Goal: Transaction & Acquisition: Purchase product/service

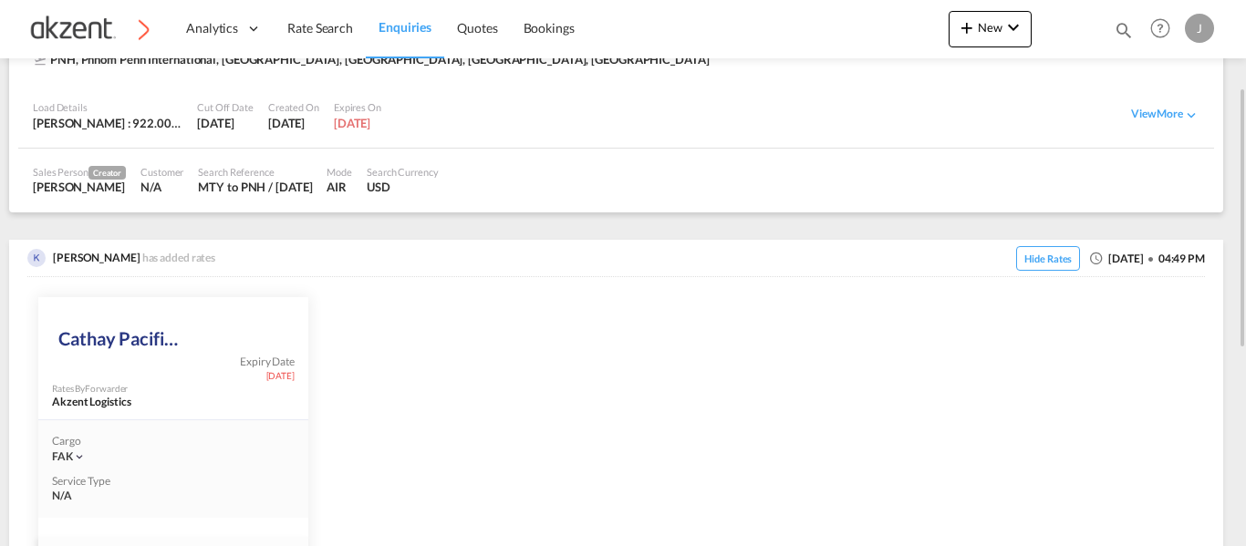
scroll to position [547, 0]
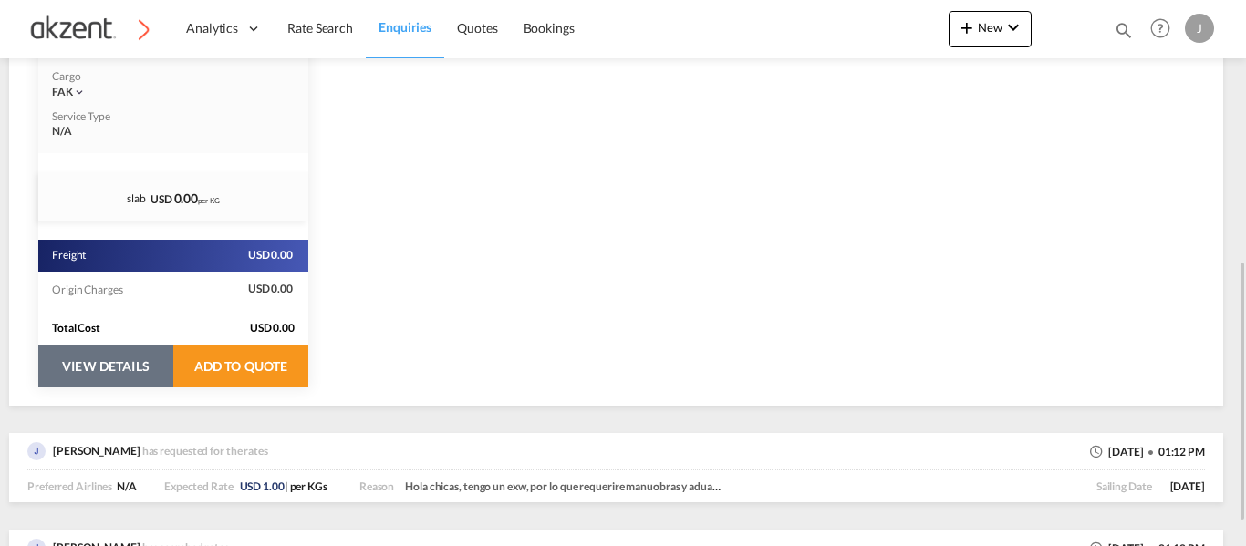
click at [129, 368] on button "VIEW DETAILS" at bounding box center [105, 367] width 135 height 42
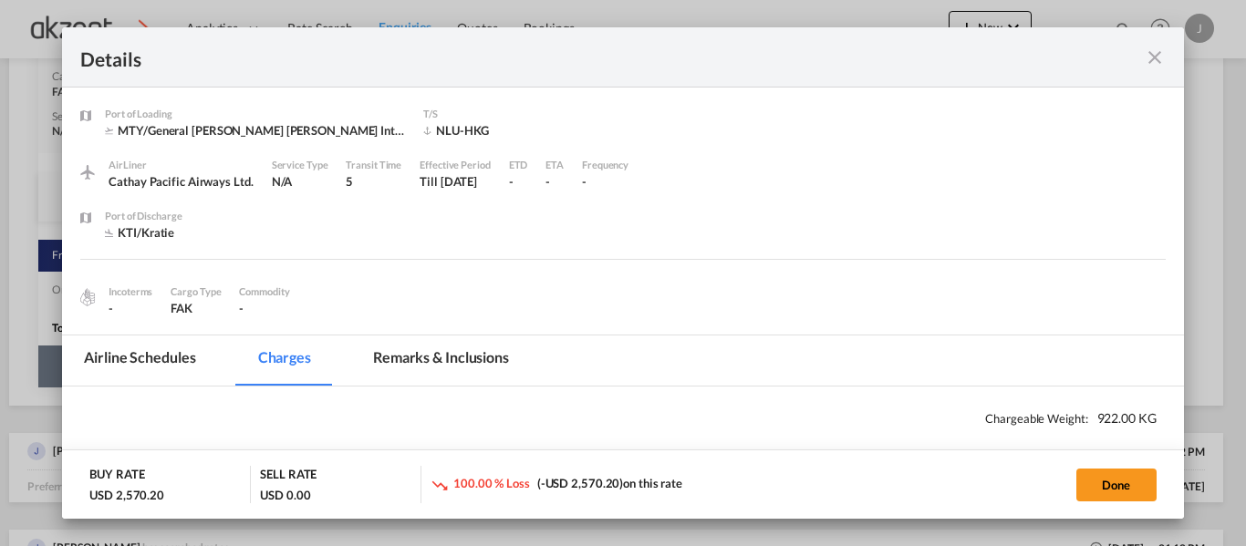
select select "chargeable_weight"
select select "per_awb"
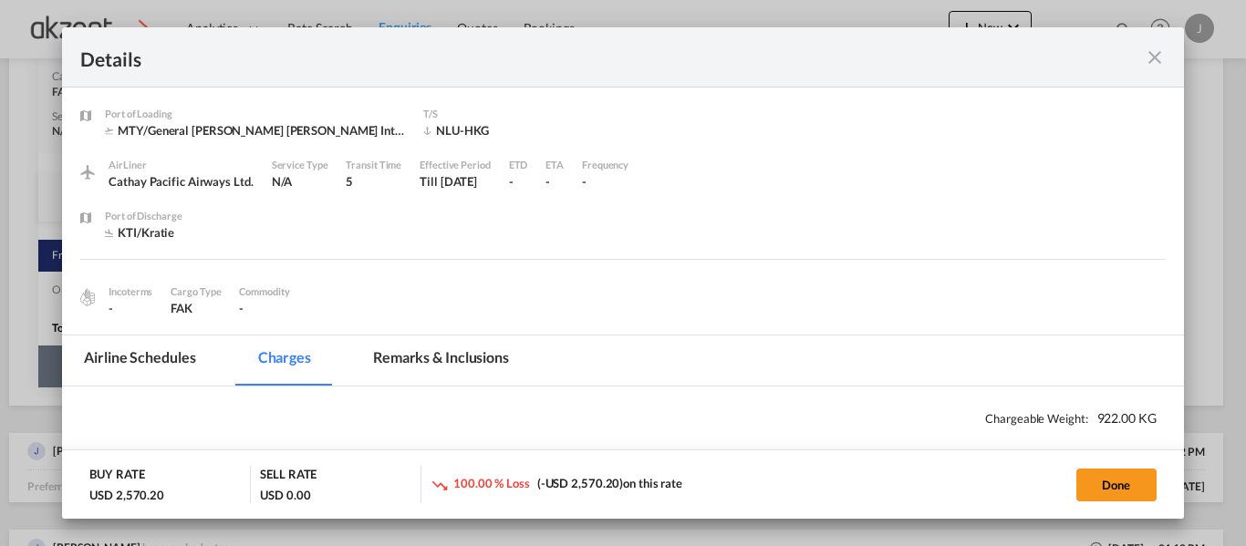
select select "per_awb"
select select "per_shipment"
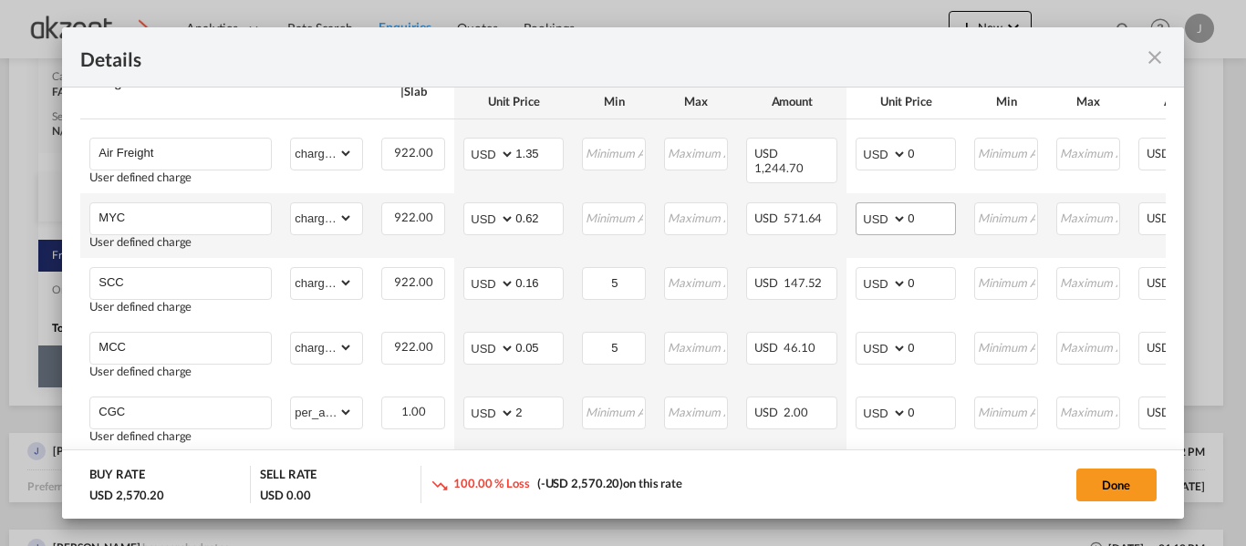
scroll to position [456, 0]
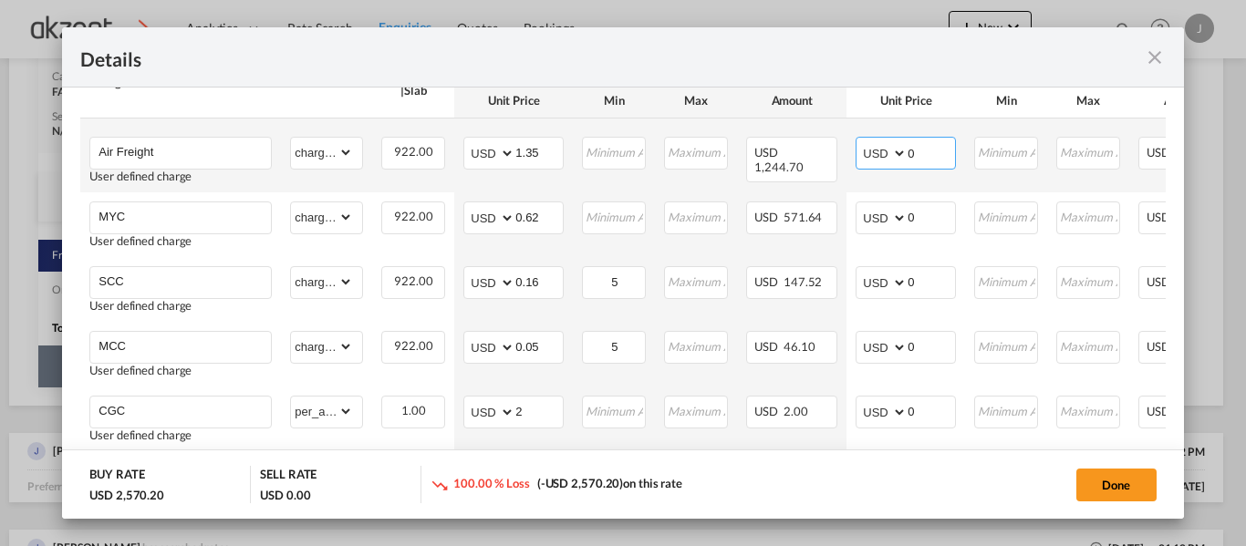
click at [936, 157] on input "0" at bounding box center [930, 151] width 47 height 27
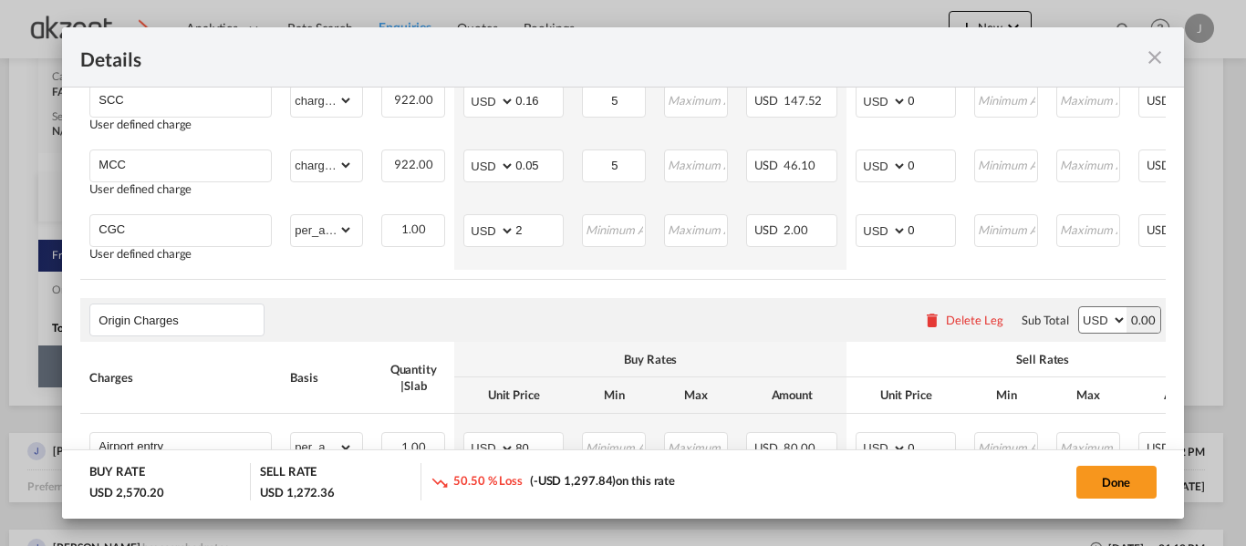
scroll to position [638, 0]
type input "1.38"
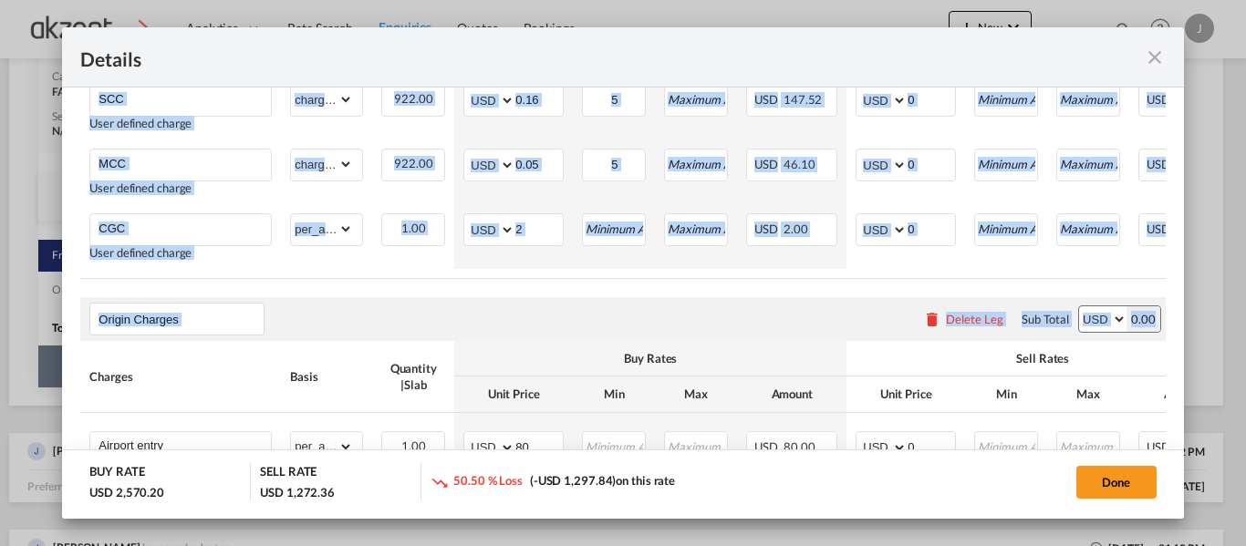
drag, startPoint x: 926, startPoint y: 284, endPoint x: 1188, endPoint y: 291, distance: 262.7
click at [1188, 291] on div "Details Port of [GEOGRAPHIC_DATA] MTY/General [PERSON_NAME] [PERSON_NAME] Inter…" at bounding box center [623, 273] width 1246 height 546
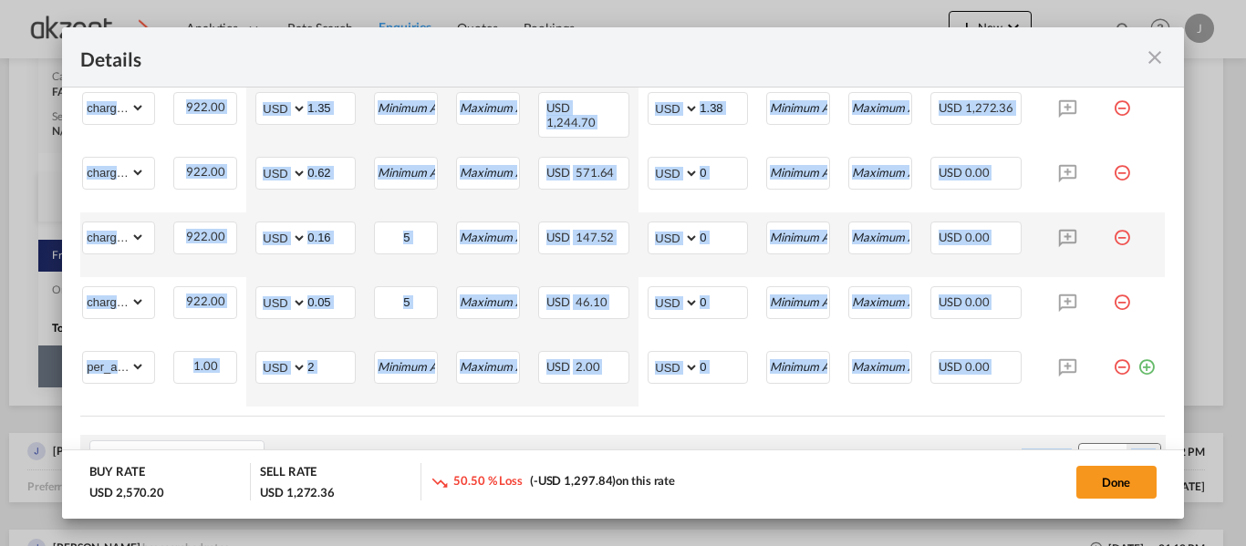
scroll to position [456, 0]
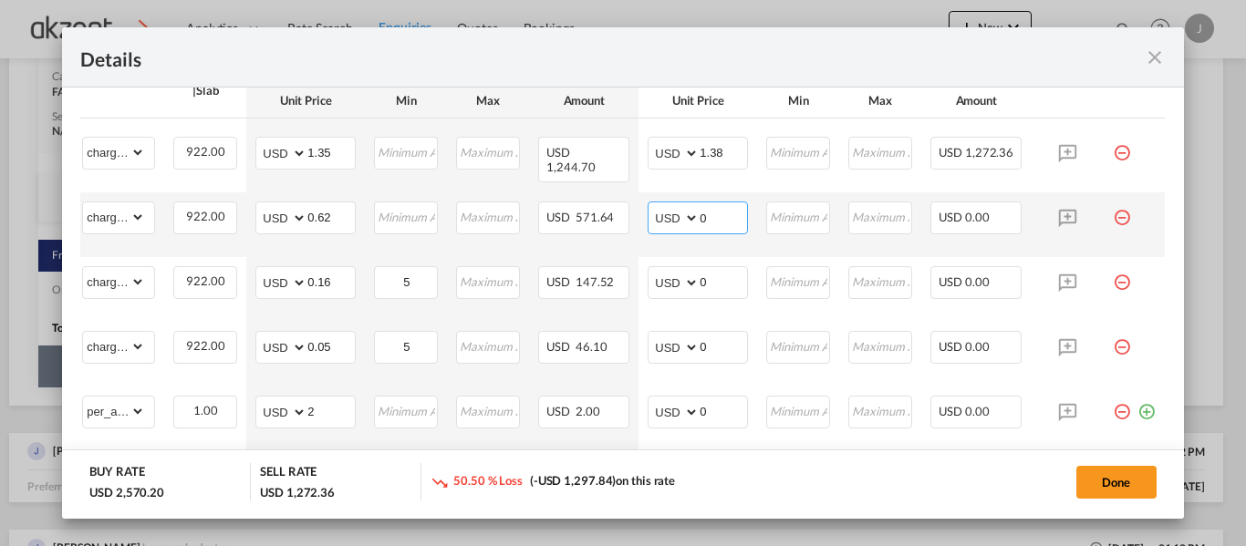
click at [727, 219] on input "0" at bounding box center [722, 215] width 47 height 27
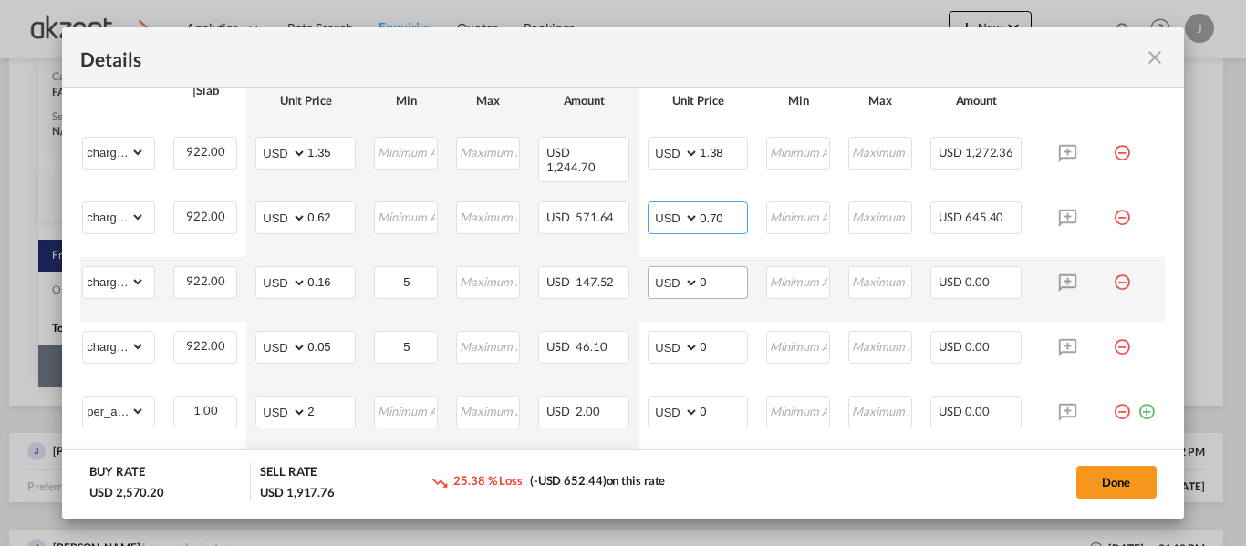
type input "0.70"
click at [723, 275] on input "0" at bounding box center [722, 280] width 47 height 27
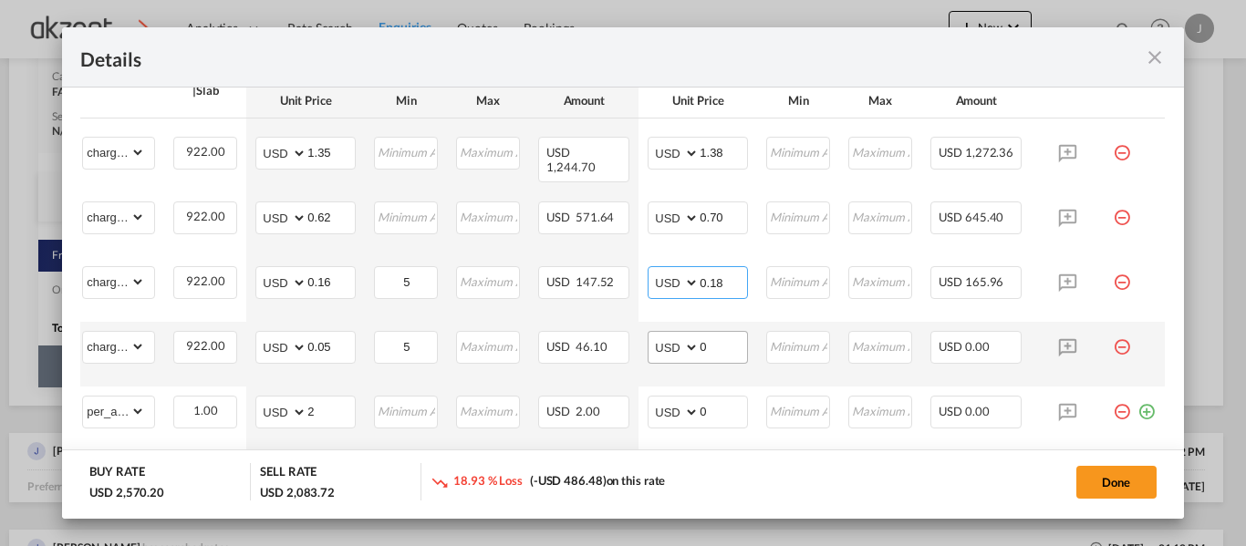
type input "0.18"
click at [718, 355] on input "0" at bounding box center [722, 345] width 47 height 27
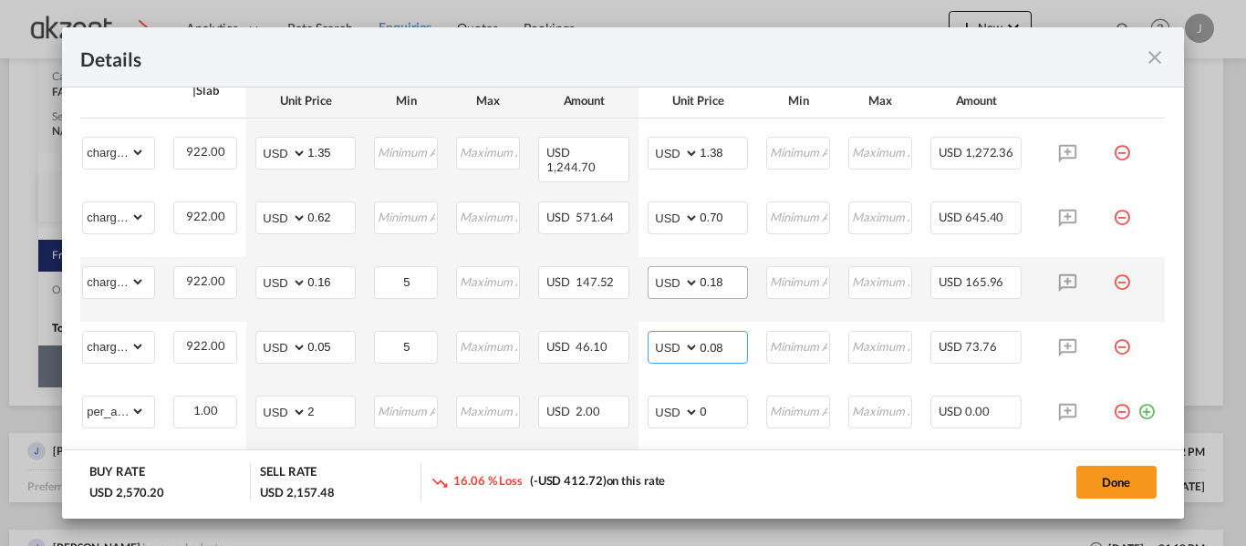
type input "0.08"
click at [727, 275] on input "0.18" at bounding box center [722, 280] width 47 height 27
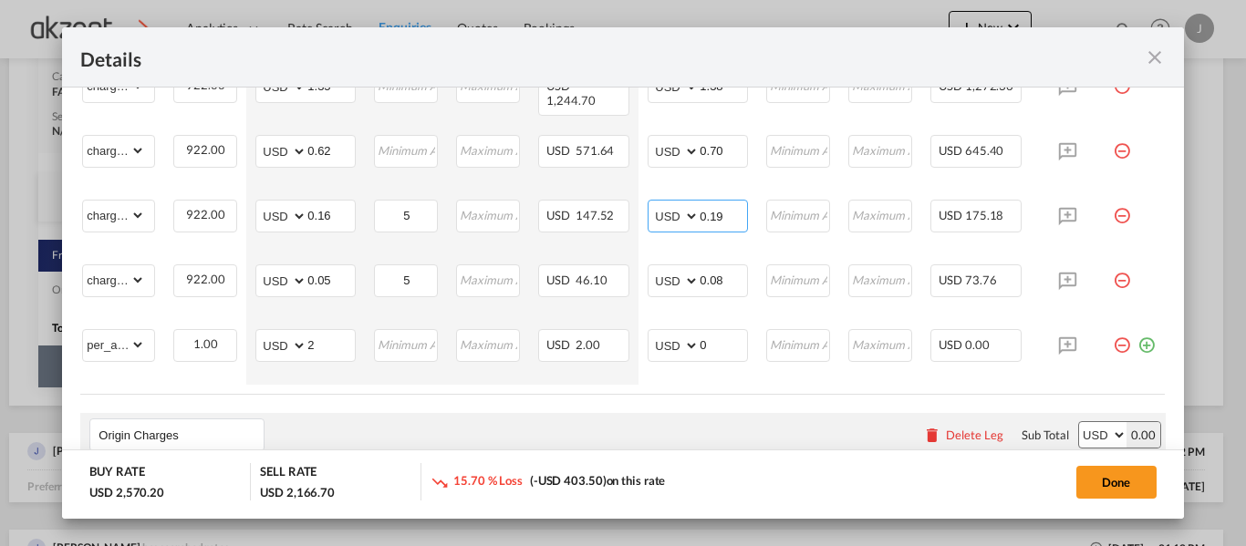
scroll to position [547, 0]
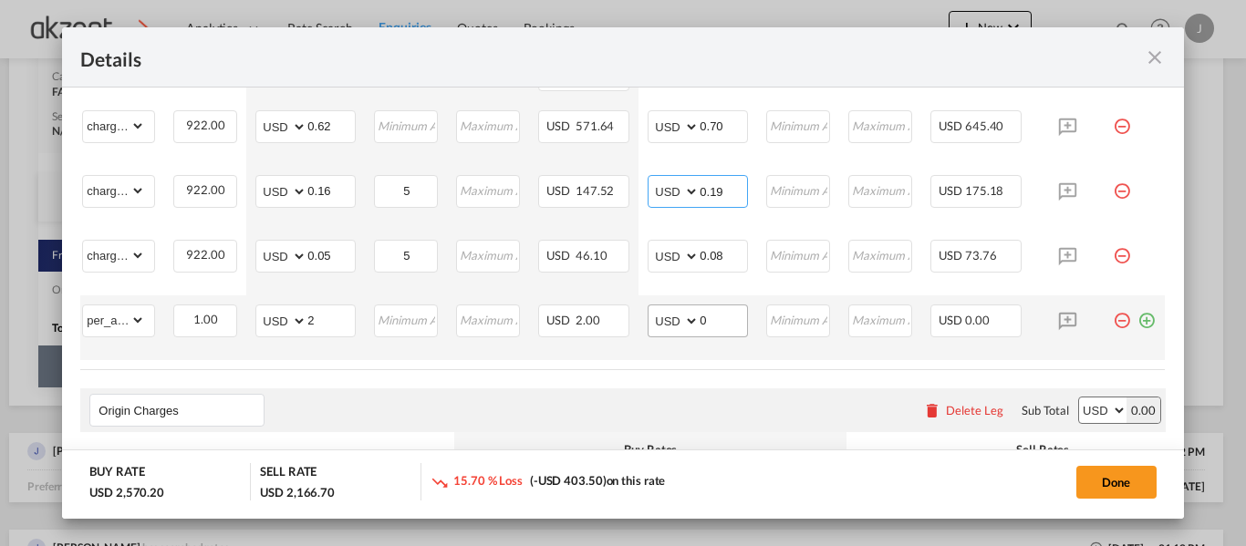
type input "0.19"
click at [726, 308] on input "0" at bounding box center [722, 318] width 47 height 27
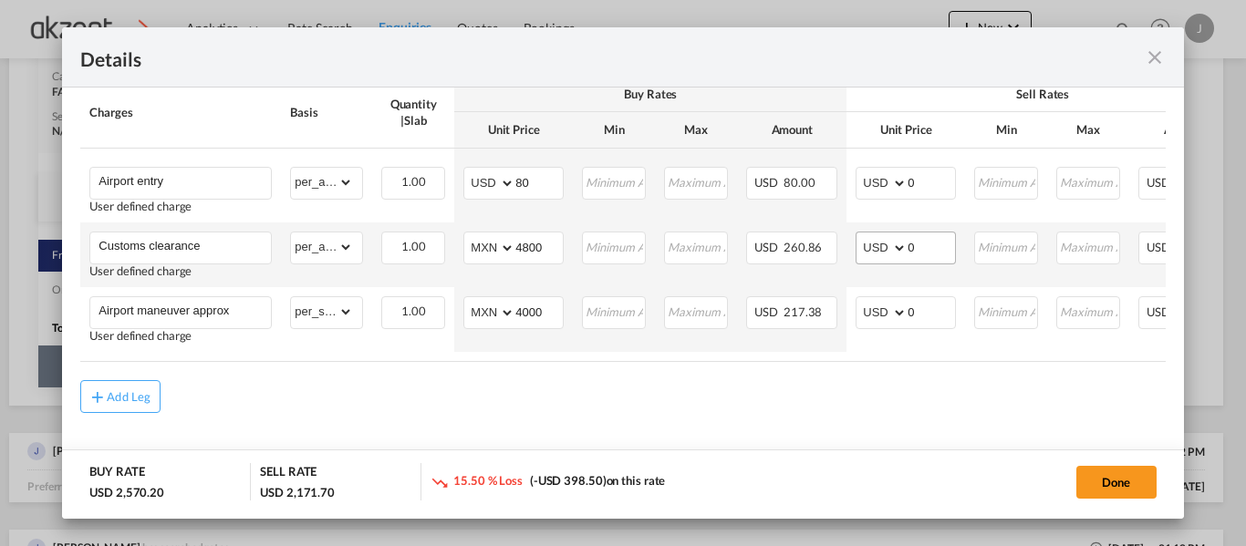
scroll to position [912, 0]
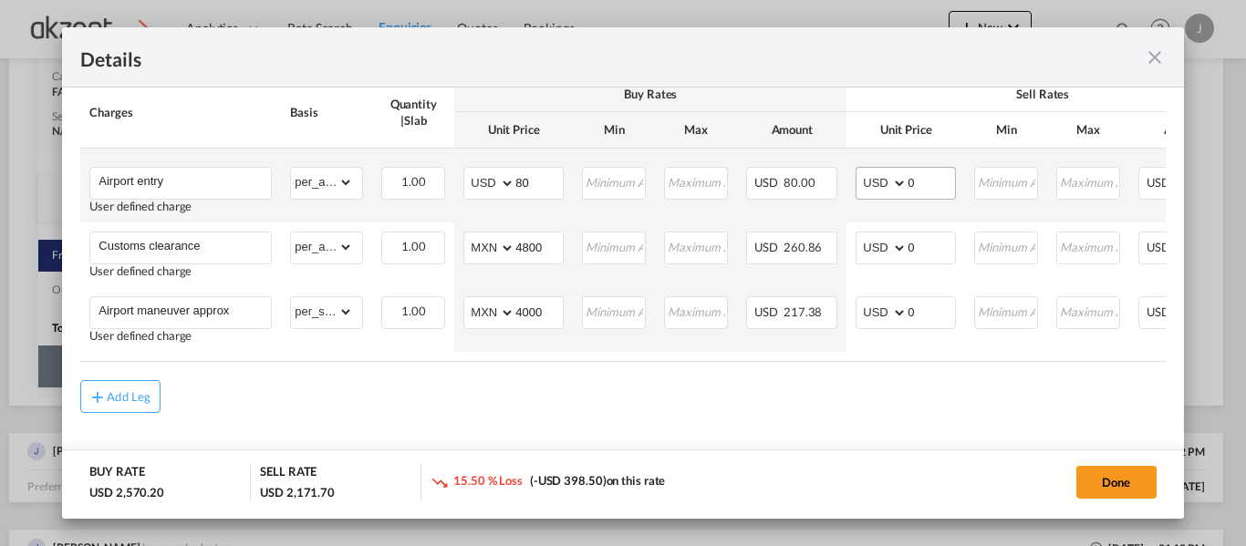
type input "5"
click at [932, 171] on input "0" at bounding box center [930, 181] width 47 height 27
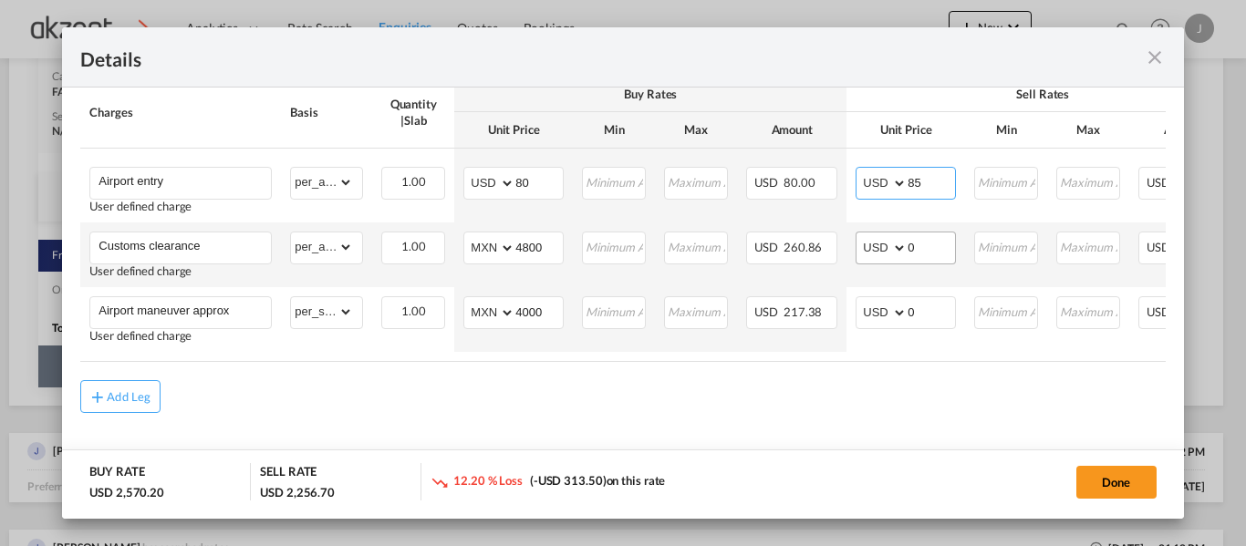
type input "85"
click at [939, 244] on input "0" at bounding box center [930, 246] width 47 height 27
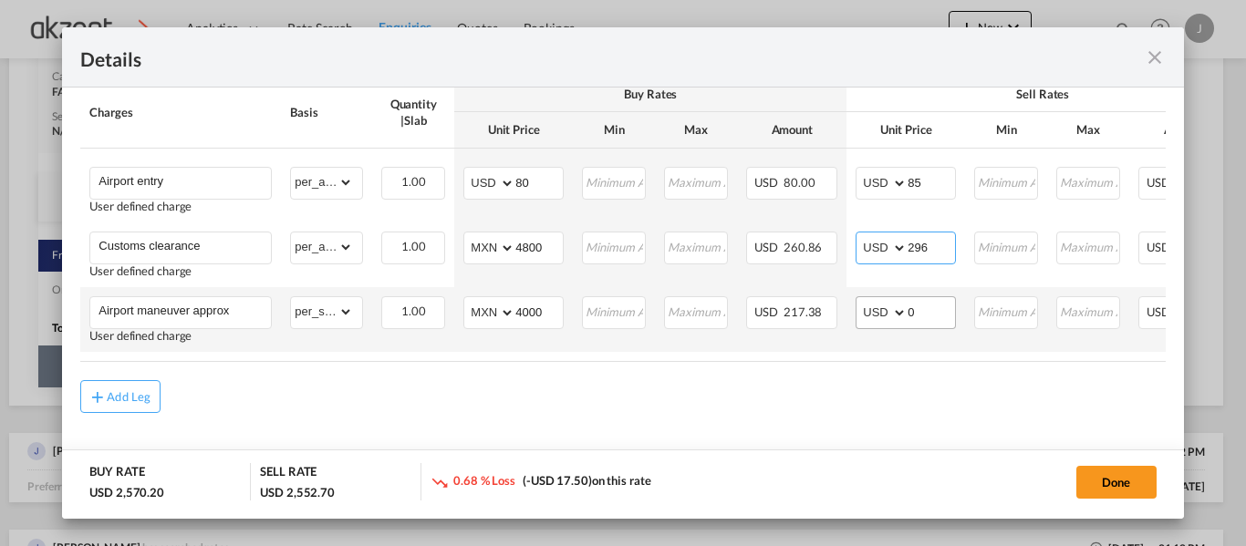
type input "296"
click at [925, 304] on input "0" at bounding box center [930, 310] width 47 height 27
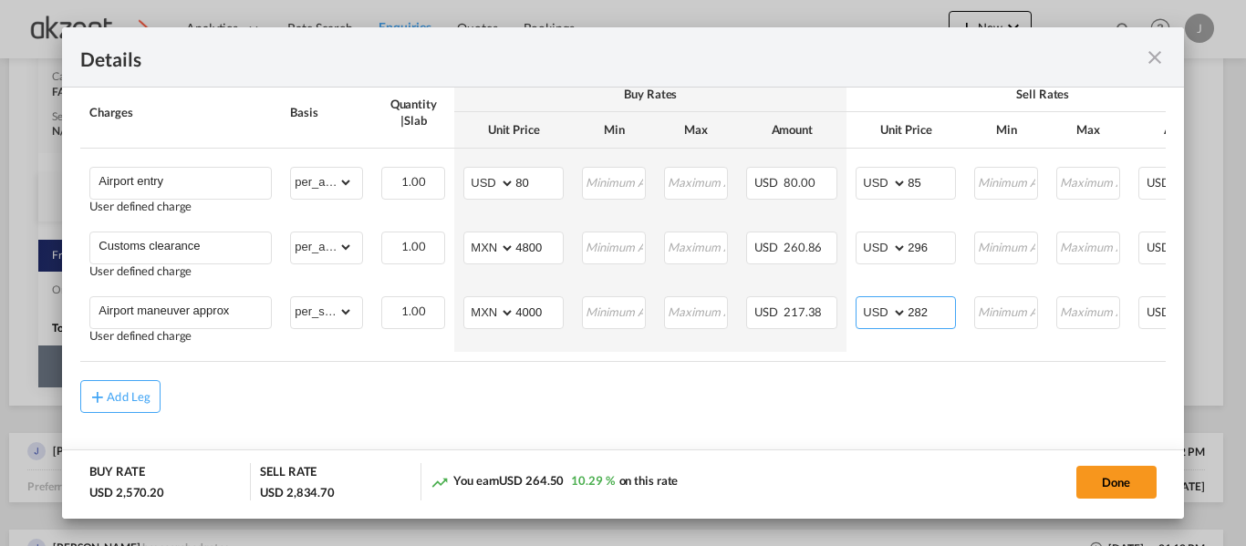
type input "282"
click at [962, 355] on table "Charges Basis Quantity | Slab Buy Rates Sell Rates Comments Action Unit Price M…" at bounding box center [726, 219] width 1292 height 284
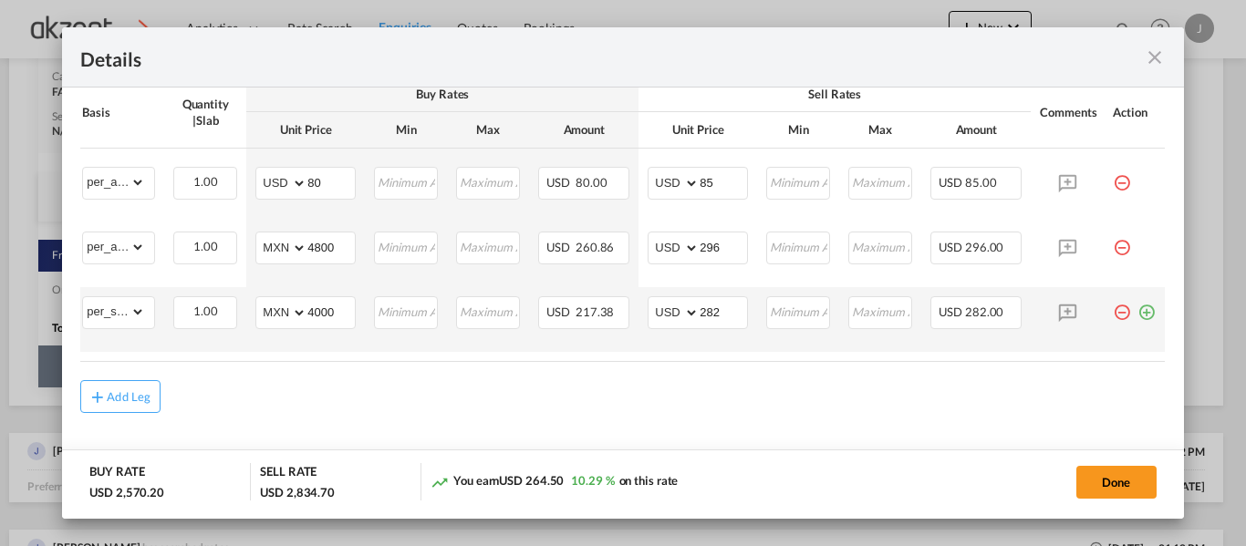
click at [1131, 305] on div "Port of Loading ..." at bounding box center [1143, 305] width 25 height 18
click at [1137, 311] on md-icon "icon-plus-circle-outline green-400-fg" at bounding box center [1146, 305] width 18 height 18
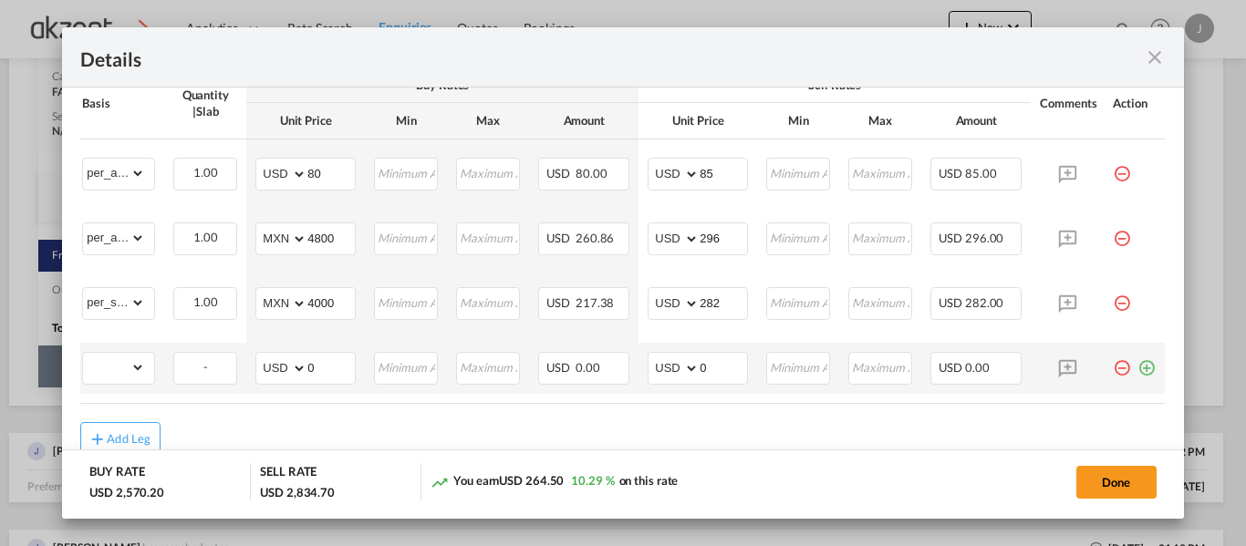
click at [1137, 370] on md-icon "icon-plus-circle-outline green-400-fg" at bounding box center [1146, 361] width 18 height 18
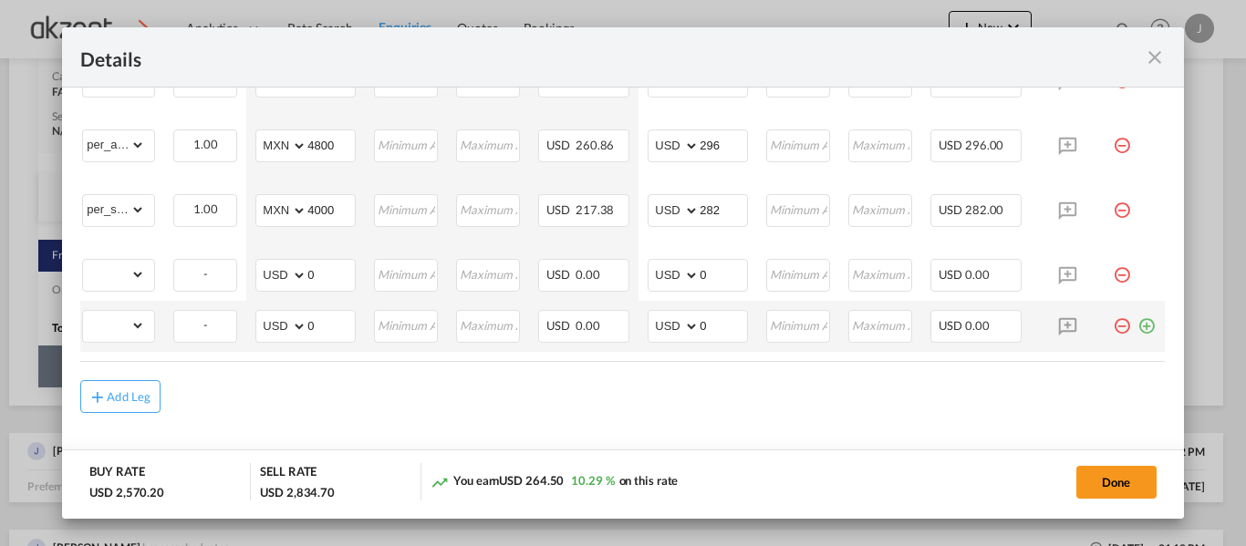
click at [1137, 319] on md-icon "icon-plus-circle-outline green-400-fg" at bounding box center [1146, 319] width 18 height 18
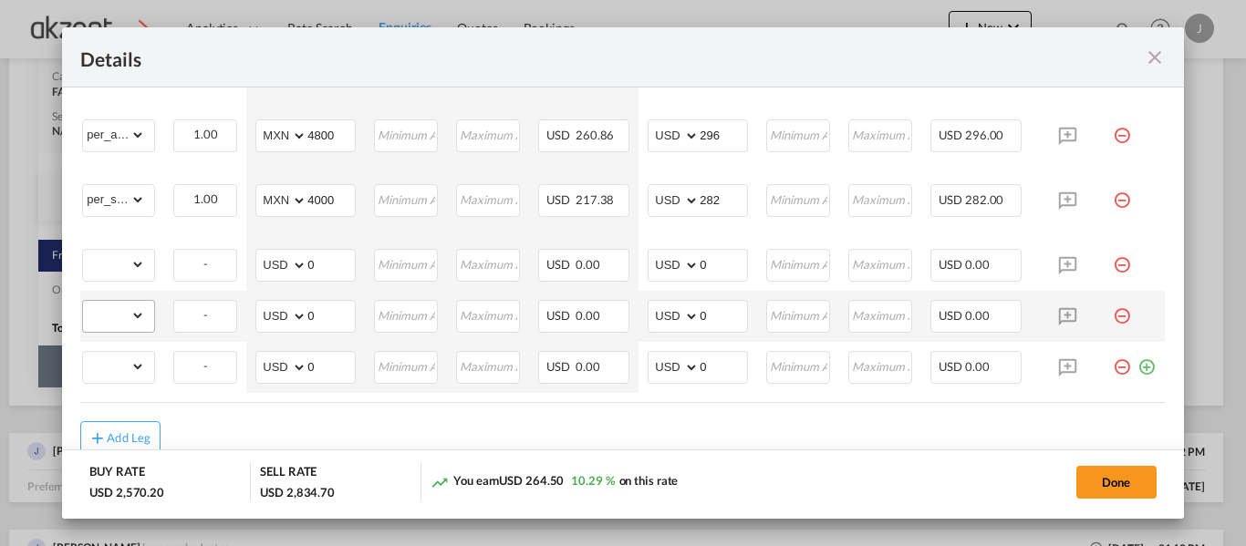
scroll to position [0, 0]
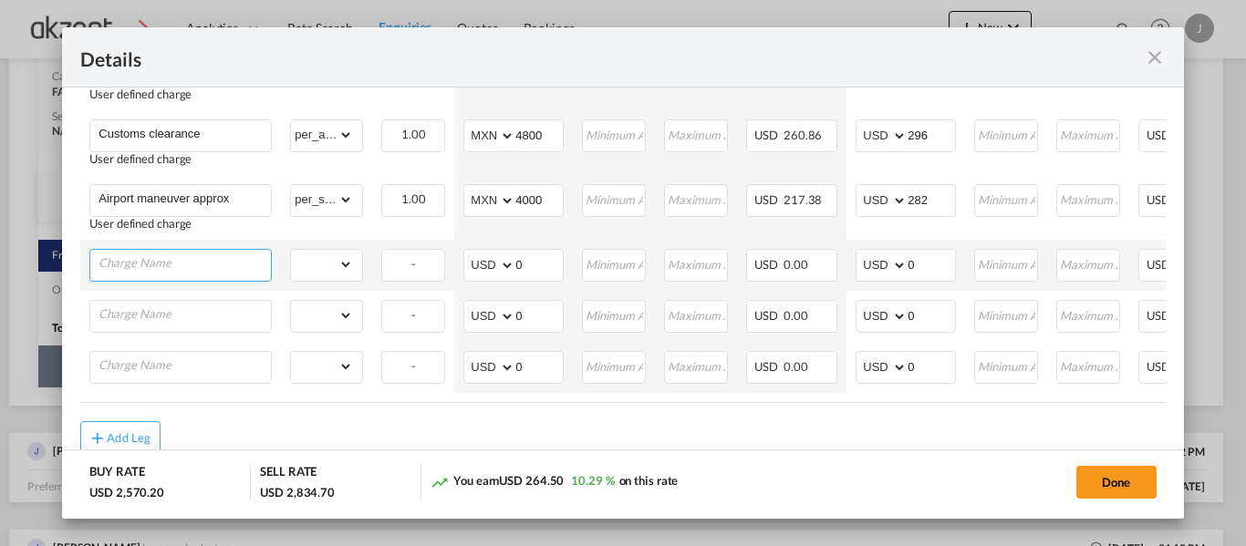
click at [180, 275] on input "Charge Name" at bounding box center [184, 263] width 172 height 27
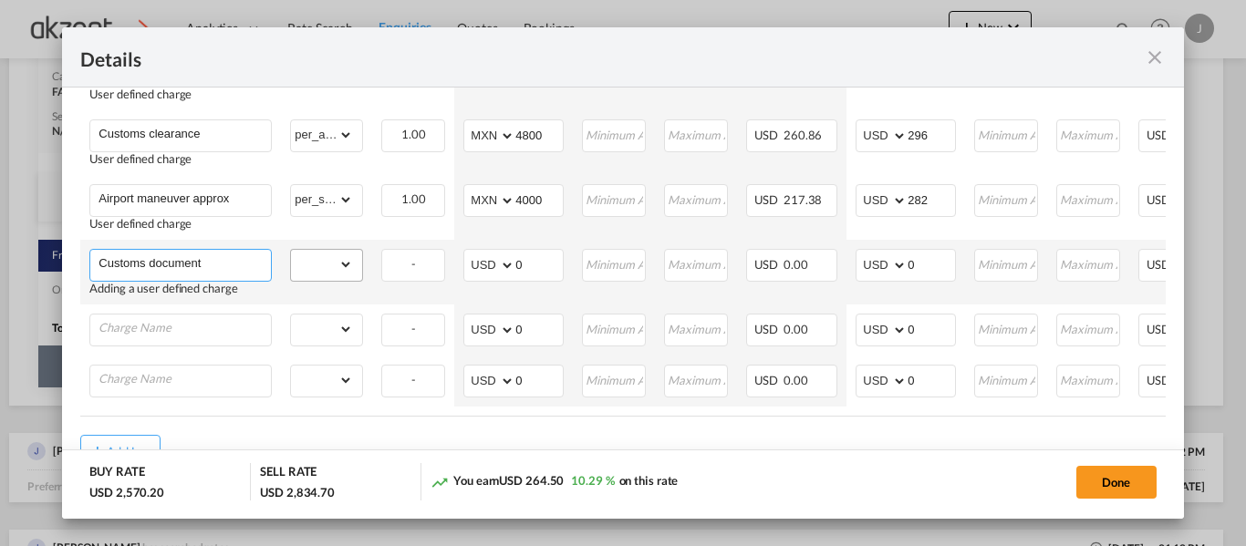
type input "Customs document"
drag, startPoint x: 347, startPoint y: 272, endPoint x: 347, endPoint y: 259, distance: 12.8
click at [347, 272] on select "gross_weight volumetric_weight per_shipment per_bl per_km per_hawb per_kg per_p…" at bounding box center [322, 264] width 62 height 29
select select "per_shipment"
click at [291, 254] on select "gross_weight volumetric_weight per_shipment per_bl per_km per_hawb per_kg per_p…" at bounding box center [322, 264] width 62 height 29
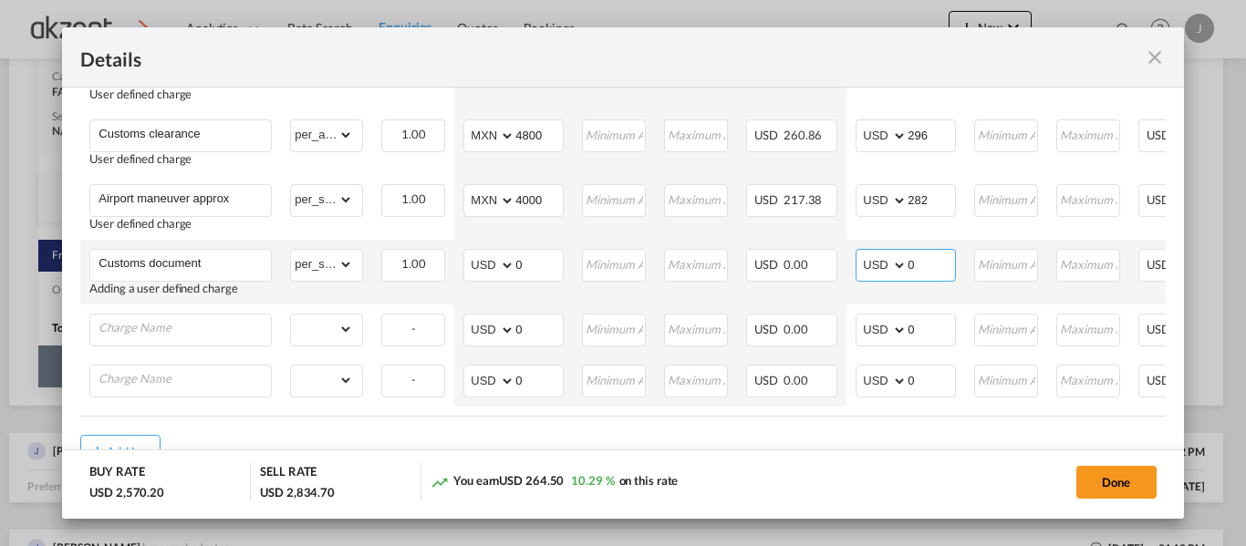
click at [922, 275] on input "0" at bounding box center [930, 263] width 47 height 27
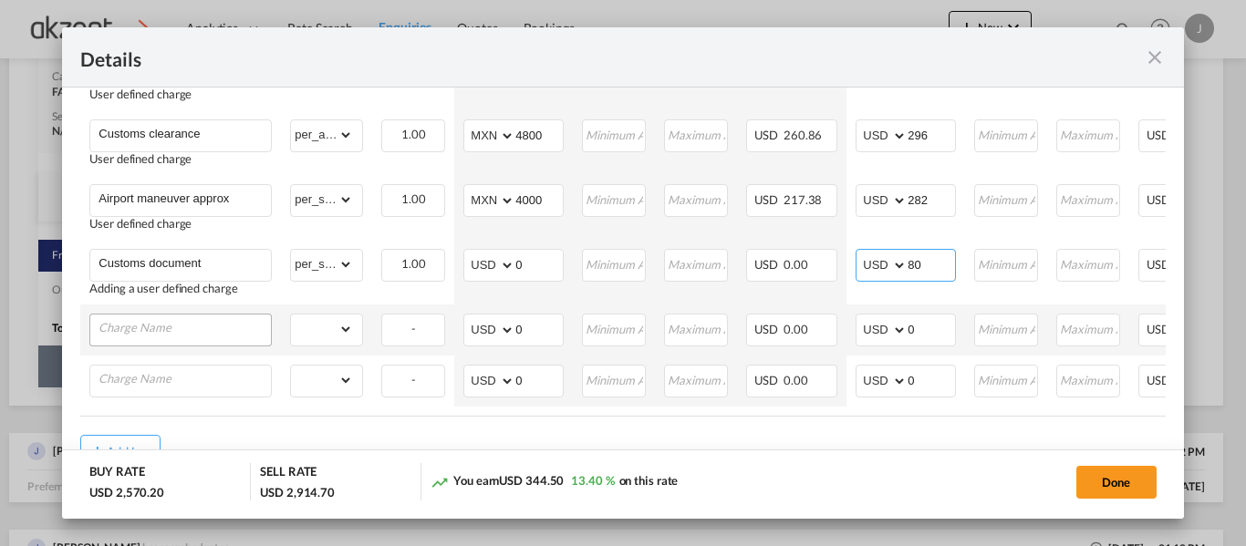
type input "80"
click at [171, 327] on input "Charge Name" at bounding box center [184, 328] width 172 height 27
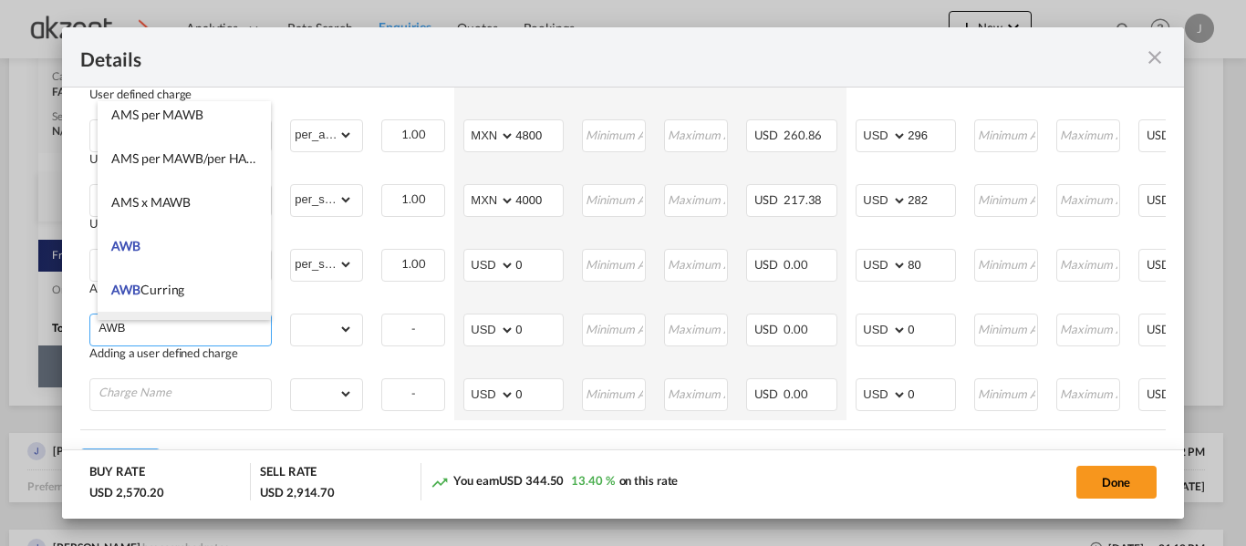
scroll to position [365, 0]
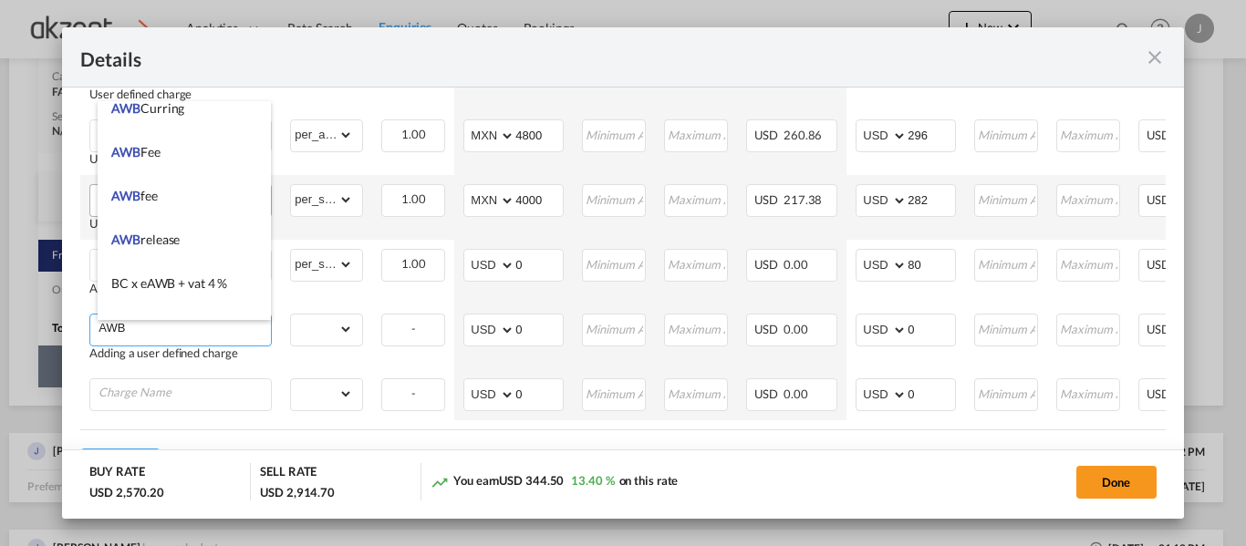
click at [170, 193] on li "AWB fee" at bounding box center [184, 196] width 173 height 44
type input "AWB fee"
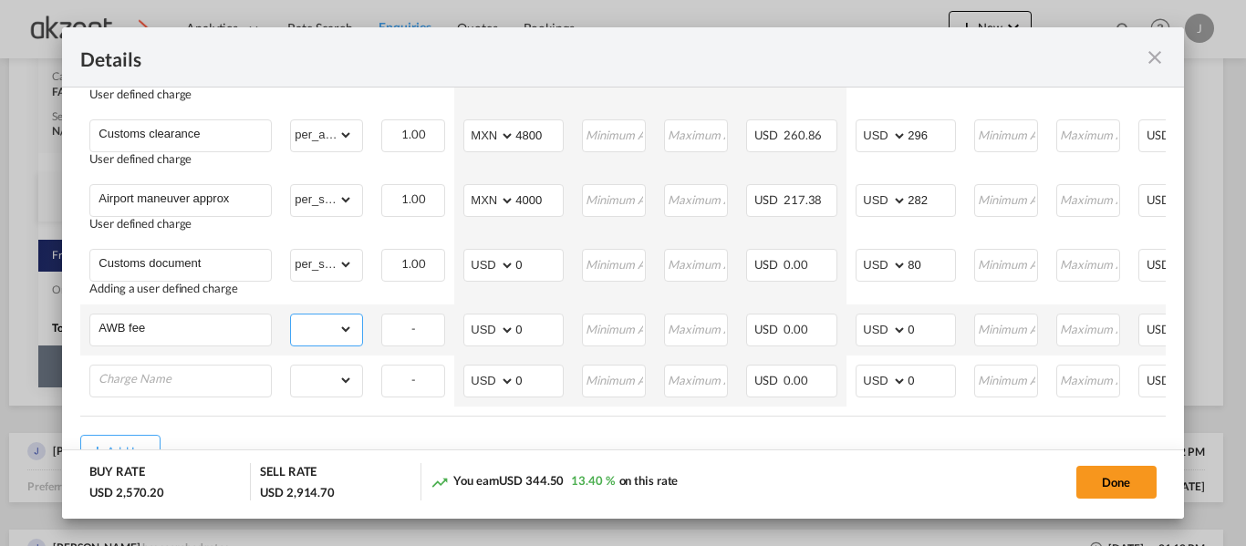
click at [336, 328] on select "gross_weight volumetric_weight per_shipment per_bl per_km per_hawb per_kg per_p…" at bounding box center [322, 329] width 62 height 29
select select "per_shipment"
click at [291, 319] on select "gross_weight volumetric_weight per_shipment per_bl per_km per_hawb per_kg per_p…" at bounding box center [322, 329] width 62 height 29
click at [934, 332] on input "0" at bounding box center [930, 328] width 47 height 27
type input "50"
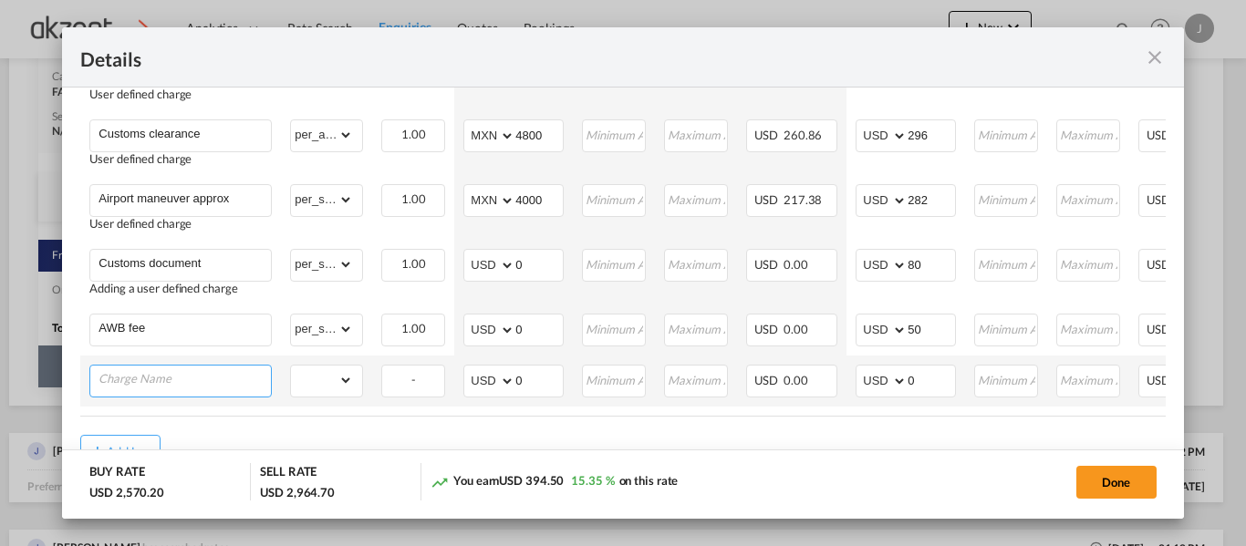
click at [208, 373] on input "Charge Name" at bounding box center [184, 379] width 172 height 27
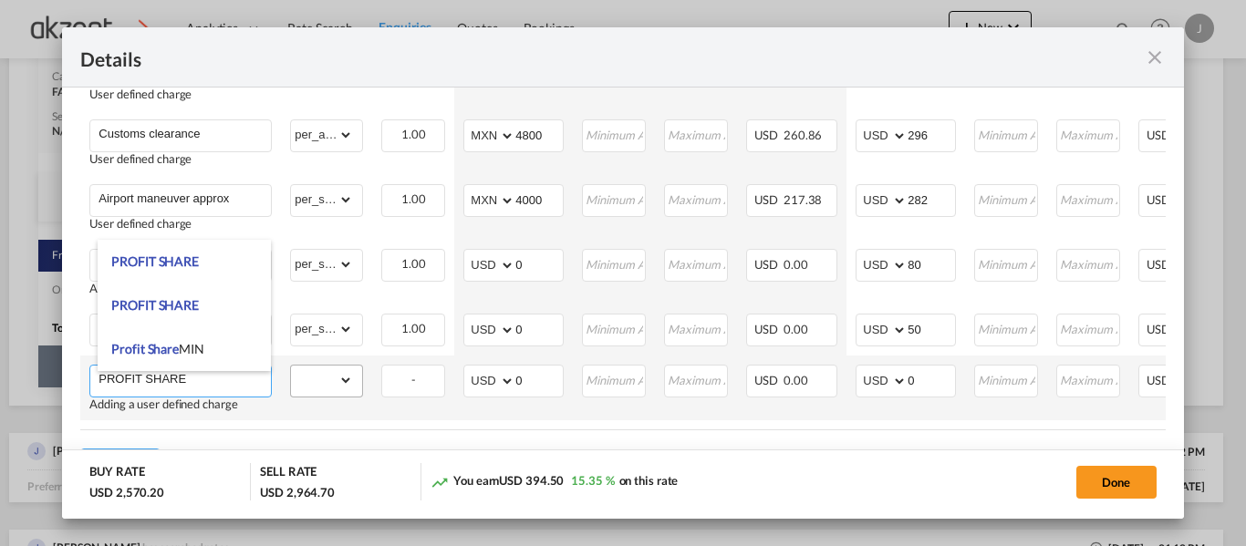
type input "PROFIT SHARE"
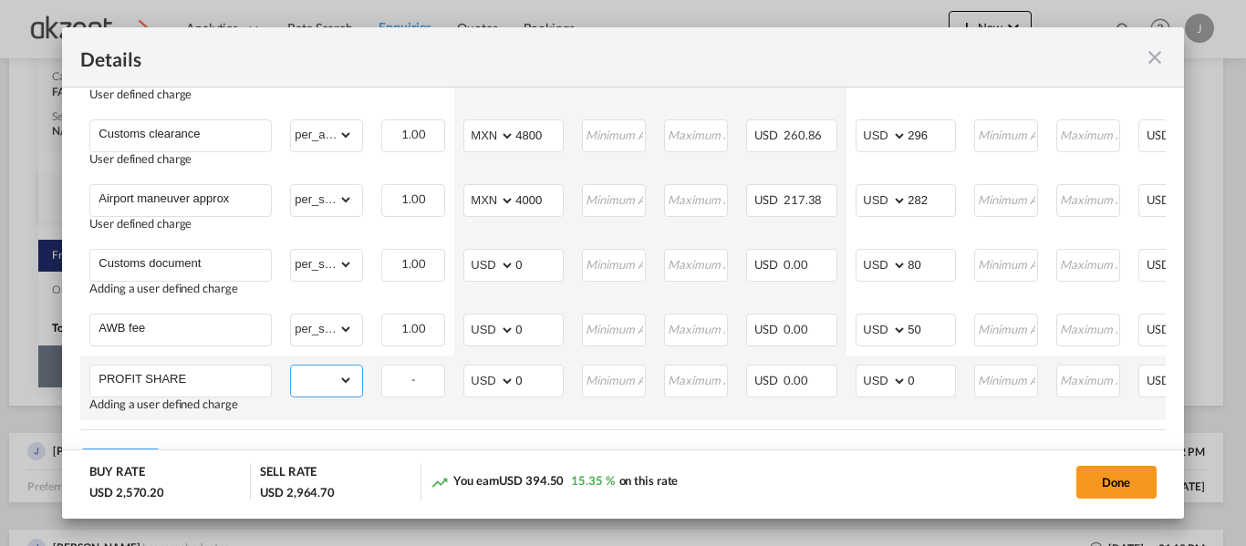
click at [342, 392] on select "gross_weight volumetric_weight per_shipment per_bl per_km per_hawb per_kg per_p…" at bounding box center [322, 380] width 62 height 29
select select "per_shipment"
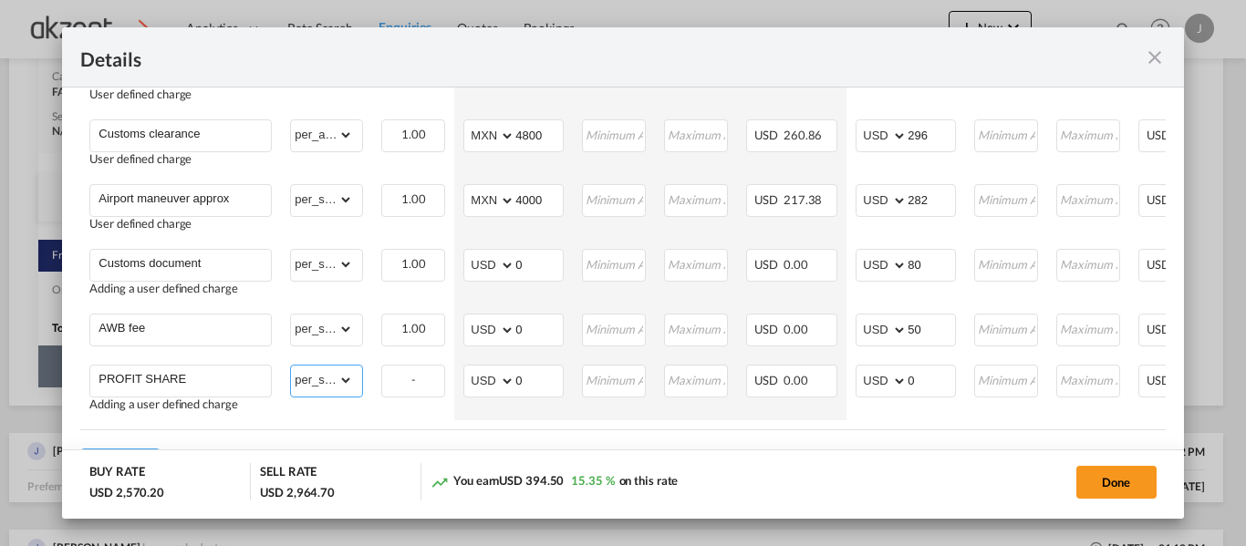
click at [291, 370] on select "gross_weight volumetric_weight per_shipment per_bl per_km per_hawb per_kg per_p…" at bounding box center [322, 380] width 62 height 29
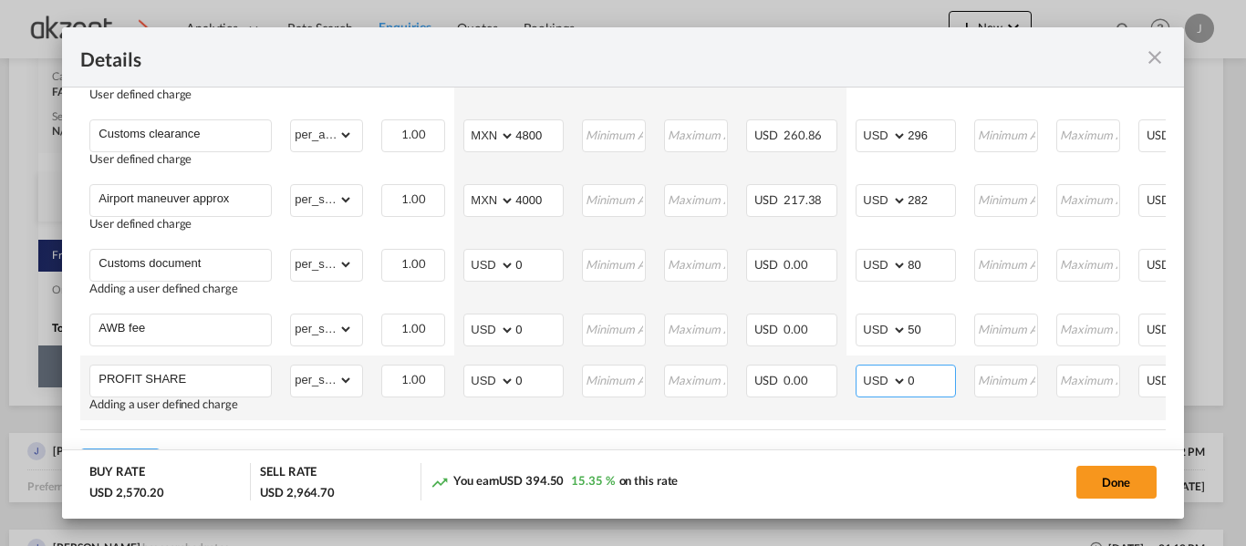
click at [941, 393] on input "0" at bounding box center [930, 379] width 47 height 27
type input "50"
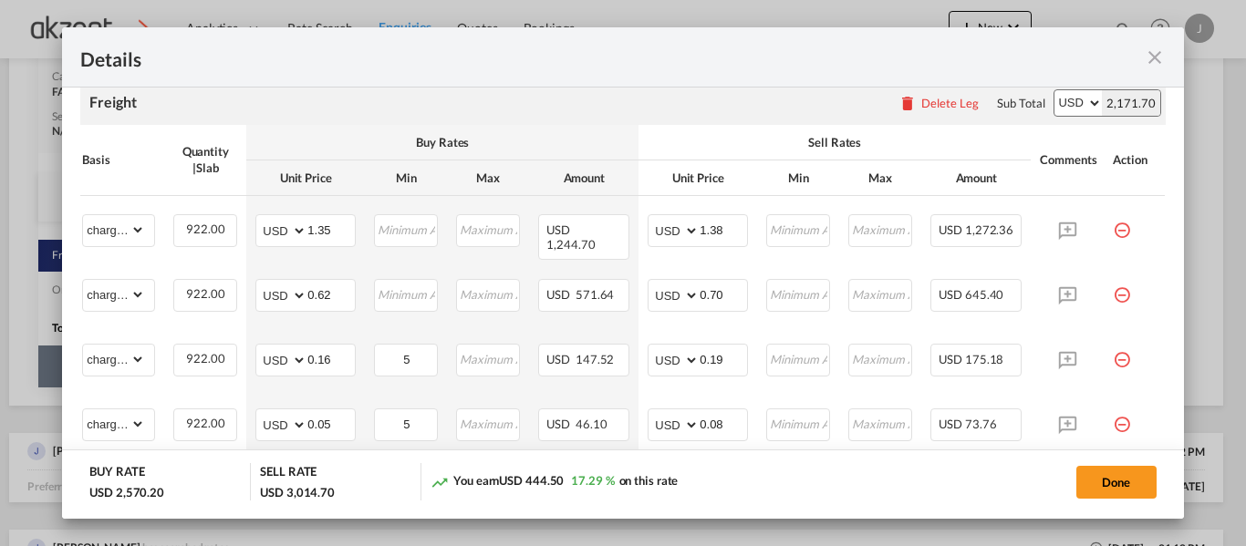
scroll to position [377, 0]
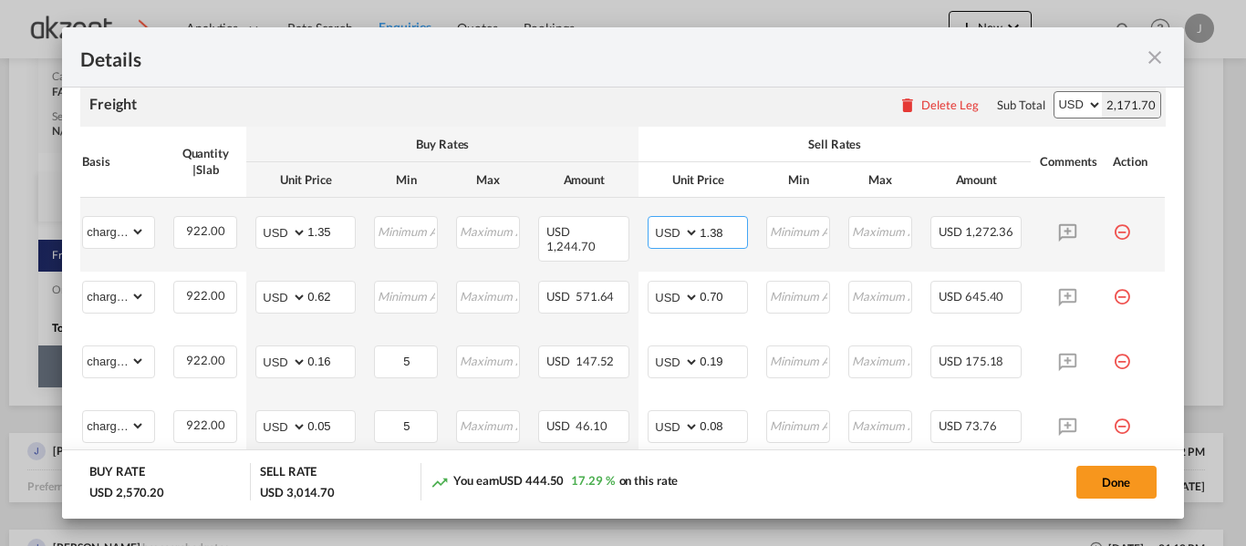
click at [737, 223] on input "1.38" at bounding box center [722, 230] width 47 height 27
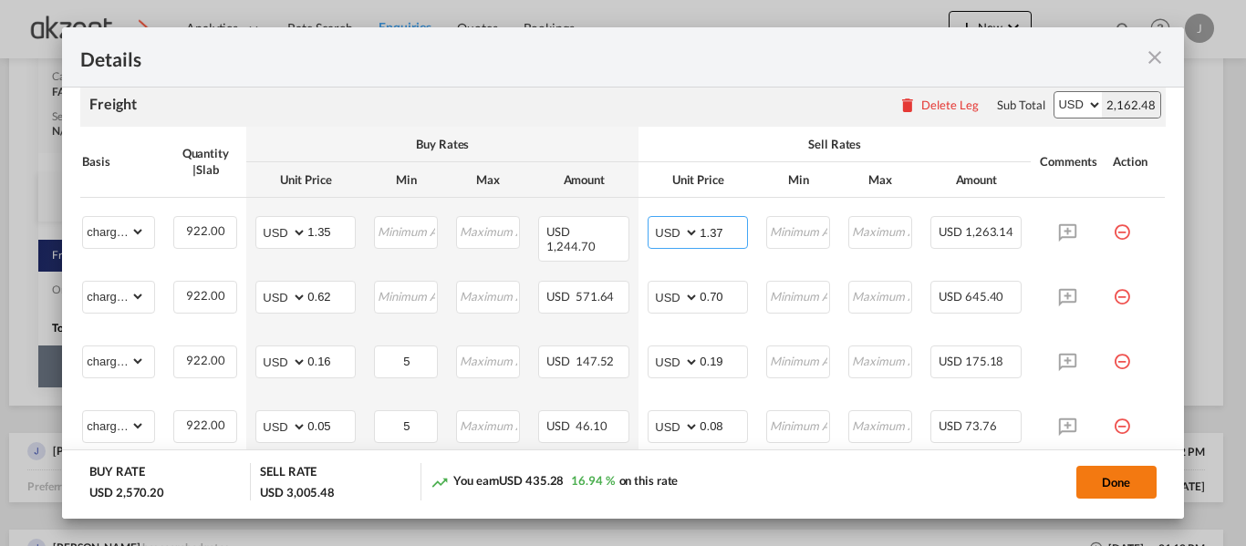
type input "1.37"
click at [1112, 492] on button "Done" at bounding box center [1116, 482] width 80 height 33
type input "0.7"
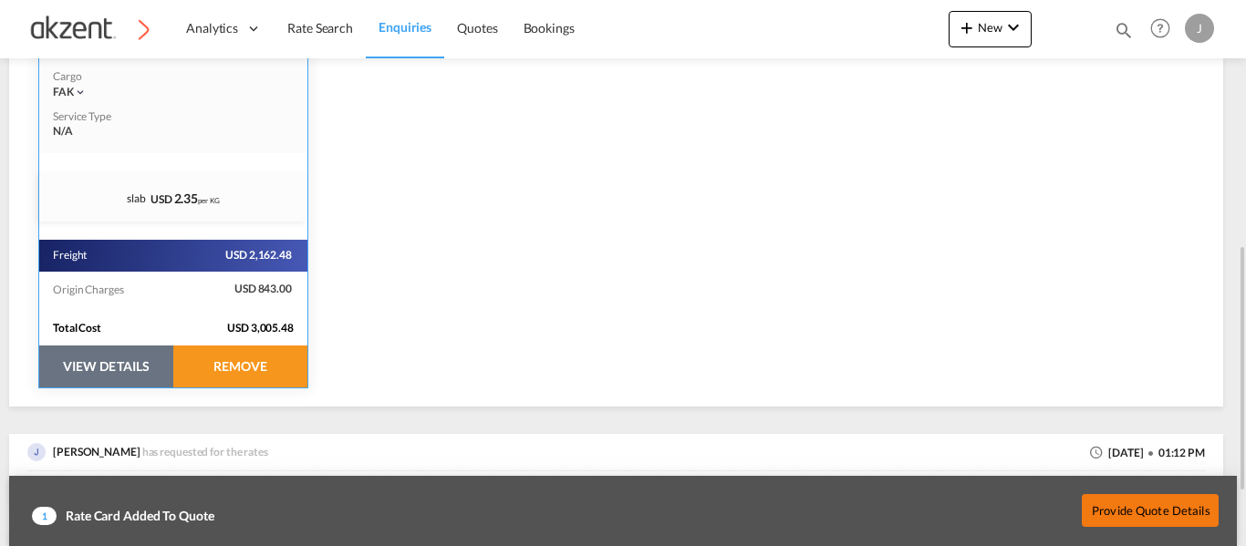
click at [1142, 496] on button "Provide Quote Details" at bounding box center [1149, 509] width 137 height 33
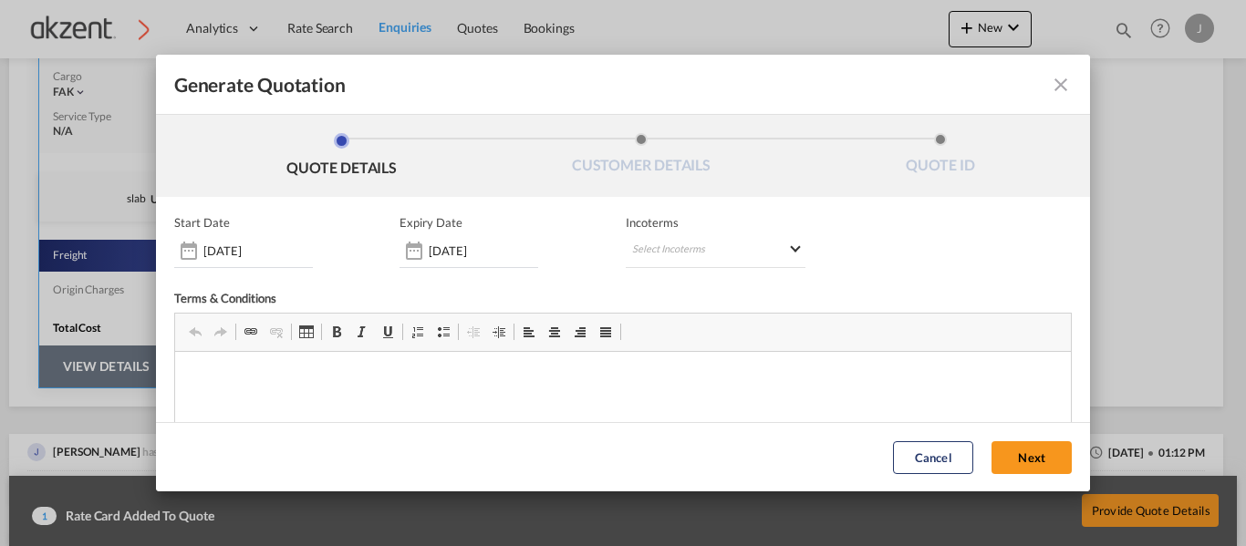
scroll to position [0, 0]
click at [756, 253] on md-select "Select Incoterms" at bounding box center [716, 251] width 180 height 33
click at [683, 288] on input "search" at bounding box center [722, 289] width 169 height 16
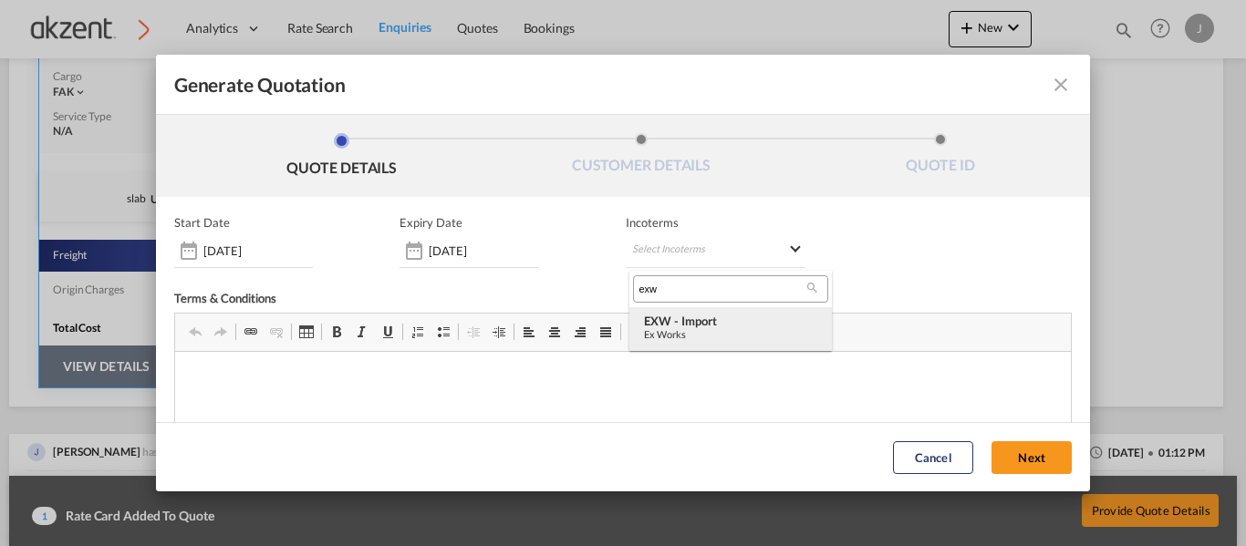
type input "exw"
click at [743, 326] on div "EXW - import" at bounding box center [730, 321] width 173 height 15
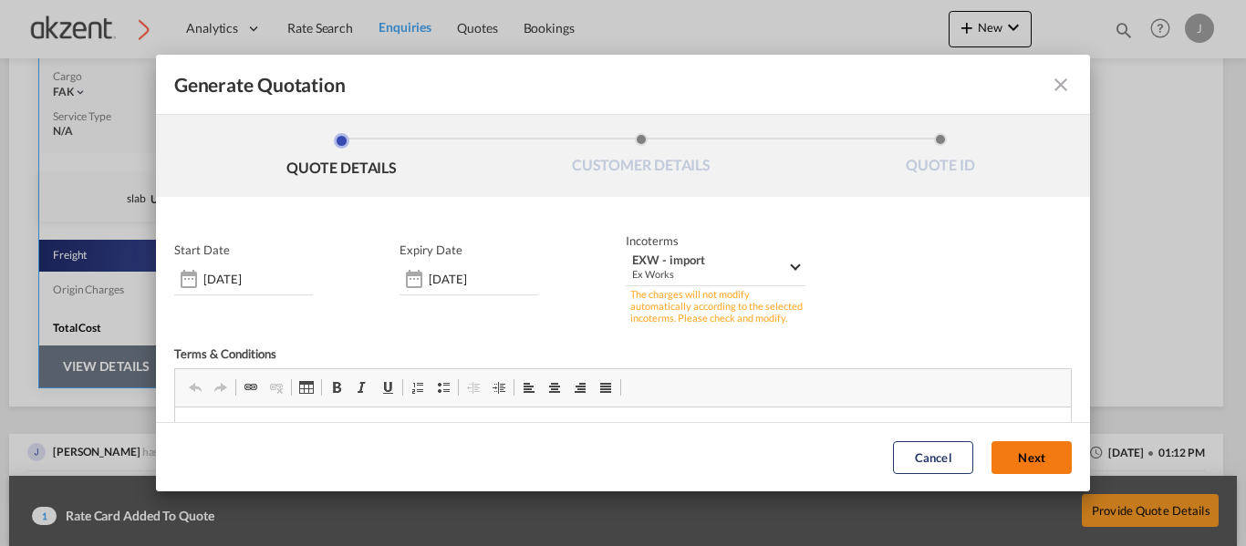
click at [991, 451] on button "Next" at bounding box center [1031, 457] width 80 height 33
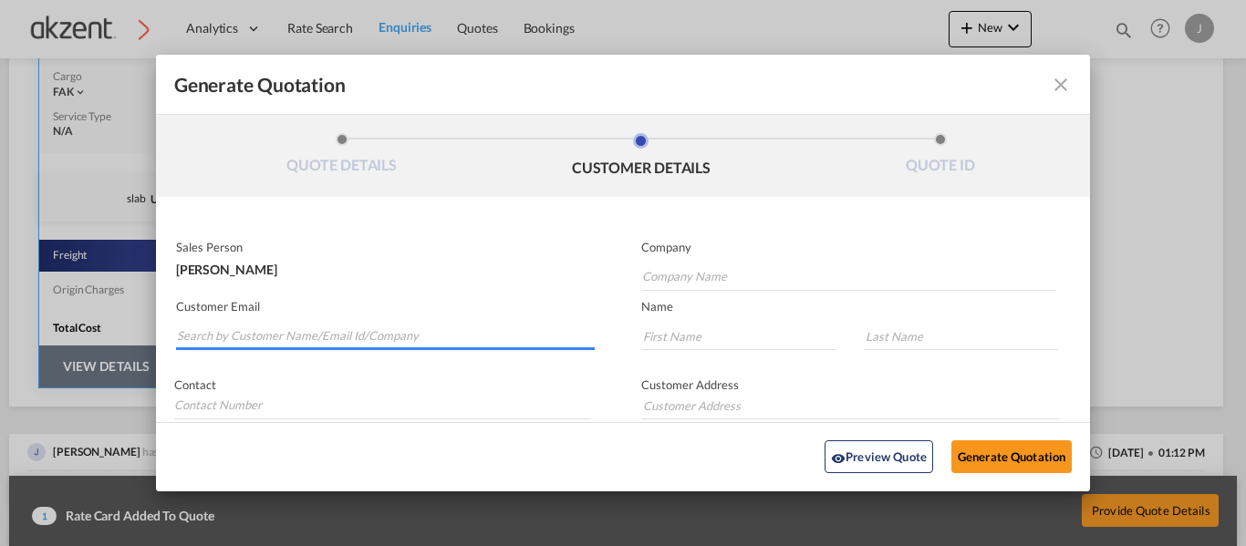
click at [289, 326] on input "Search by Customer Name/Email Id/Company" at bounding box center [386, 336] width 418 height 27
paste input "[DOMAIN_NAME][EMAIL_ADDRESS][DOMAIN_NAME]"
click at [289, 326] on input "[DOMAIN_NAME][EMAIL_ADDRESS][DOMAIN_NAME]" at bounding box center [386, 336] width 418 height 27
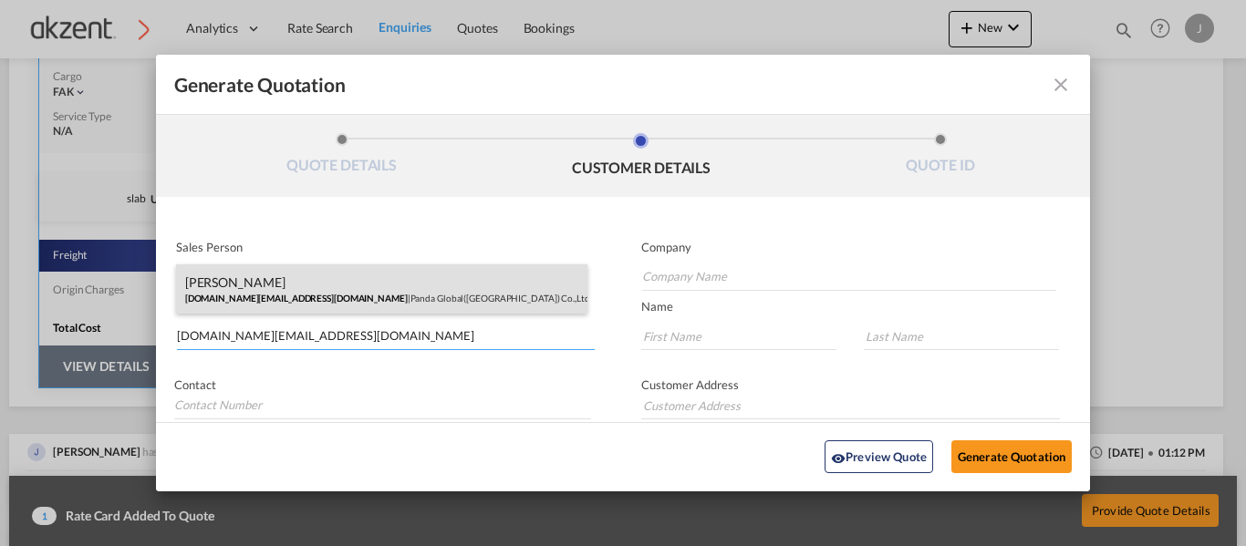
type input "[DOMAIN_NAME][EMAIL_ADDRESS][DOMAIN_NAME]"
click at [443, 305] on div "[PERSON_NAME] [DOMAIN_NAME][EMAIL_ADDRESS][DOMAIN_NAME] | Panda Global([GEOGRAP…" at bounding box center [382, 288] width 412 height 49
type input "Panda Global([GEOGRAPHIC_DATA]) Co.,Ltd."
type input "[PERSON_NAME]"
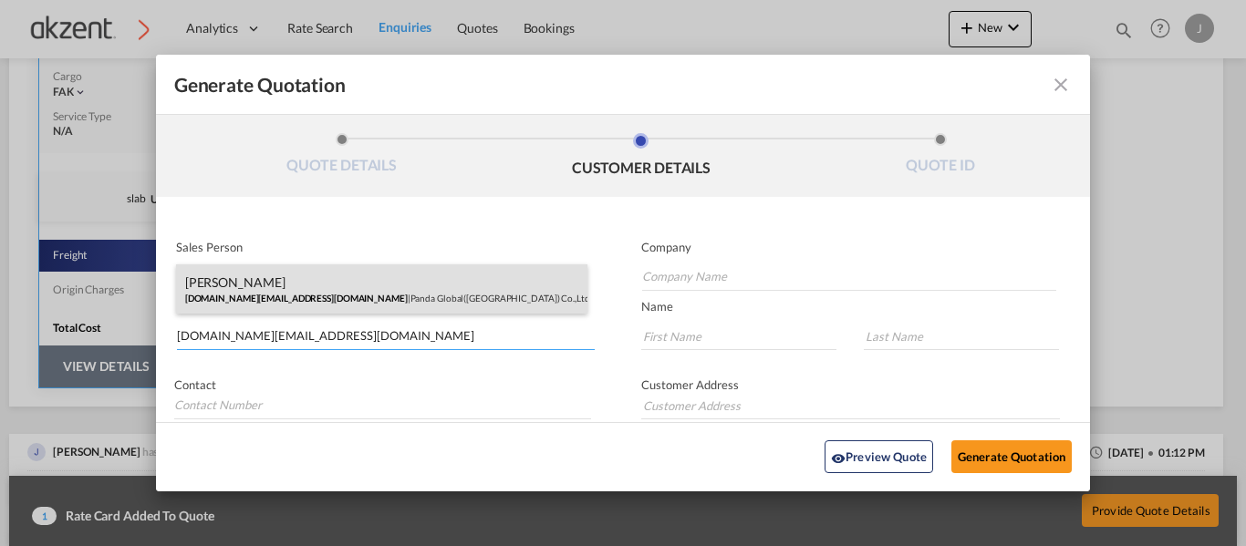
type input "13581736812"
type input "[STREET_ADDRESS]."
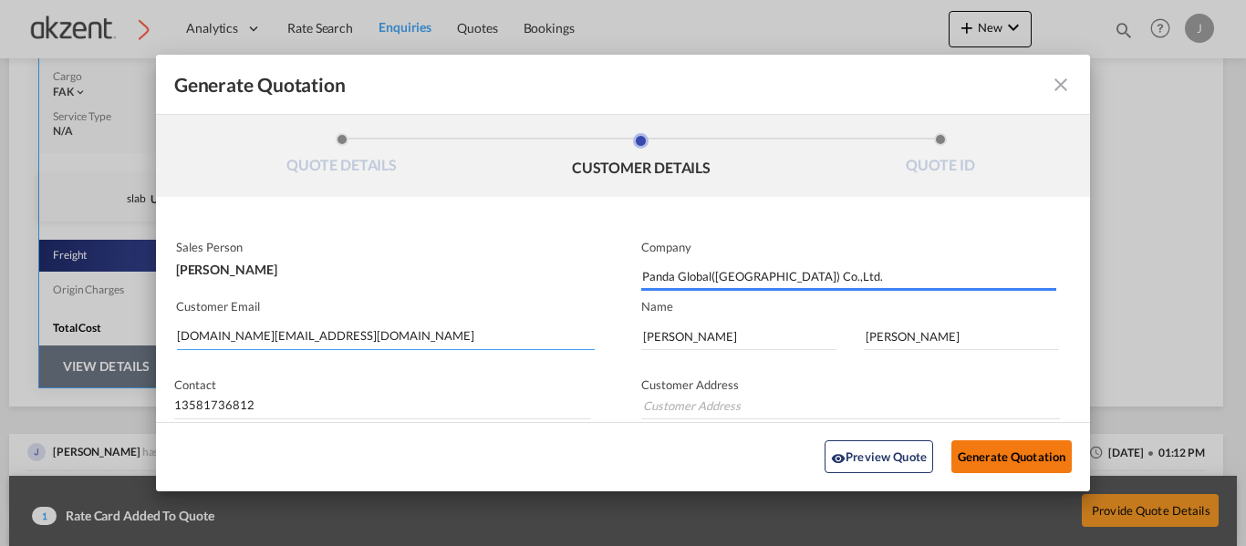
type input "[STREET_ADDRESS]."
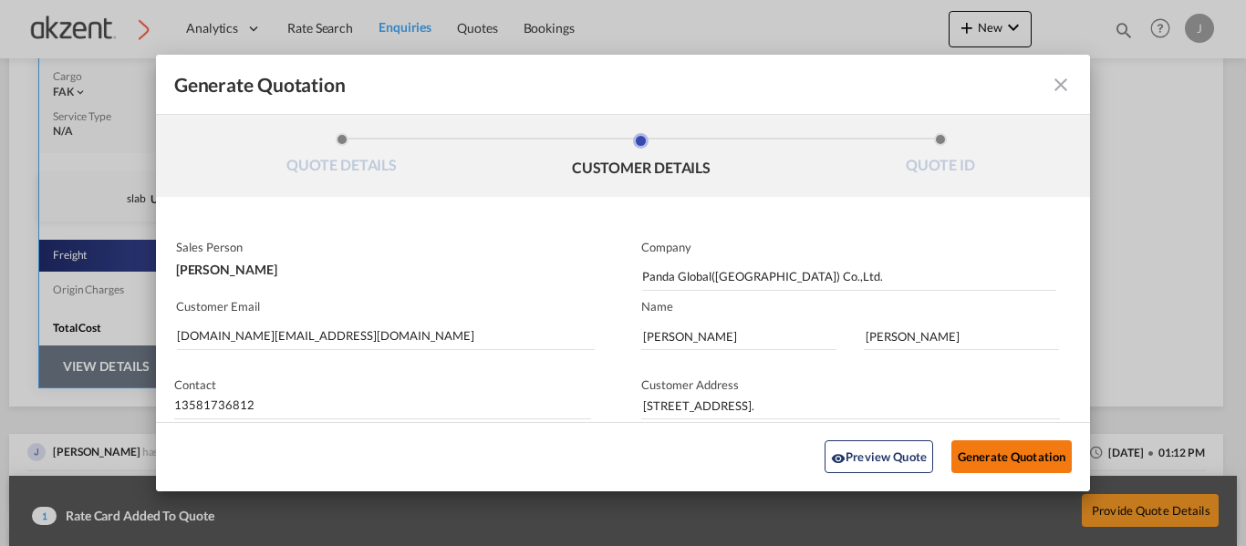
click at [1019, 454] on button "Generate Quotation" at bounding box center [1011, 457] width 120 height 33
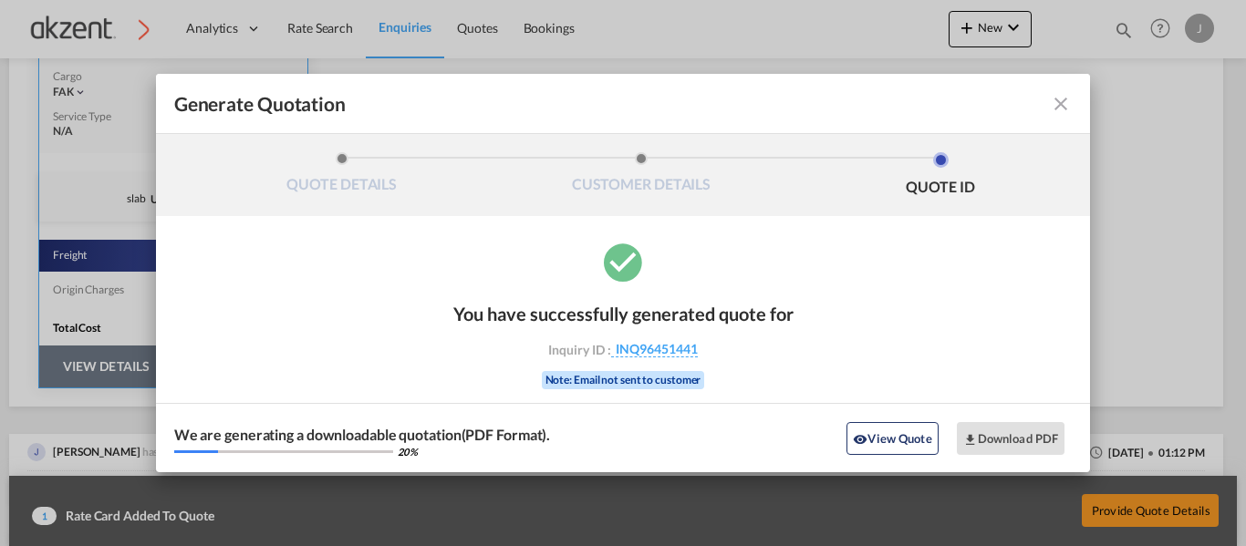
click at [1064, 95] on md-icon "icon-close fg-AAA8AD cursor m-0" at bounding box center [1061, 104] width 22 height 22
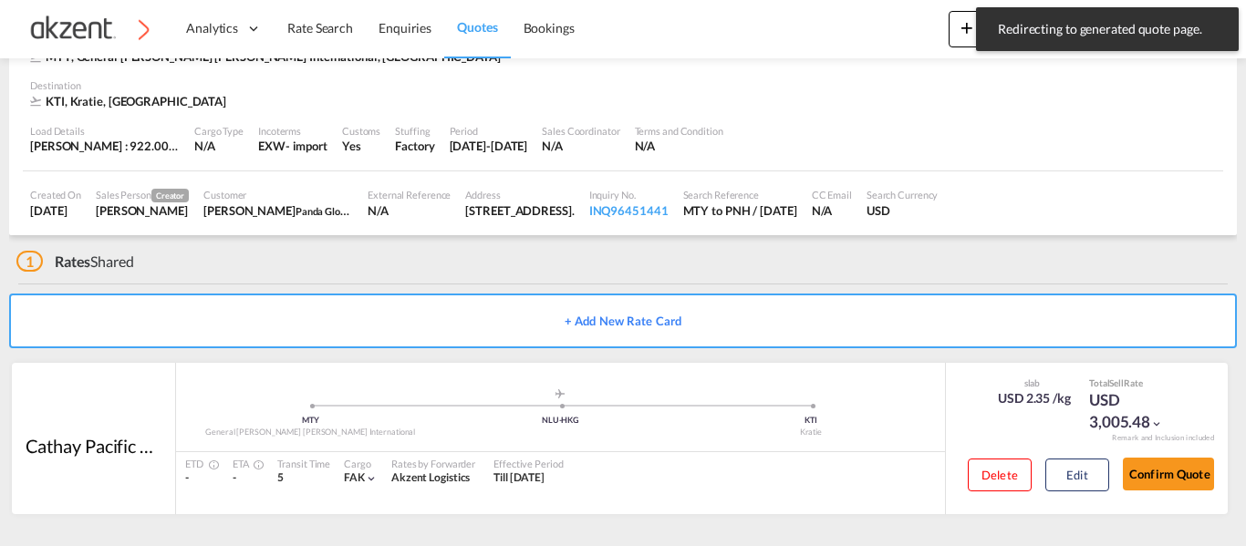
scroll to position [118, 0]
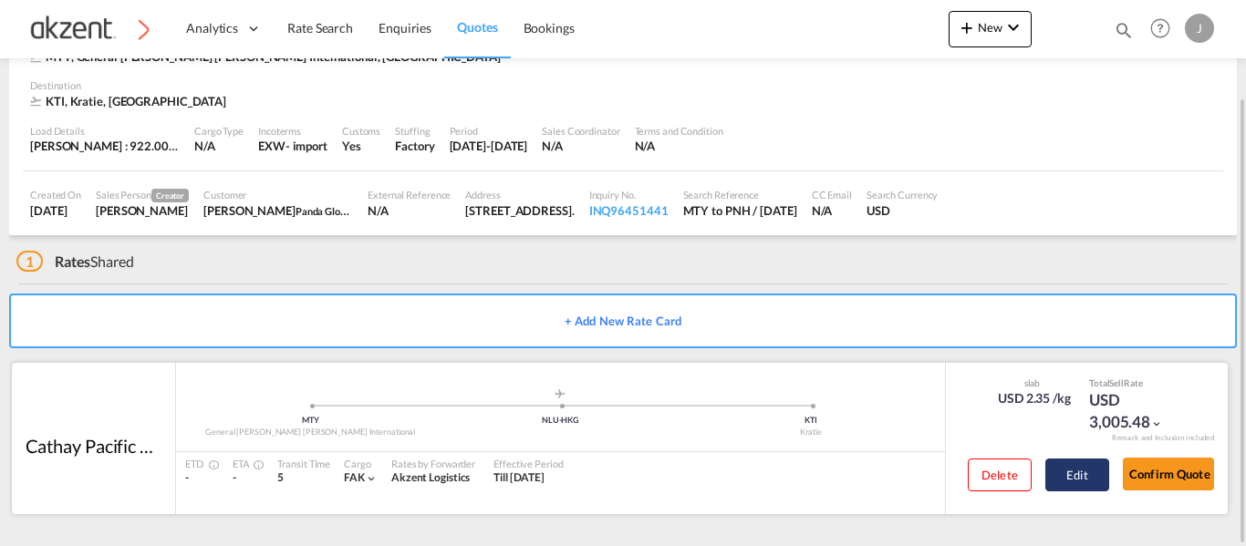
click at [1082, 470] on button "Edit" at bounding box center [1077, 475] width 64 height 33
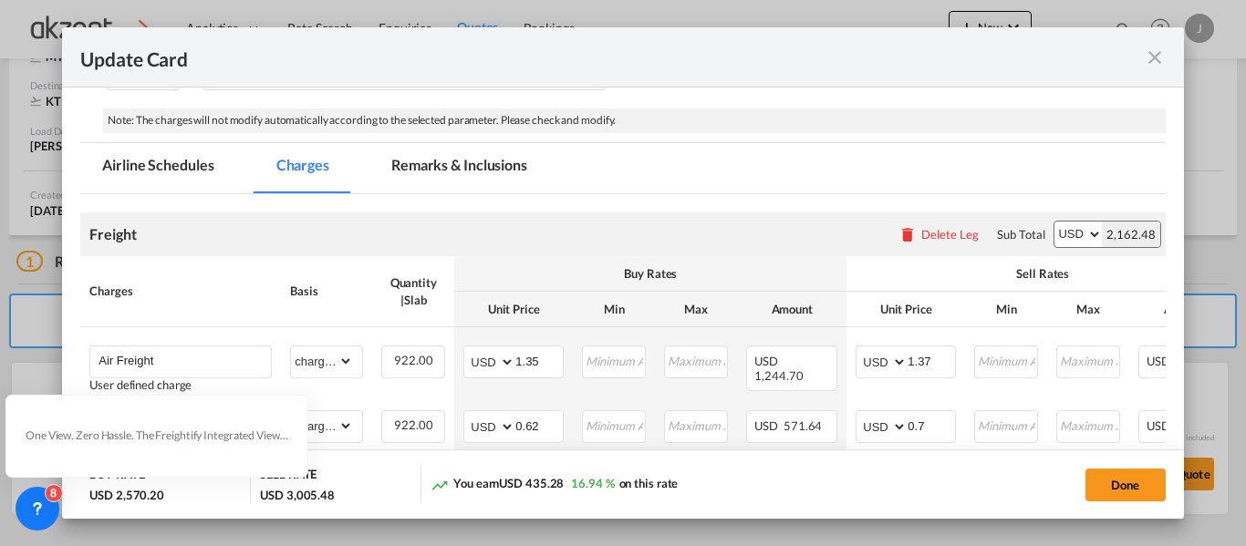
scroll to position [274, 0]
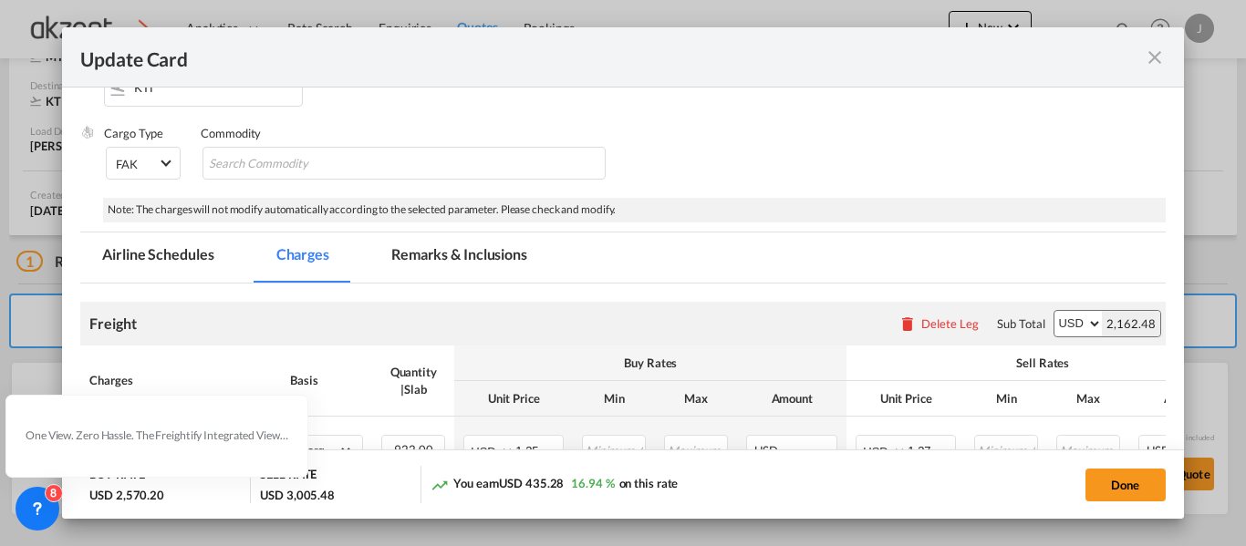
click at [425, 268] on md-tab-item "Remarks & Inclusions" at bounding box center [459, 258] width 180 height 50
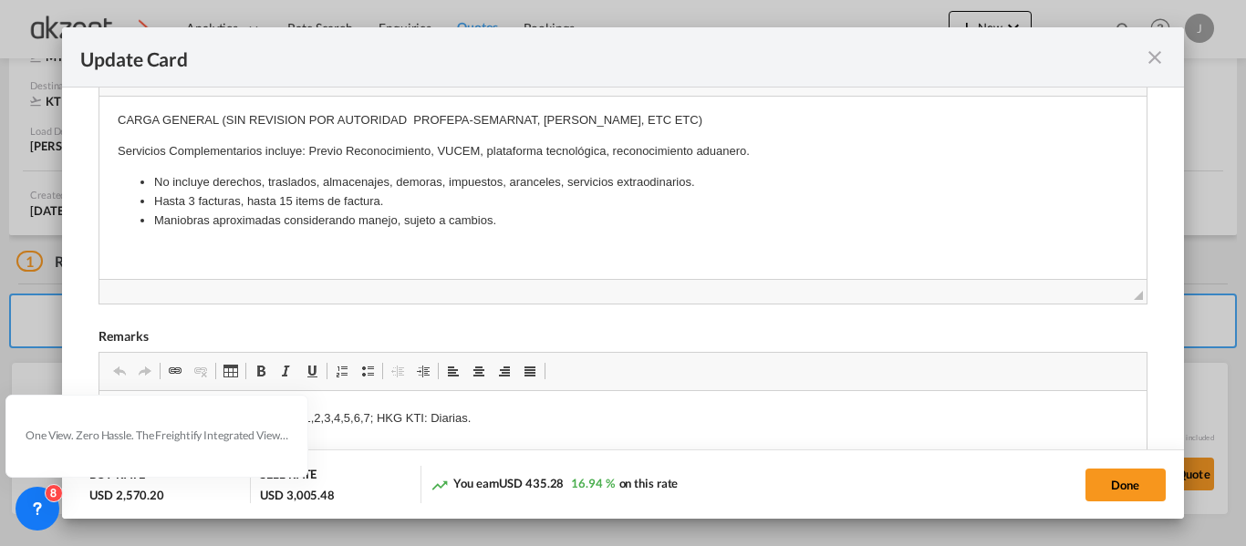
scroll to position [821, 0]
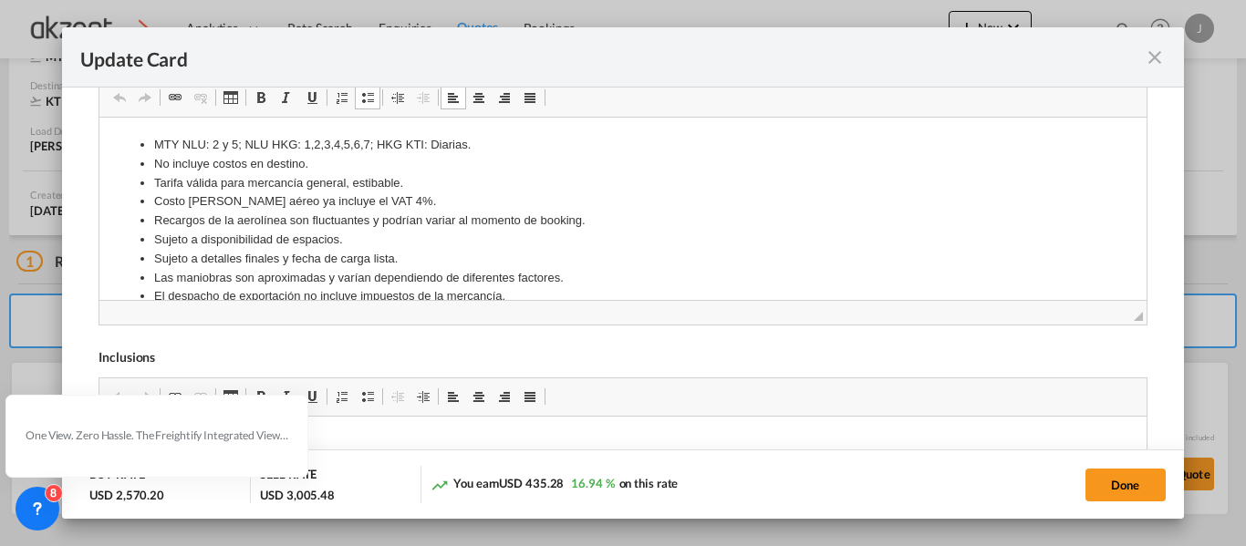
drag, startPoint x: 129, startPoint y: 135, endPoint x: 352, endPoint y: 284, distance: 268.8
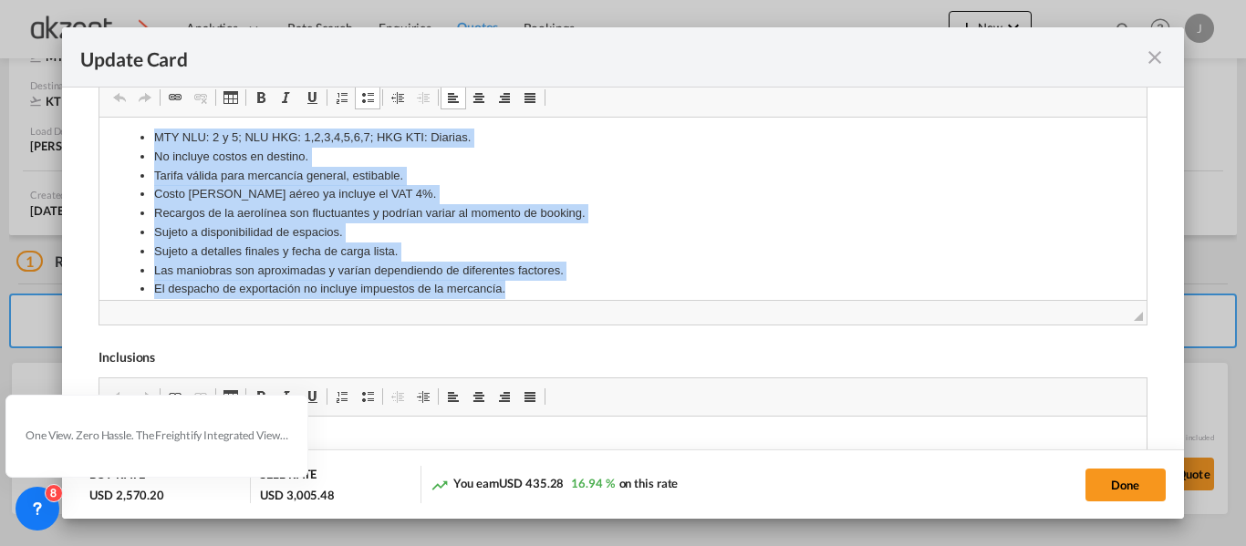
scroll to position [724, 0]
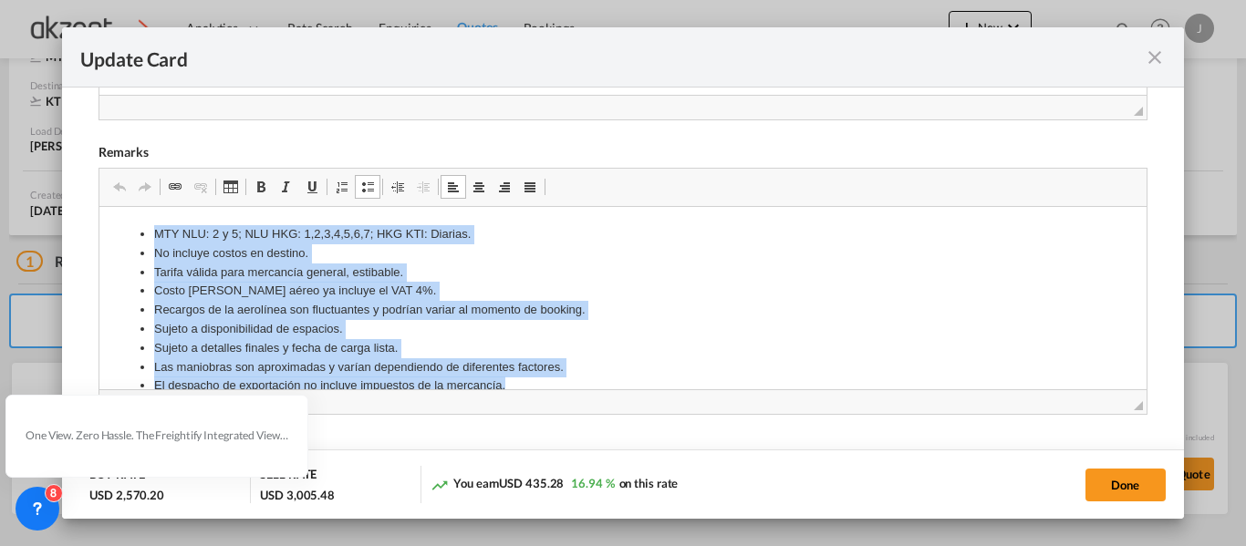
drag, startPoint x: 508, startPoint y: 334, endPoint x: 195, endPoint y: 302, distance: 314.4
click at [99, 206] on html "MTY NLU: 2 y 5; NLU HKG: 1,2,3,4,5,6,7; HKG KTI: Diarias. No incluye costos en …" at bounding box center [622, 325] width 1046 height 238
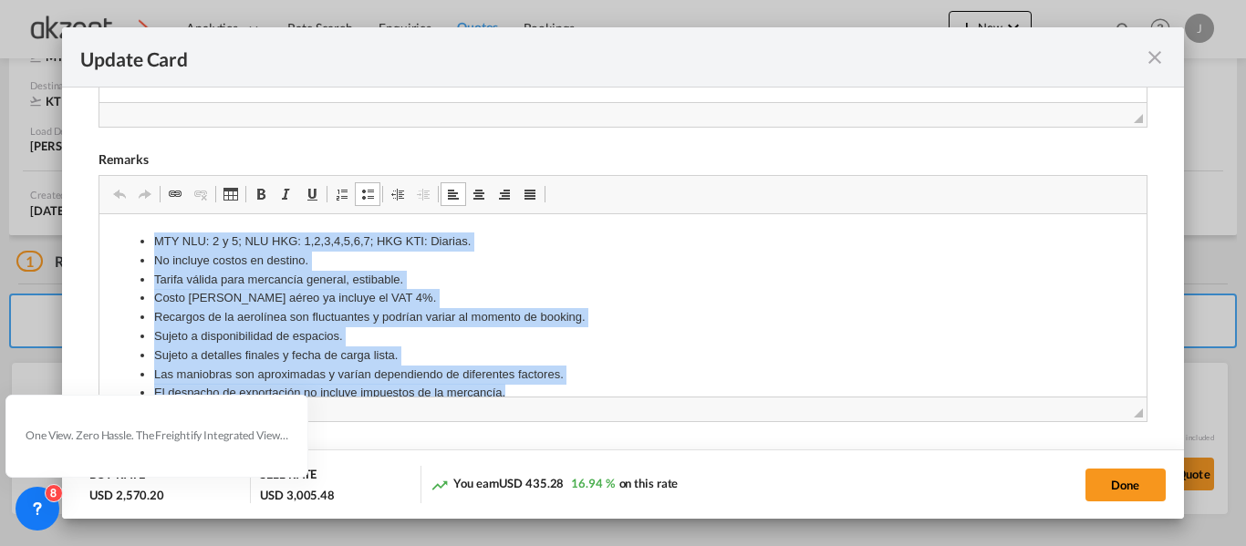
copy ul "MTY NLU: 2 y 5; NLU HKG: 1,2,3,4,5,6,7; HKG KTI: Diarias. No incluye costos en …"
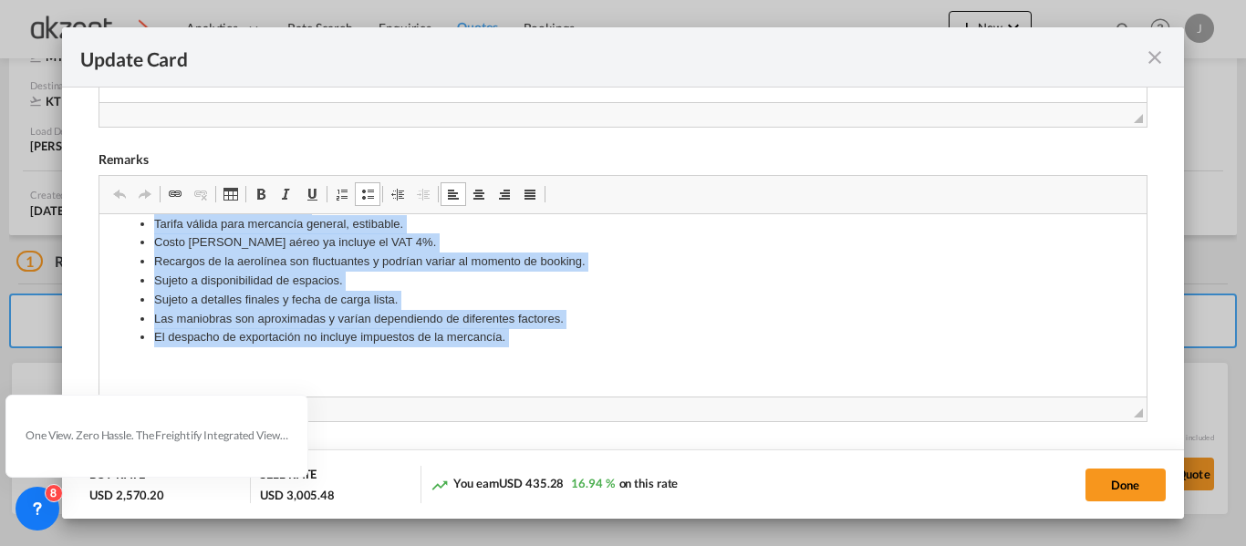
drag, startPoint x: 131, startPoint y: 237, endPoint x: 565, endPoint y: 425, distance: 472.9
click at [565, 396] on html "MTY NLU: 2 y 5; NLU HKG: 1,2,3,4,5,6,7; HKG KTI: Diarias. No incluye costos en …" at bounding box center [622, 277] width 1046 height 238
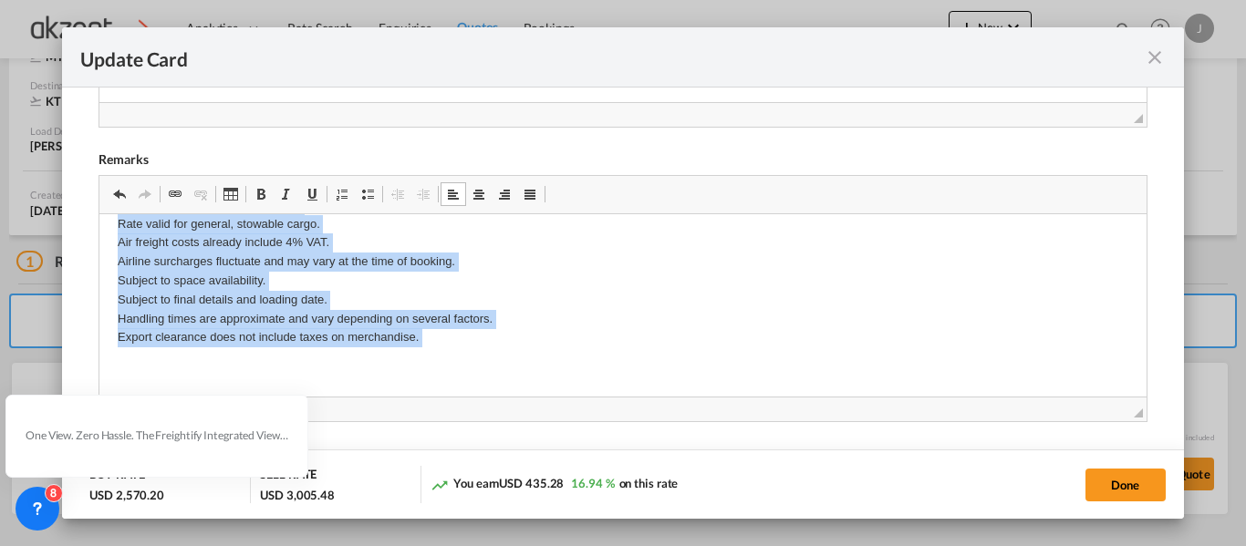
drag, startPoint x: 254, startPoint y: 267, endPoint x: 574, endPoint y: 471, distance: 378.4
click at [574, 396] on html "MTY NLU: 2 and 5; HKG NLU: 1, 2, 3, 4, 5, 6, 7; HKG KTI: Daily. Does not includ…" at bounding box center [622, 277] width 1046 height 238
click at [370, 191] on span "Update Card Port ..." at bounding box center [367, 194] width 15 height 15
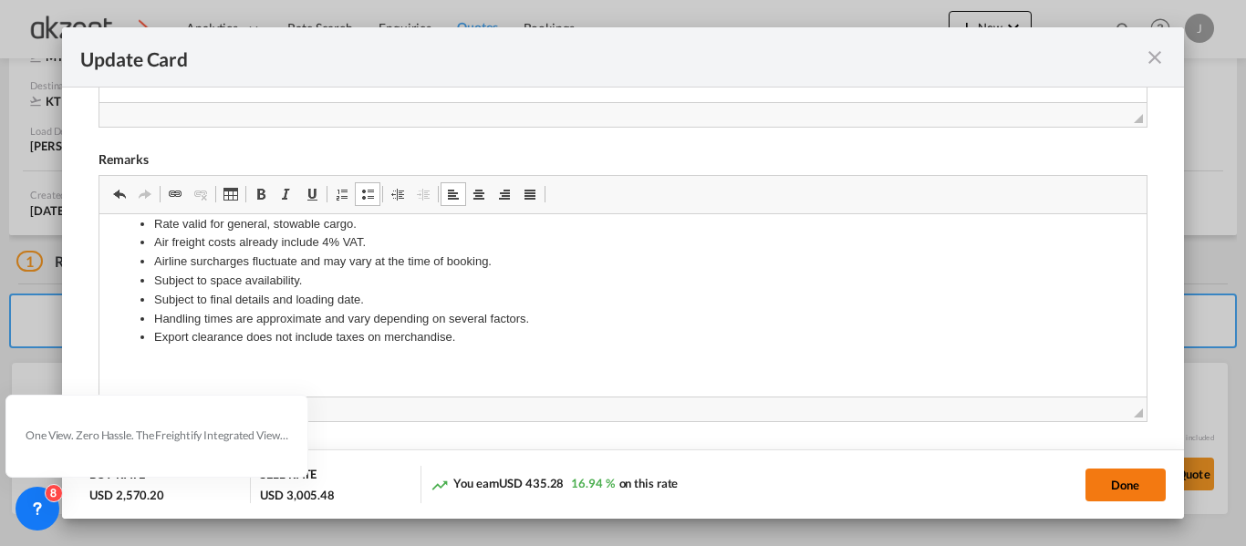
click at [1114, 488] on button "Done" at bounding box center [1125, 485] width 80 height 33
type input "[DATE]"
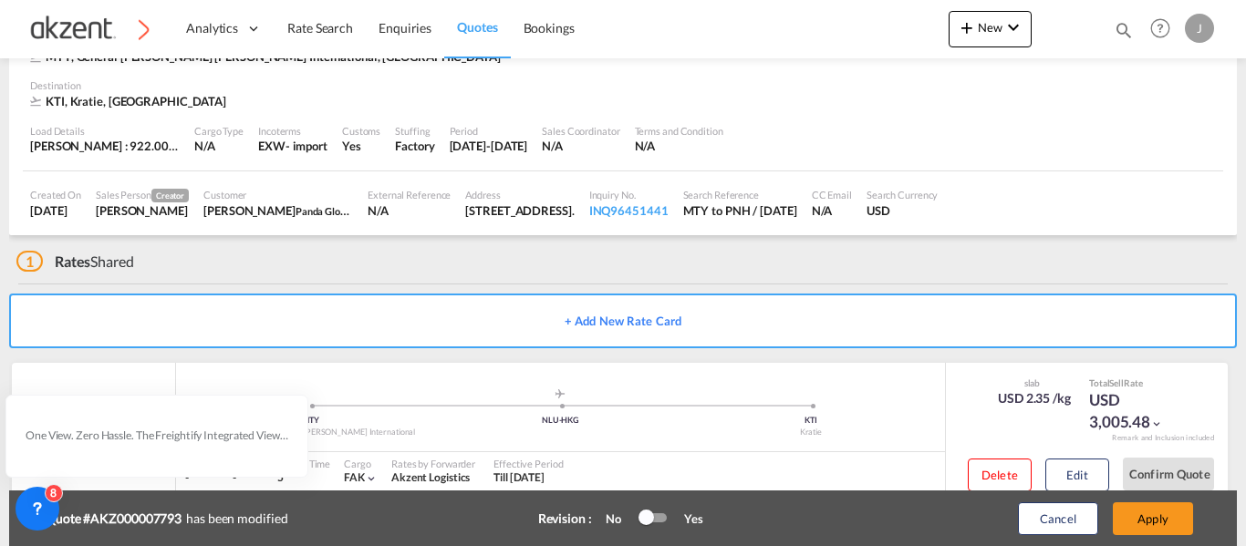
scroll to position [462, 0]
click at [1170, 510] on button "Apply" at bounding box center [1152, 518] width 80 height 33
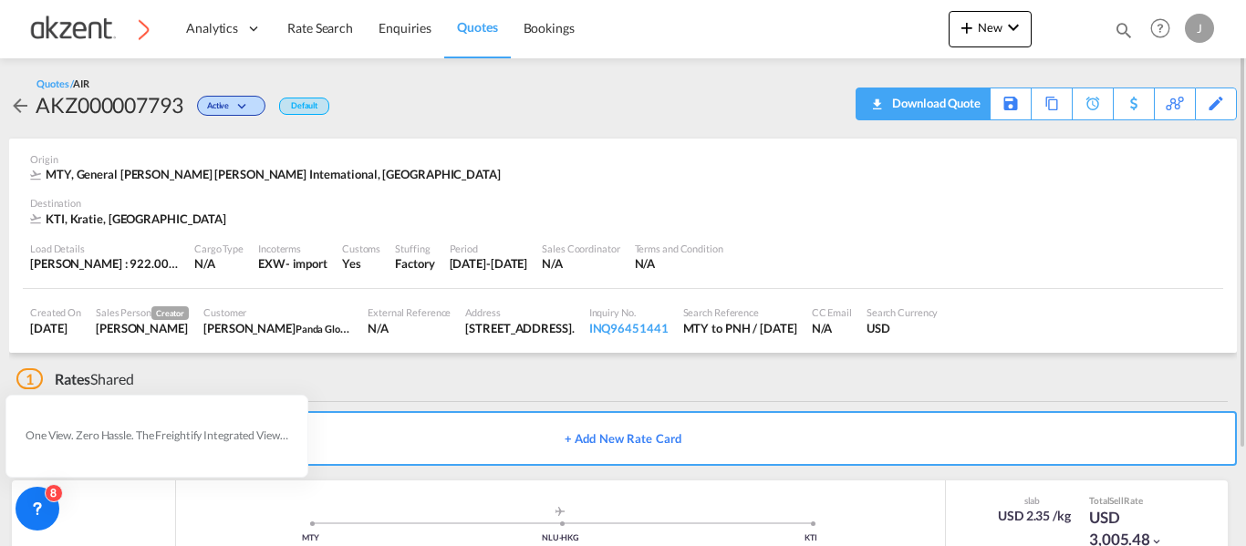
click at [955, 108] on div "Download Quote" at bounding box center [933, 102] width 93 height 29
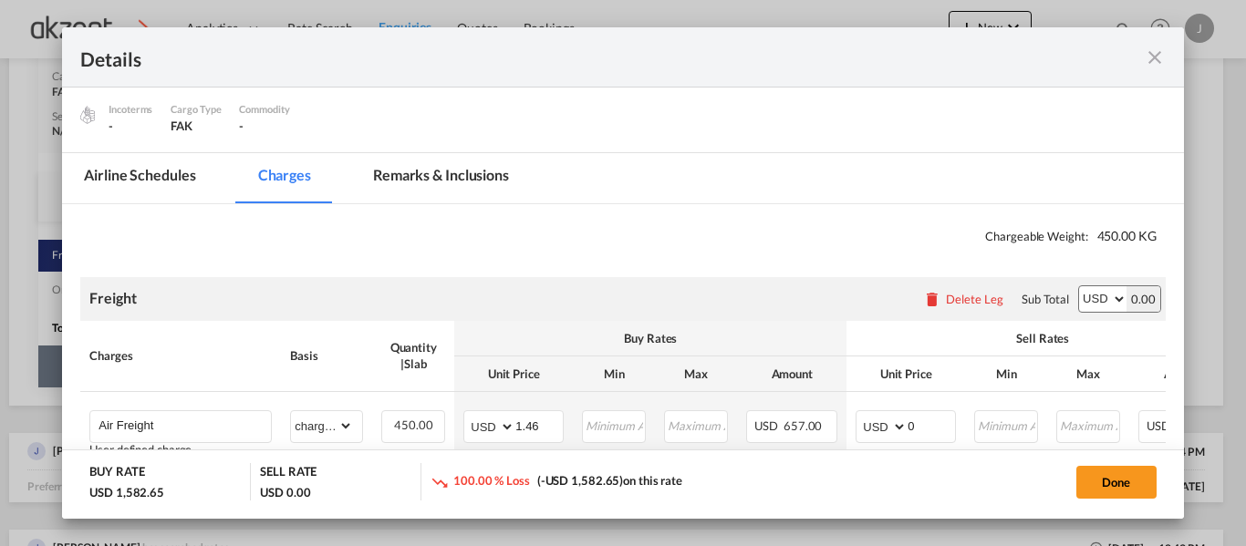
scroll to position [456, 0]
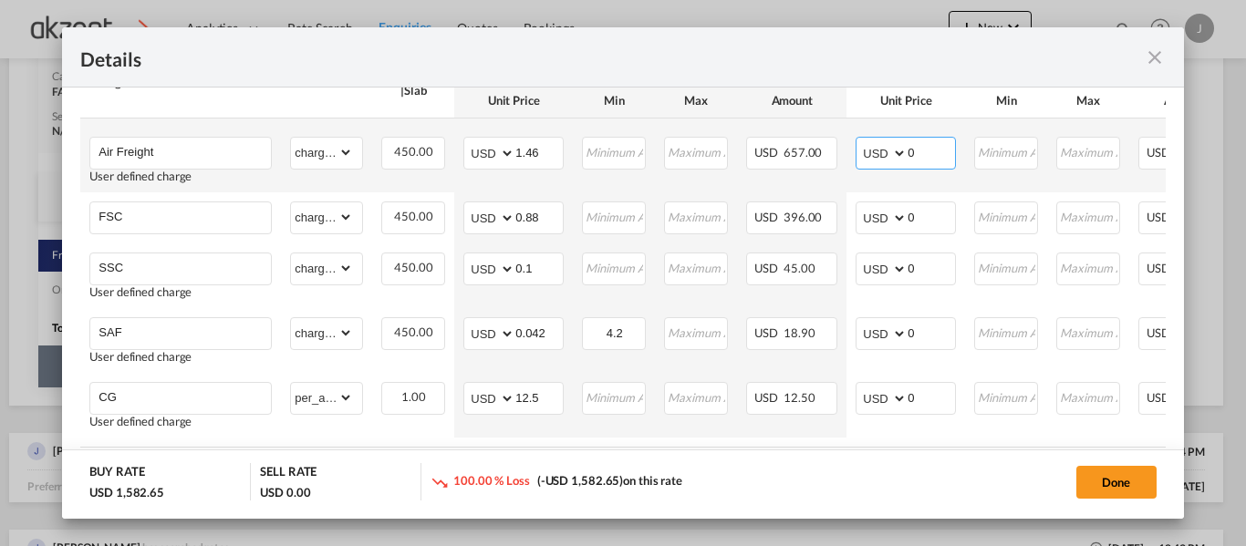
click at [933, 153] on input "0" at bounding box center [930, 151] width 47 height 27
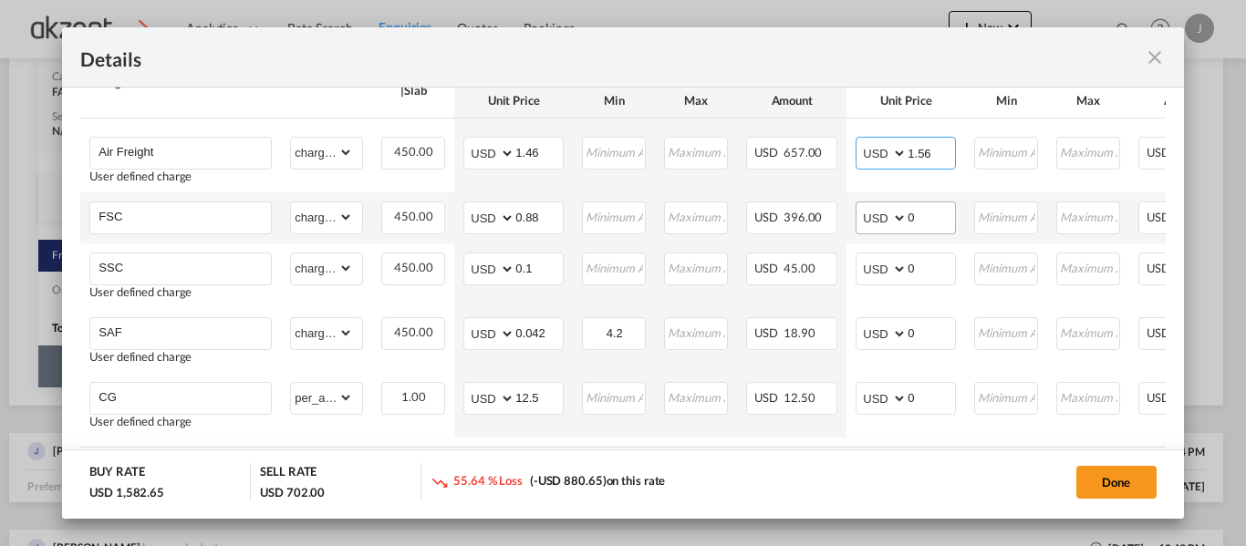
type input "1.56"
click at [939, 214] on input "0" at bounding box center [930, 215] width 47 height 27
type input "0.90"
drag, startPoint x: 967, startPoint y: 450, endPoint x: 1091, endPoint y: 451, distance: 123.1
click at [1091, 451] on md-dialog-actions "BUY RATE USD 1,582.65 SELL RATE USD 1,107.00 30.05 % Loss (-USD 475.65) on this…" at bounding box center [622, 484] width 1121 height 69
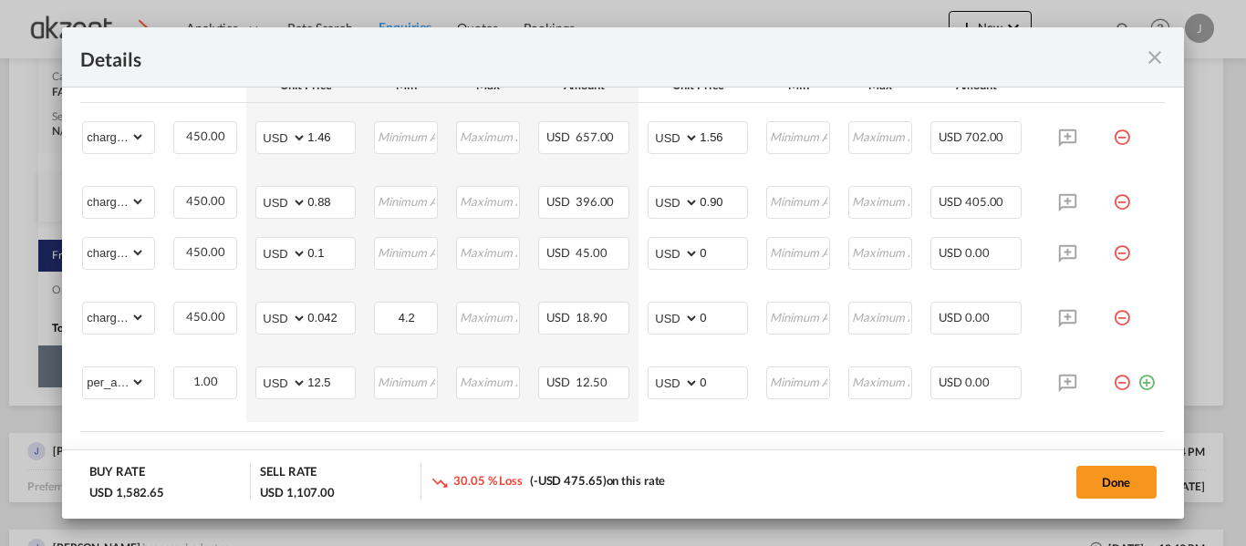
scroll to position [459, 0]
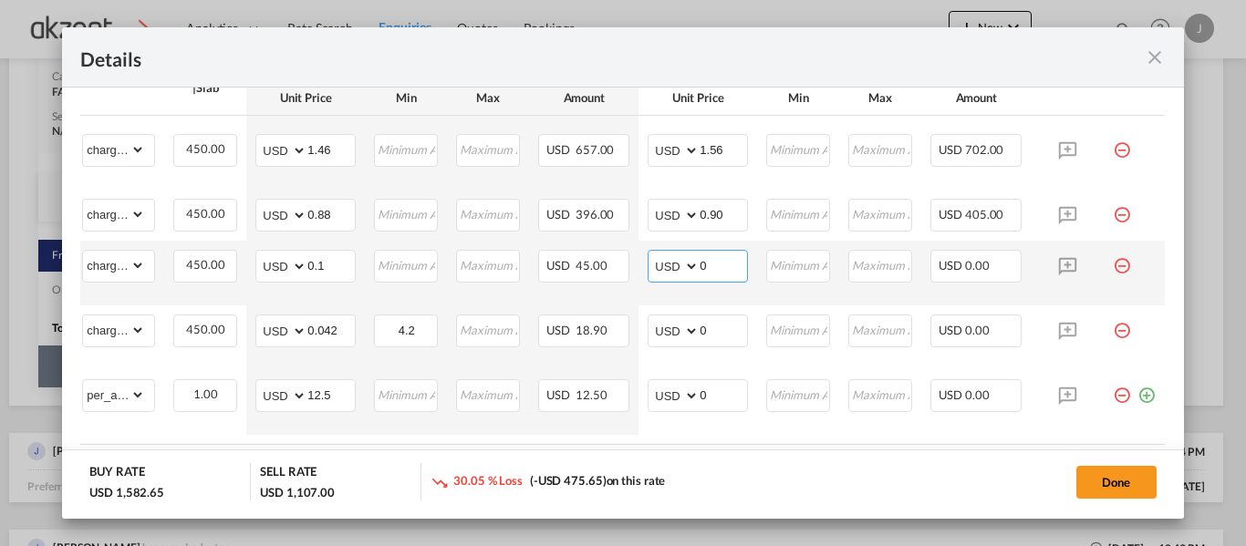
click at [703, 262] on input "0" at bounding box center [722, 264] width 47 height 27
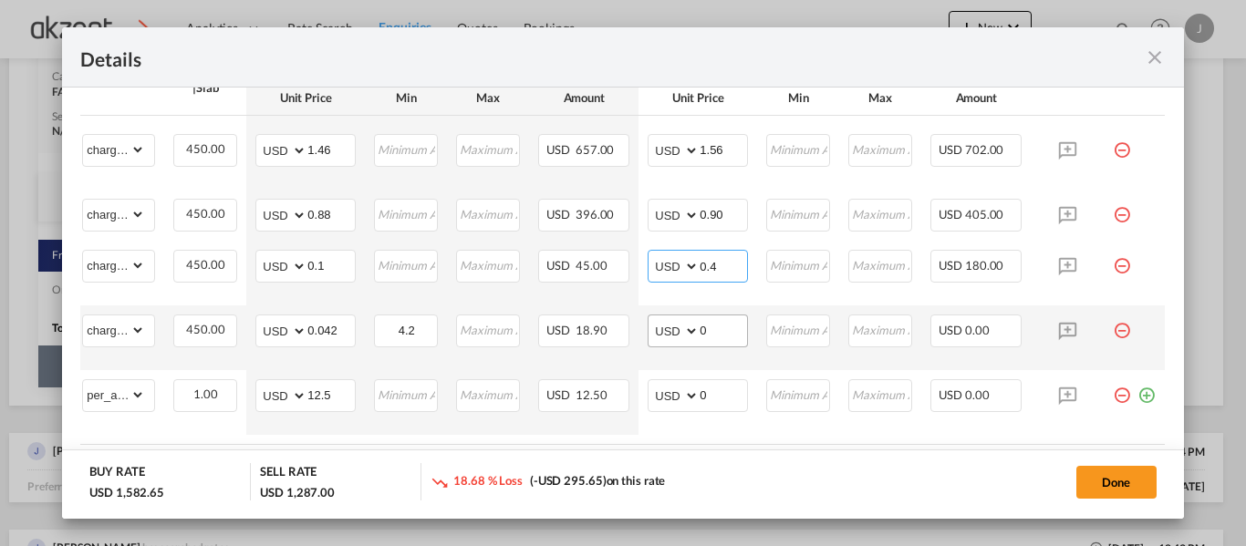
type input "0.4"
click at [730, 329] on input "0" at bounding box center [722, 328] width 47 height 27
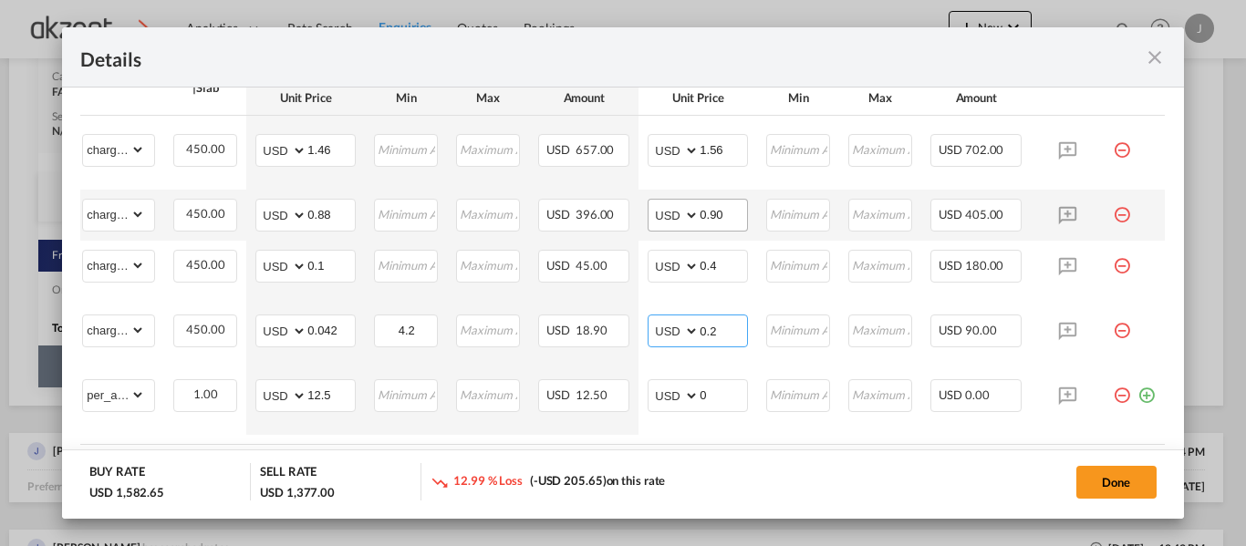
type input "0.2"
click at [736, 217] on input "0.90" at bounding box center [722, 213] width 47 height 27
type input "0.90"
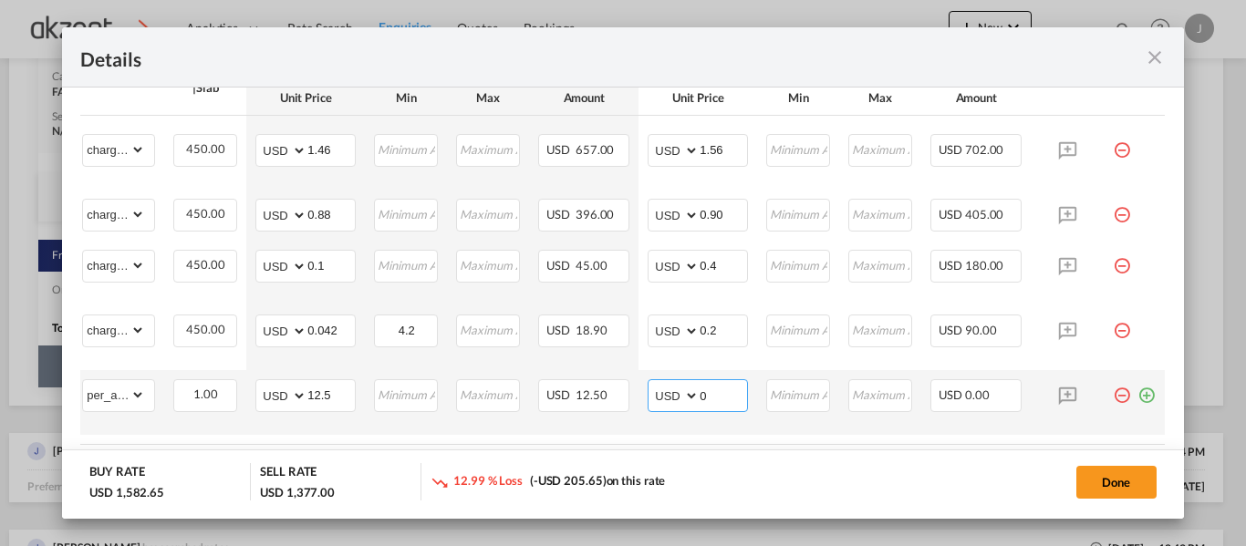
click at [738, 403] on input "0" at bounding box center [722, 393] width 47 height 27
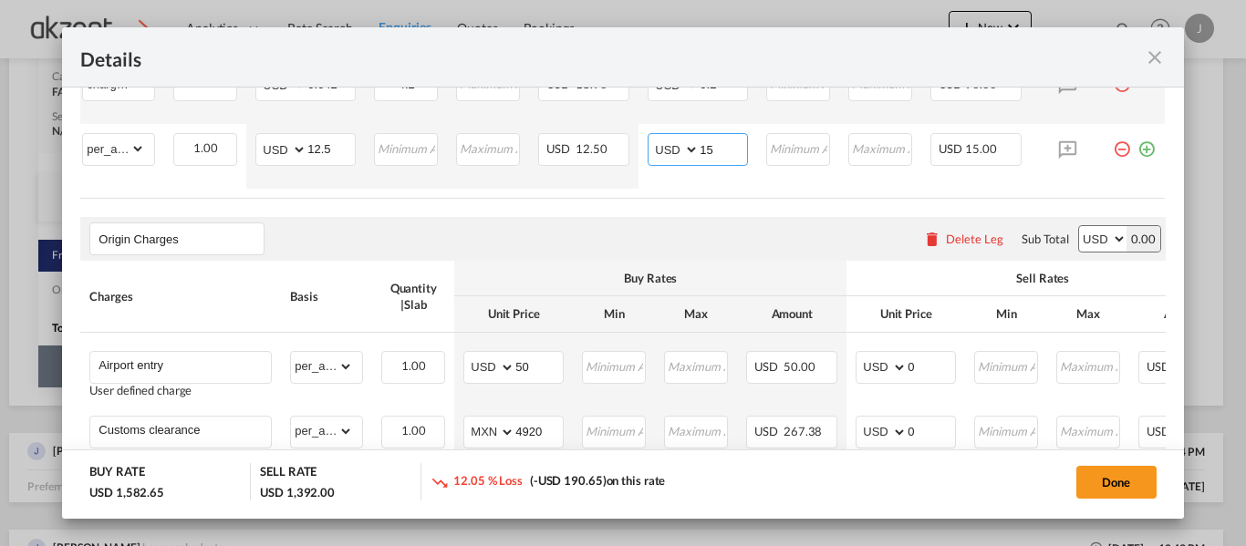
scroll to position [823, 0]
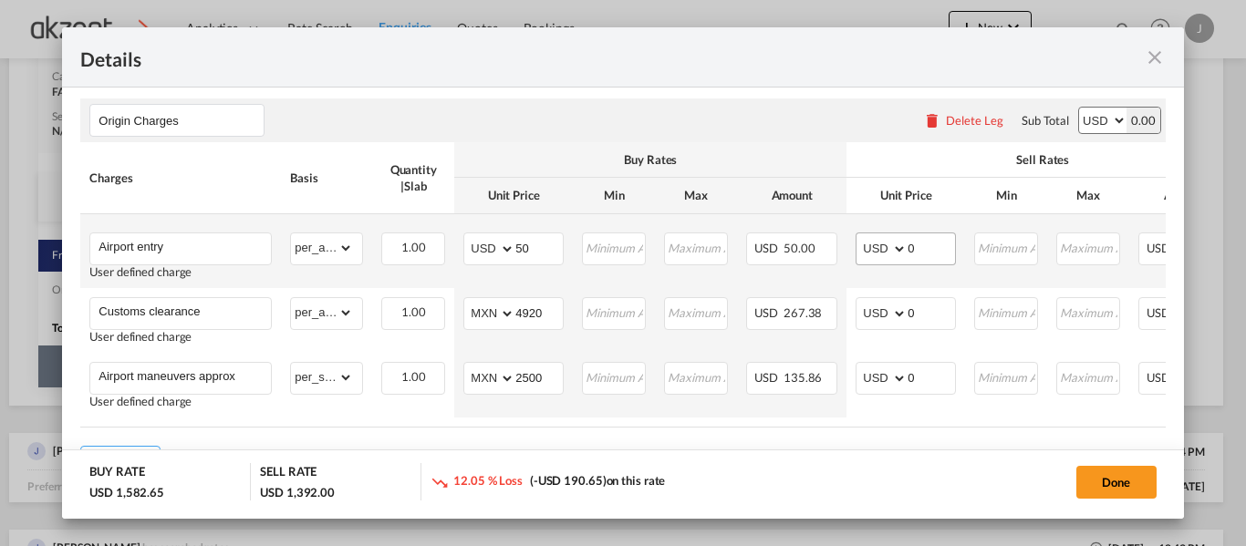
type input "15"
click at [933, 260] on input "0" at bounding box center [930, 246] width 47 height 27
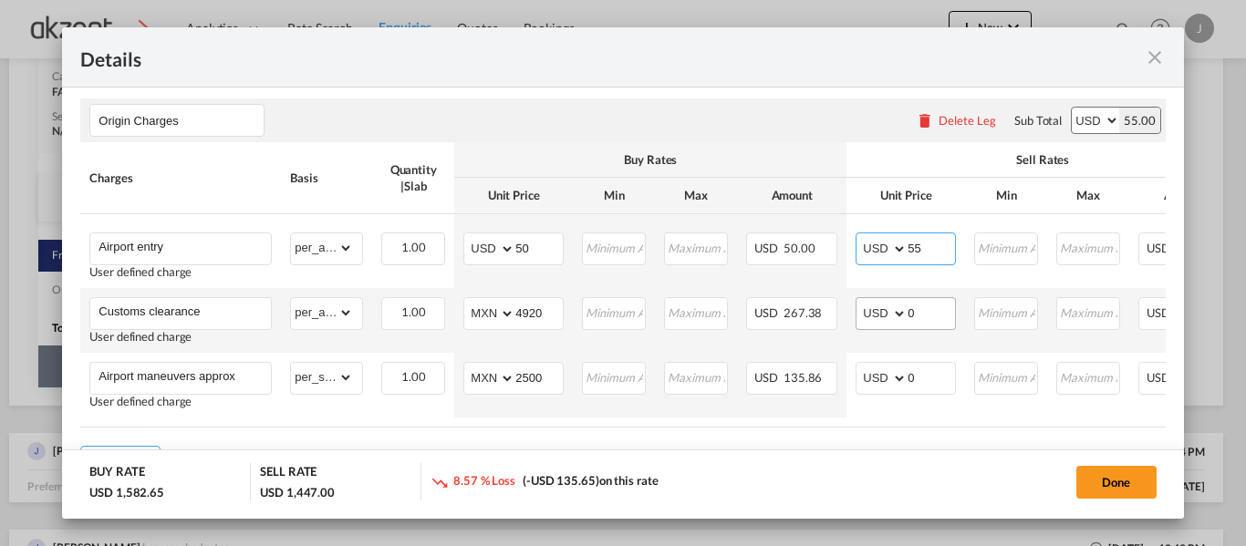
type input "55"
click at [928, 316] on input "0" at bounding box center [930, 311] width 47 height 27
type input "2"
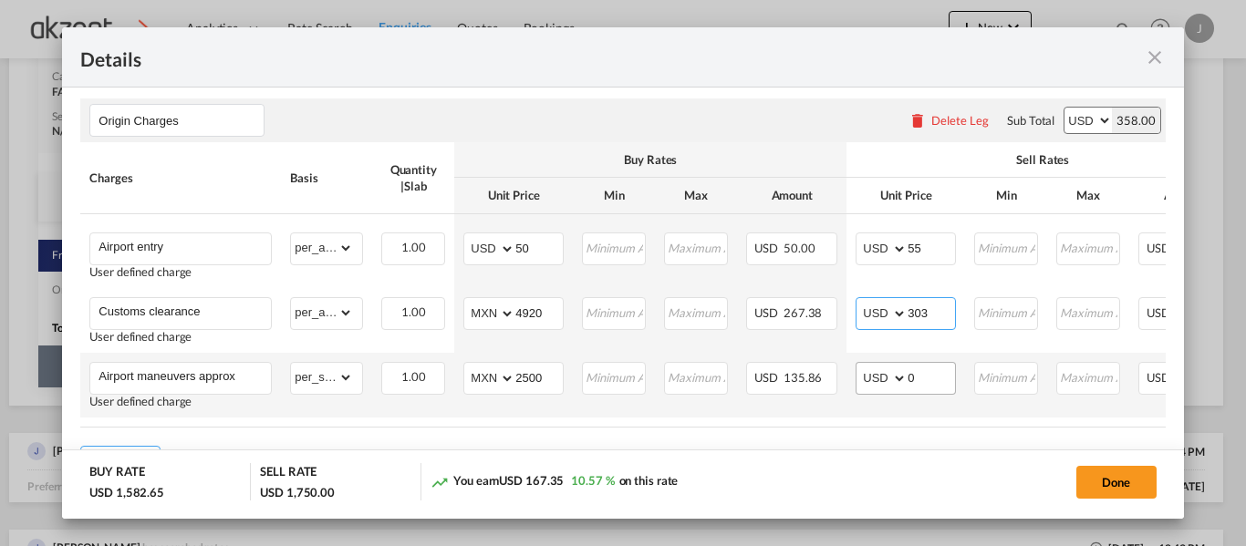
type input "303"
click at [930, 377] on input "0" at bounding box center [930, 376] width 47 height 27
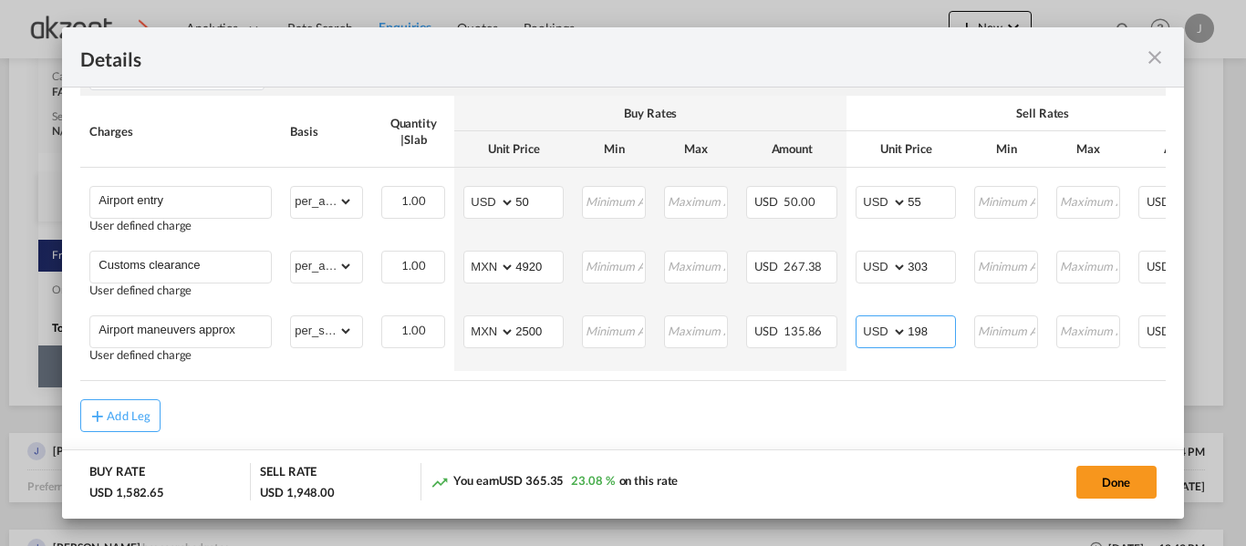
scroll to position [899, 0]
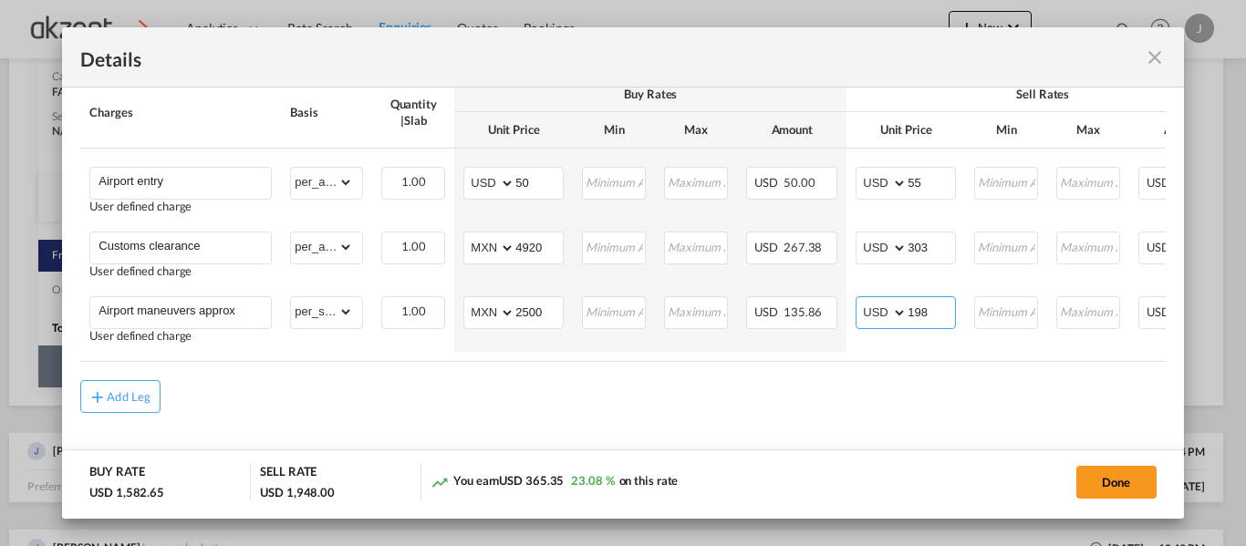
type input "198"
drag, startPoint x: 966, startPoint y: 362, endPoint x: 1149, endPoint y: 360, distance: 183.3
click at [1149, 360] on div "Charges Basis Quantity | Slab Buy Rates Sell Rates Comments Action Unit Price M…" at bounding box center [622, 219] width 1084 height 284
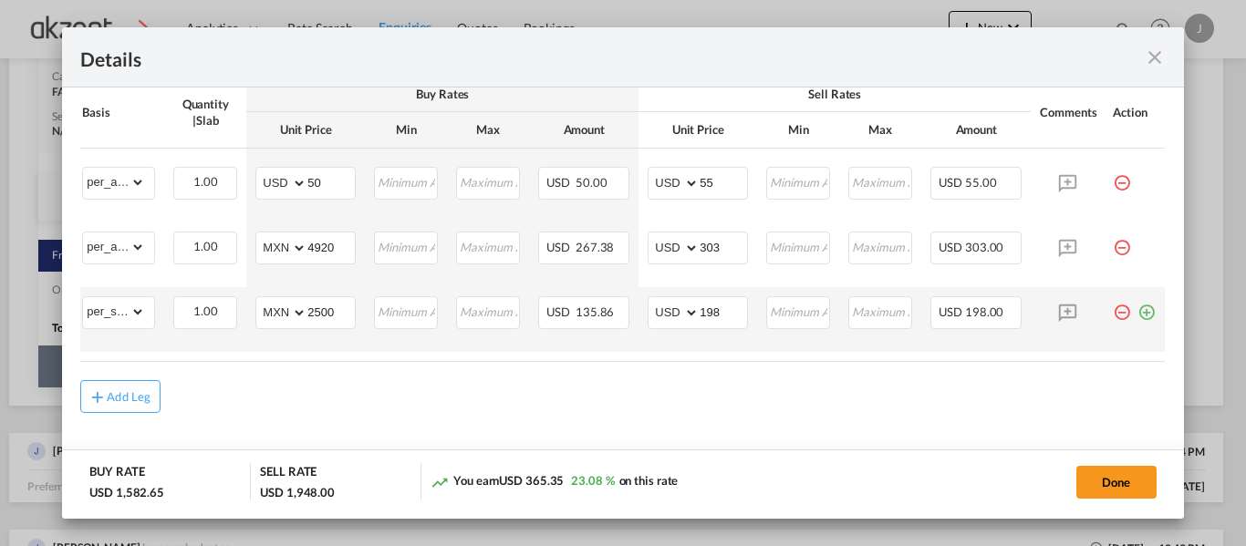
click at [1137, 308] on md-icon "icon-plus-circle-outline green-400-fg" at bounding box center [1146, 305] width 18 height 18
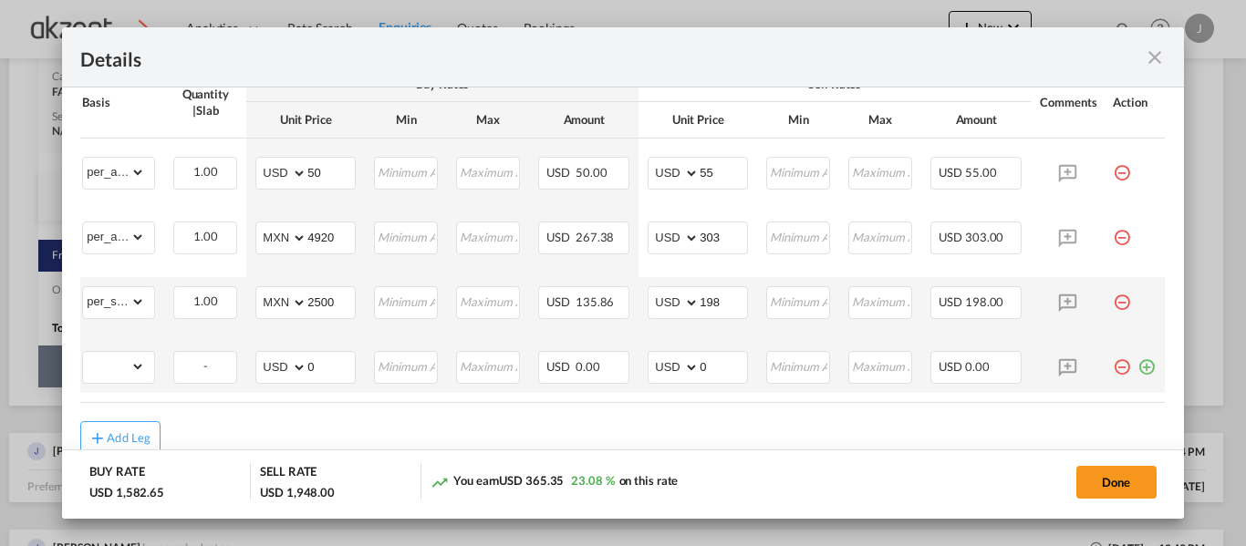
click at [1141, 369] on md-icon "icon-plus-circle-outline green-400-fg" at bounding box center [1146, 360] width 18 height 18
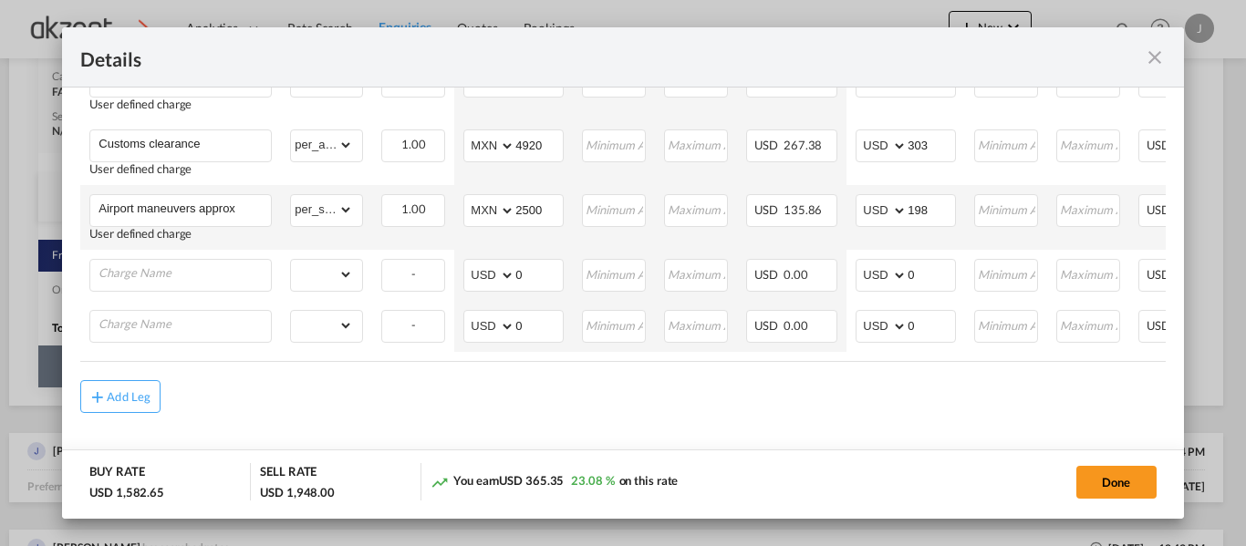
scroll to position [1001, 0]
click at [150, 268] on input "Charge Name" at bounding box center [184, 273] width 172 height 27
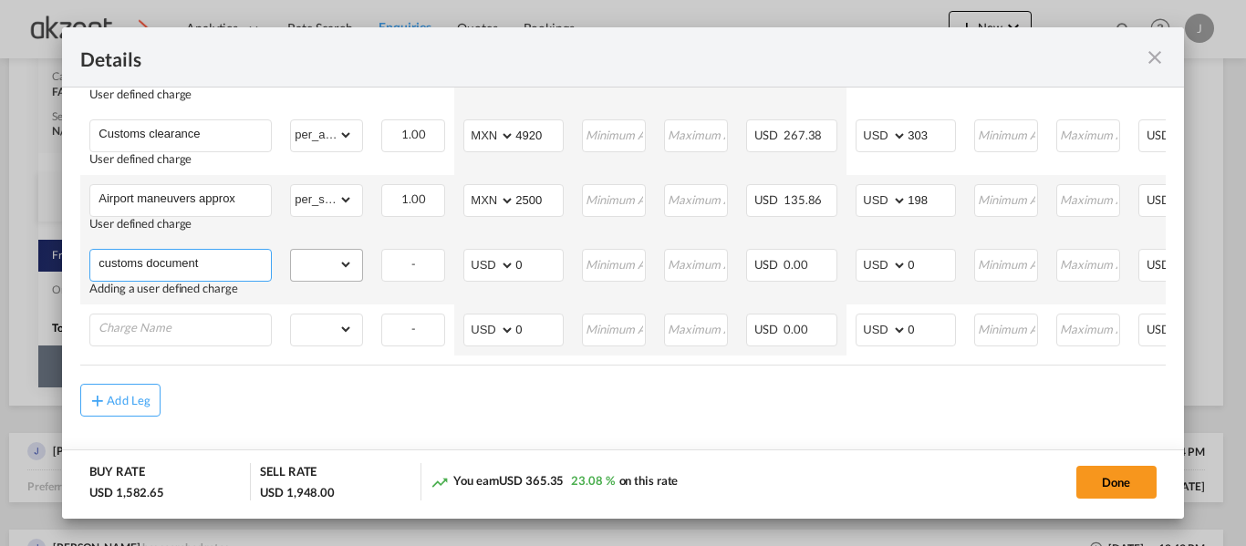
type input "customs document"
click at [343, 274] on select "gross_weight volumetric_weight per_shipment per_bl per_km per_hawb per_kg per_p…" at bounding box center [322, 264] width 62 height 29
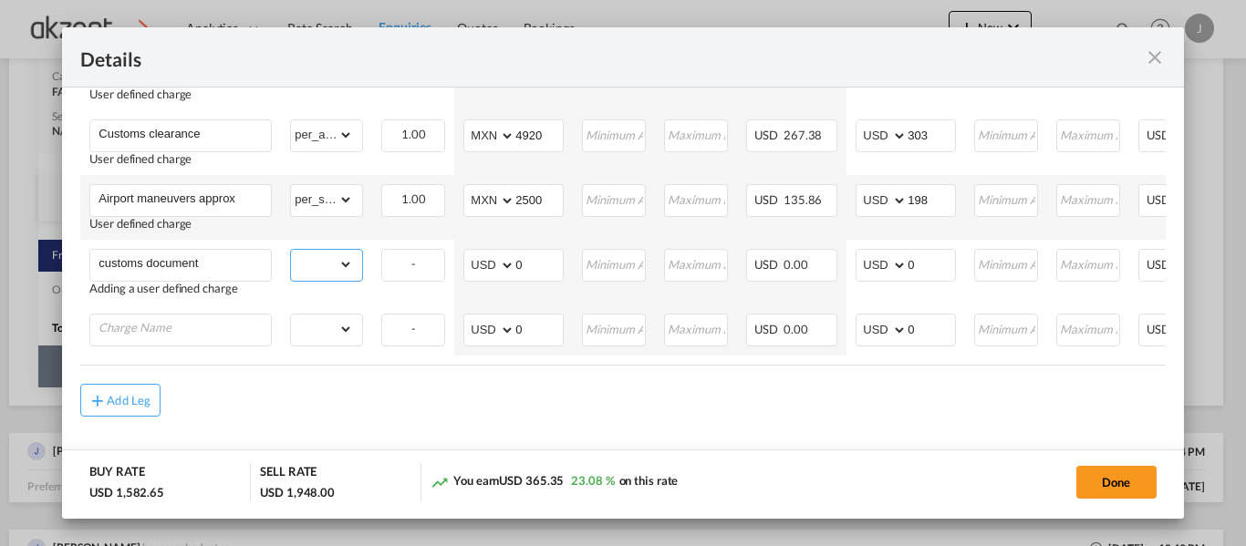
select select "per_shipment"
click at [291, 254] on select "gross_weight volumetric_weight per_shipment per_bl per_km per_hawb per_kg per_p…" at bounding box center [322, 264] width 62 height 29
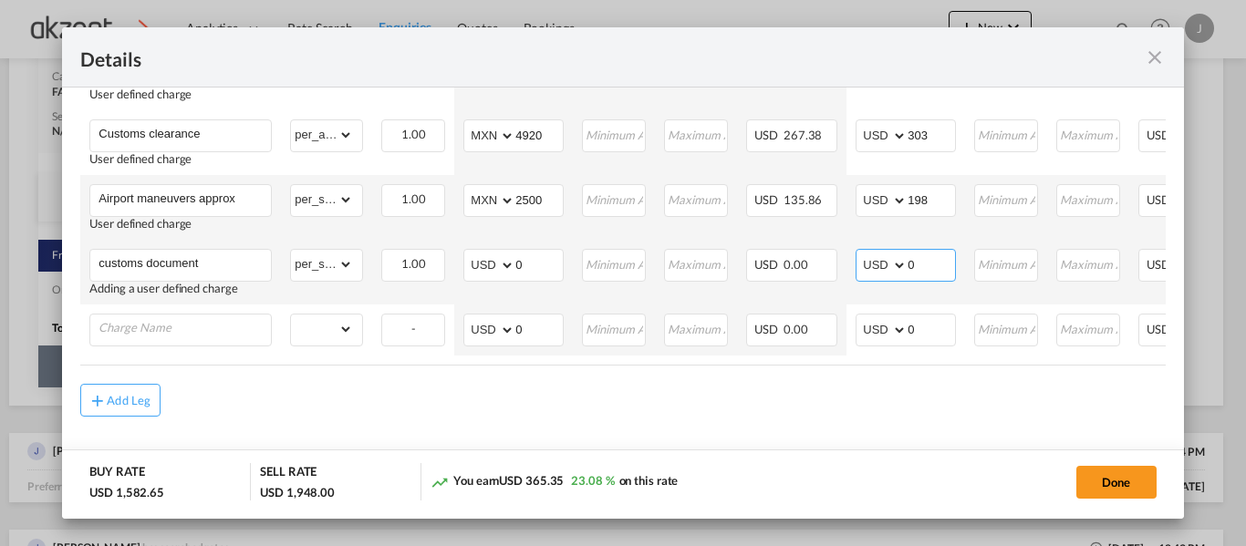
click at [926, 275] on input "0" at bounding box center [930, 263] width 47 height 27
type input "80"
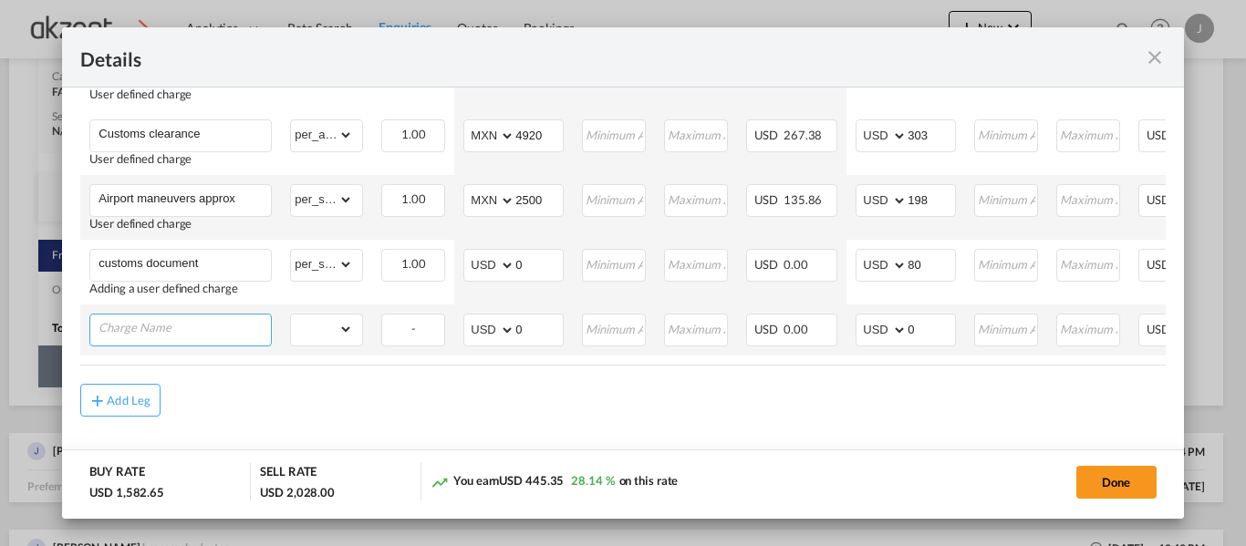
click at [215, 331] on input "Charge Name" at bounding box center [184, 328] width 172 height 27
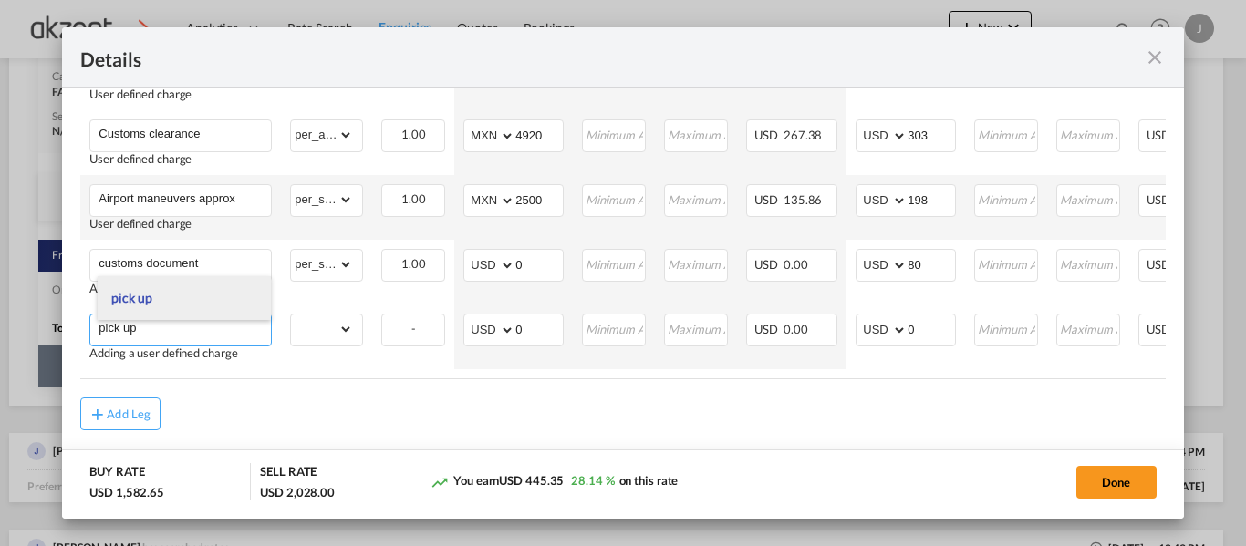
type input "pick up"
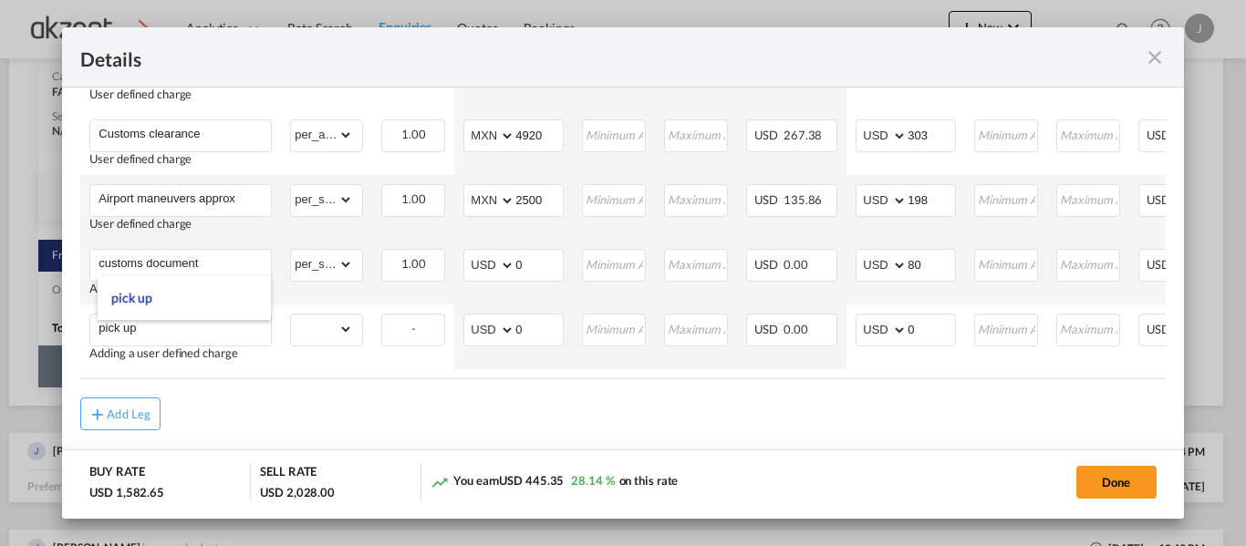
drag, startPoint x: 180, startPoint y: 287, endPoint x: 228, endPoint y: 297, distance: 49.4
click at [179, 287] on li "pick up" at bounding box center [184, 298] width 173 height 44
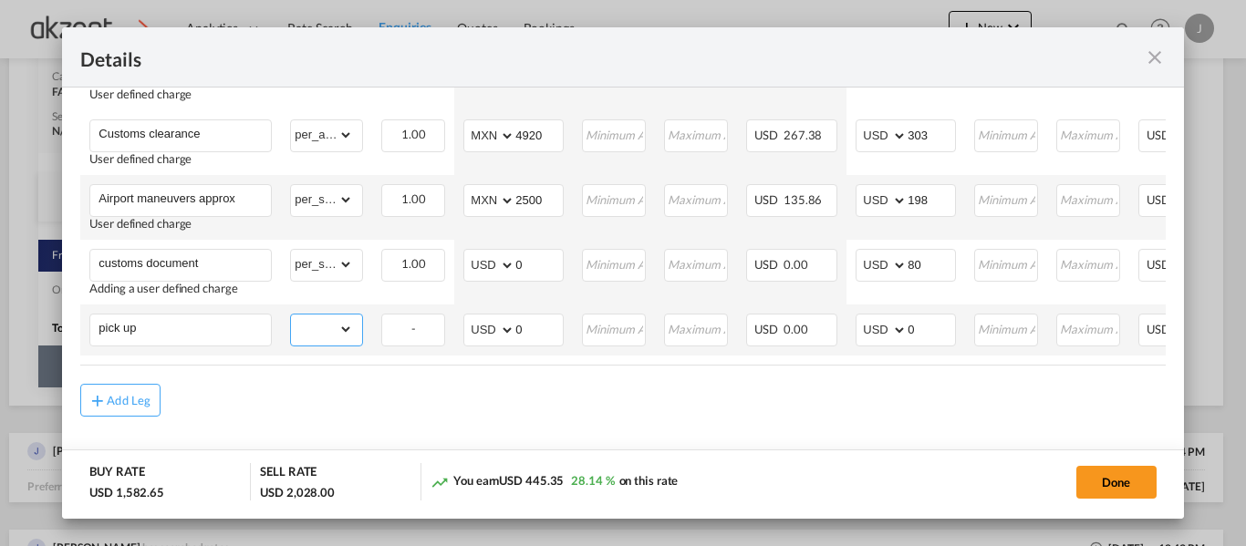
drag, startPoint x: 340, startPoint y: 335, endPoint x: 344, endPoint y: 322, distance: 13.3
click at [340, 335] on select "gross_weight volumetric_weight per_shipment per_bl per_km per_hawb per_kg per_p…" at bounding box center [322, 329] width 62 height 29
select select "per_shipment"
click at [291, 319] on select "gross_weight volumetric_weight per_shipment per_bl per_km per_hawb per_kg per_p…" at bounding box center [322, 329] width 62 height 29
click at [927, 334] on input "0" at bounding box center [930, 328] width 47 height 27
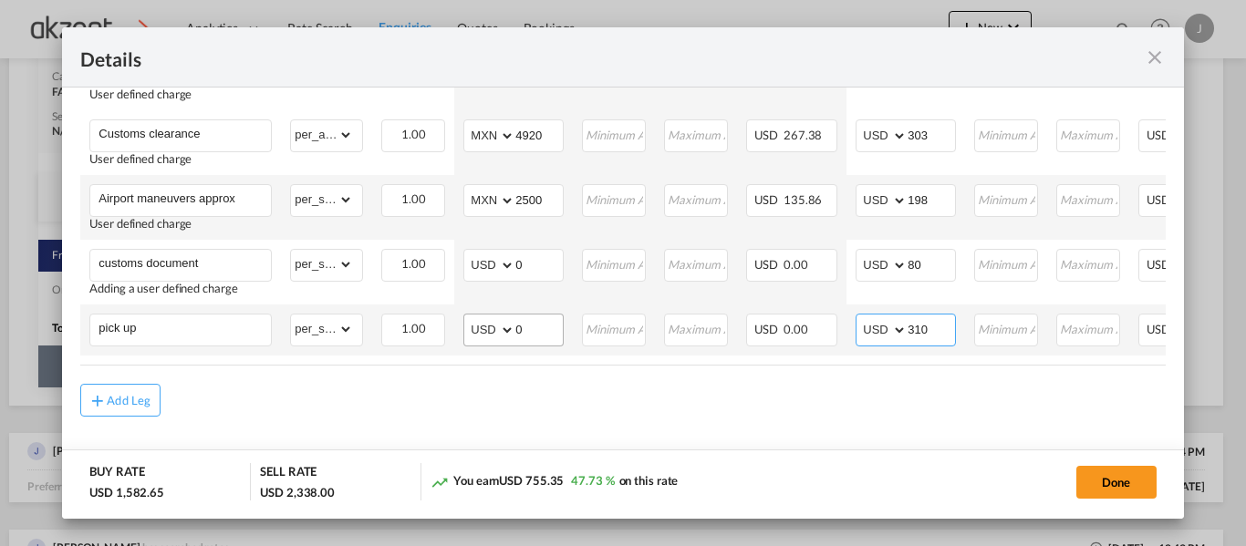
type input "310"
click at [482, 335] on select "AED AFN ALL AMD ANG AOA ARS AUD AWG AZN BAM BBD BDT BGN BHD BIF BMD BND BOB BRL…" at bounding box center [490, 330] width 47 height 26
select select "string:MXN"
click at [467, 322] on select "AED AFN ALL AMD ANG AOA ARS AUD AWG AZN BAM BBD BDT BGN BHD BIF BMD BND BOB BRL…" at bounding box center [490, 330] width 47 height 26
click at [545, 336] on input "0" at bounding box center [538, 328] width 47 height 27
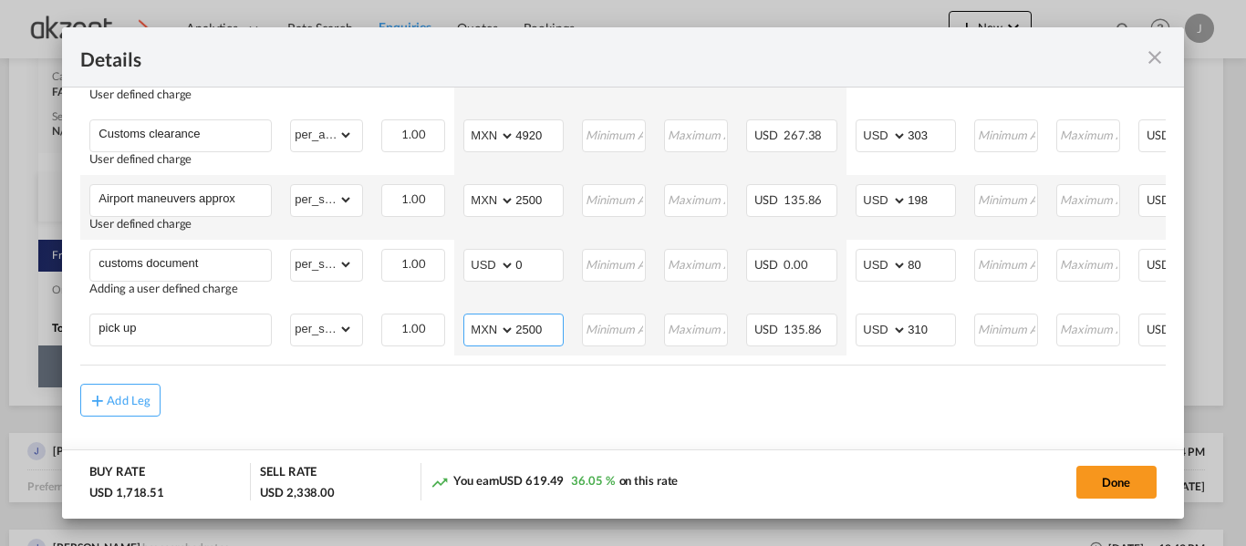
type input "2500"
click at [949, 339] on input "310" at bounding box center [930, 328] width 47 height 27
type input "311"
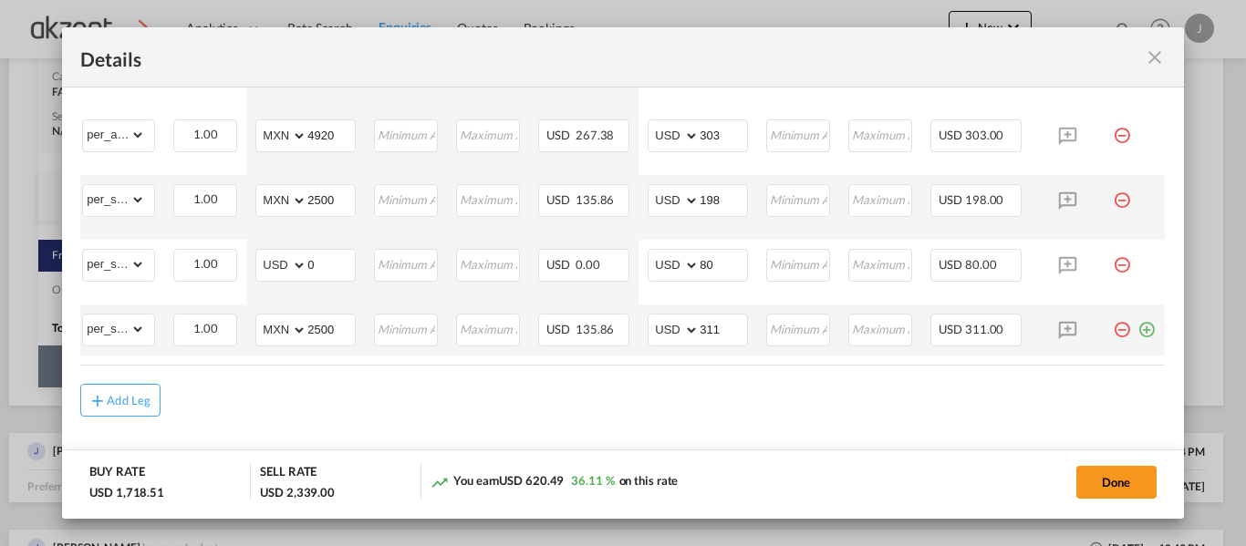
click at [1137, 332] on md-icon "icon-plus-circle-outline green-400-fg" at bounding box center [1146, 323] width 18 height 18
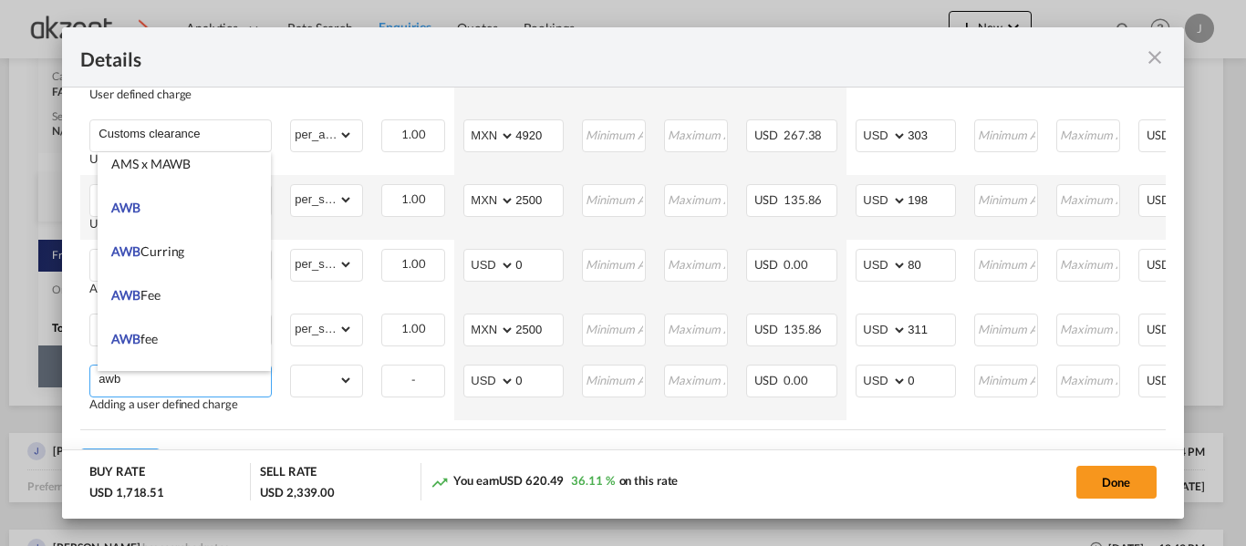
scroll to position [365, 0]
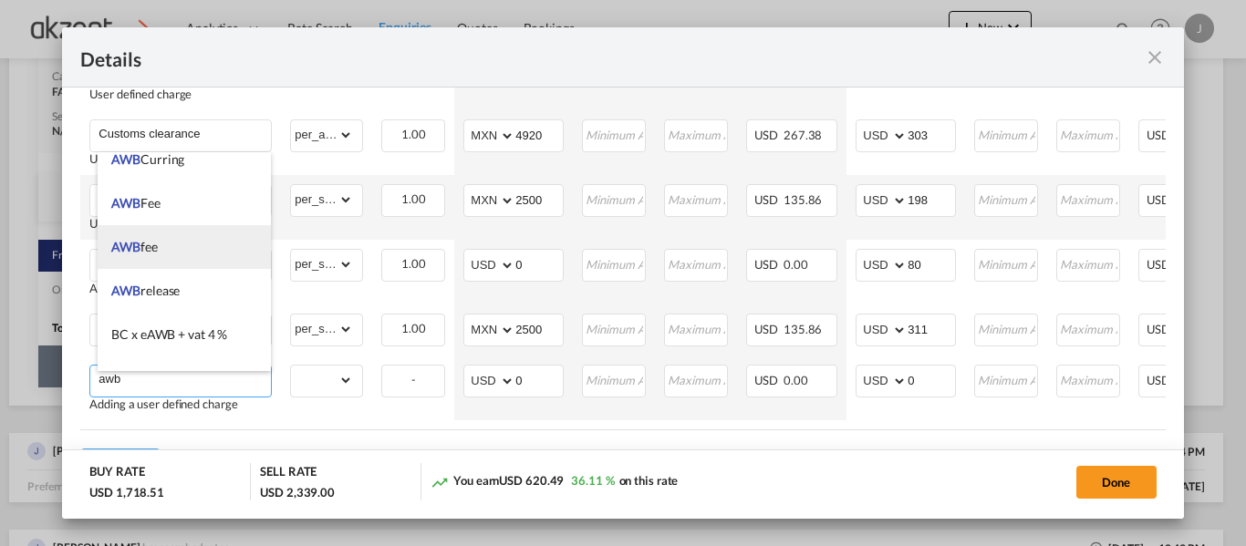
click at [178, 251] on li "AWB fee" at bounding box center [184, 247] width 173 height 44
type input "AWB fee"
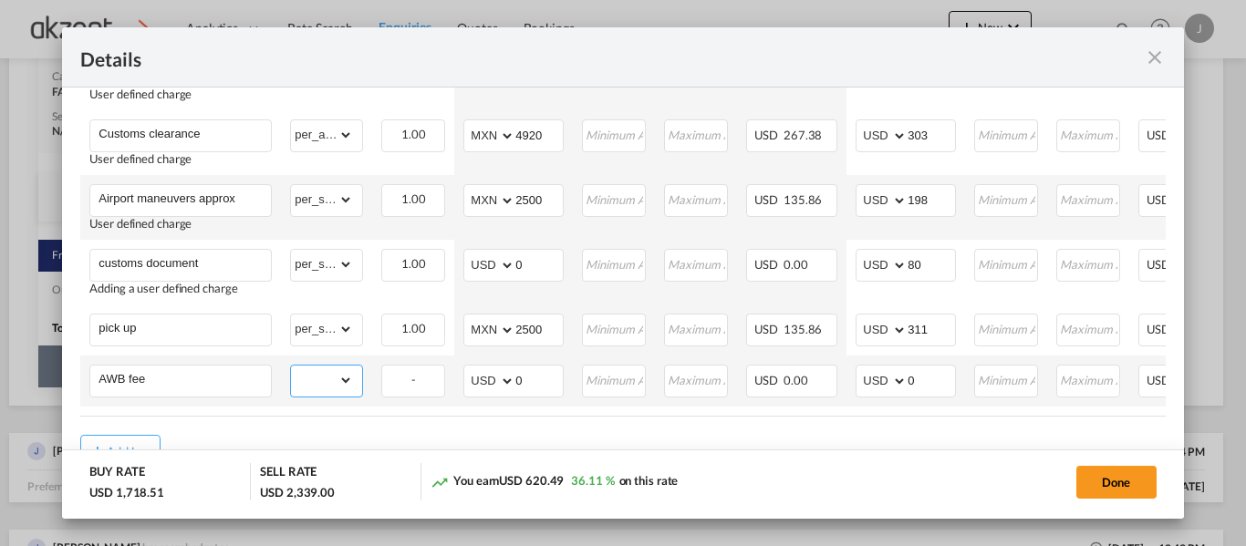
drag, startPoint x: 344, startPoint y: 393, endPoint x: 342, endPoint y: 376, distance: 17.4
click at [344, 391] on select "gross_weight volumetric_weight per_shipment per_bl per_km per_hawb per_kg per_p…" at bounding box center [322, 380] width 62 height 29
select select "per_shipment"
click at [291, 370] on select "gross_weight volumetric_weight per_shipment per_bl per_km per_hawb per_kg per_p…" at bounding box center [322, 380] width 62 height 29
click at [927, 391] on input "0" at bounding box center [930, 379] width 47 height 27
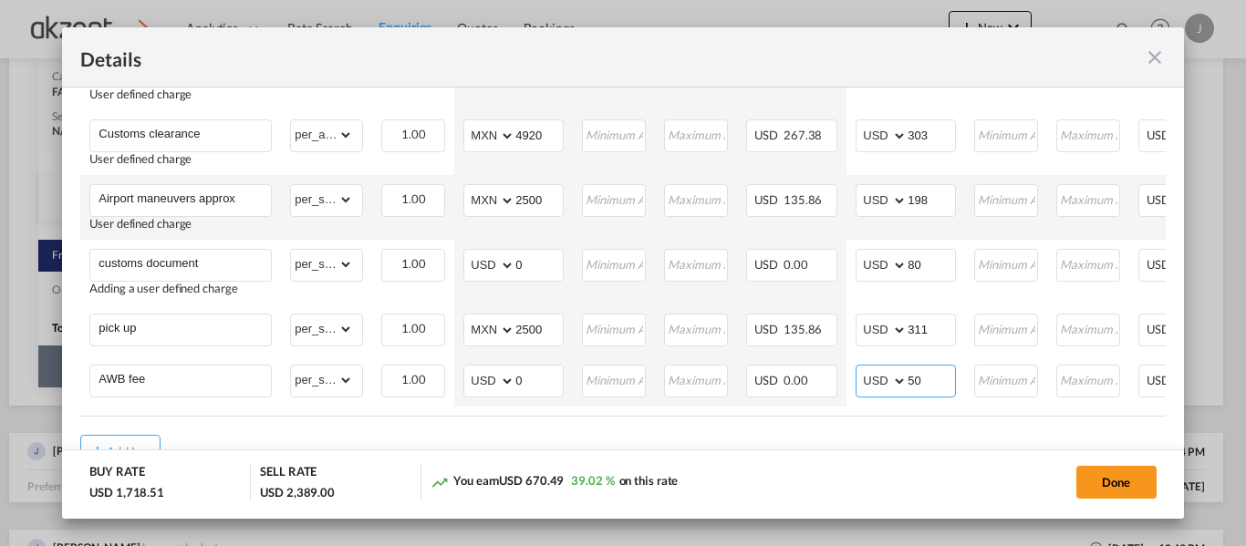
type input "50"
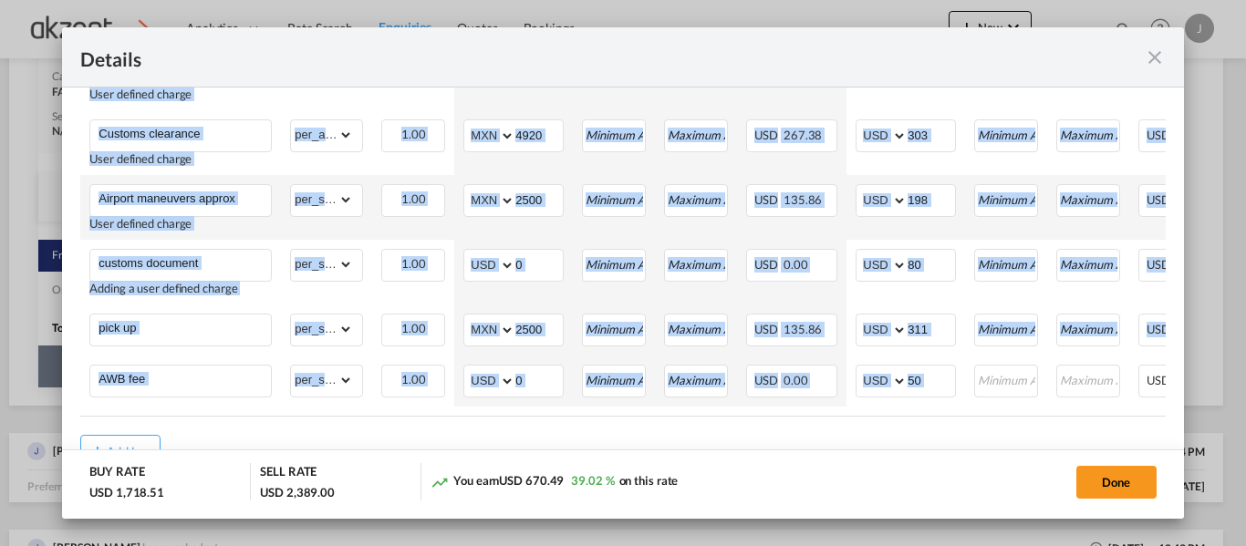
scroll to position [0, 222]
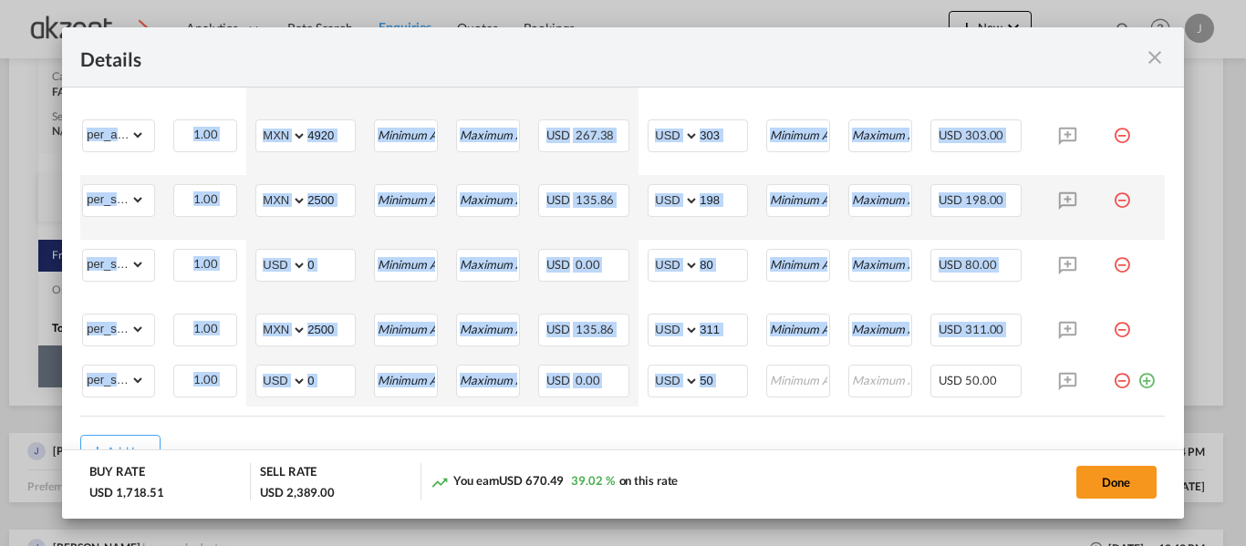
drag, startPoint x: 965, startPoint y: 419, endPoint x: 1123, endPoint y: 419, distance: 158.7
click at [1216, 419] on div "Details Port of Loading NLU/Santa Lucia Air Force Base T/S LUX-DWC .a{fill:#aaa…" at bounding box center [623, 273] width 1246 height 546
click at [1137, 383] on md-icon "icon-plus-circle-outline green-400-fg" at bounding box center [1146, 374] width 18 height 18
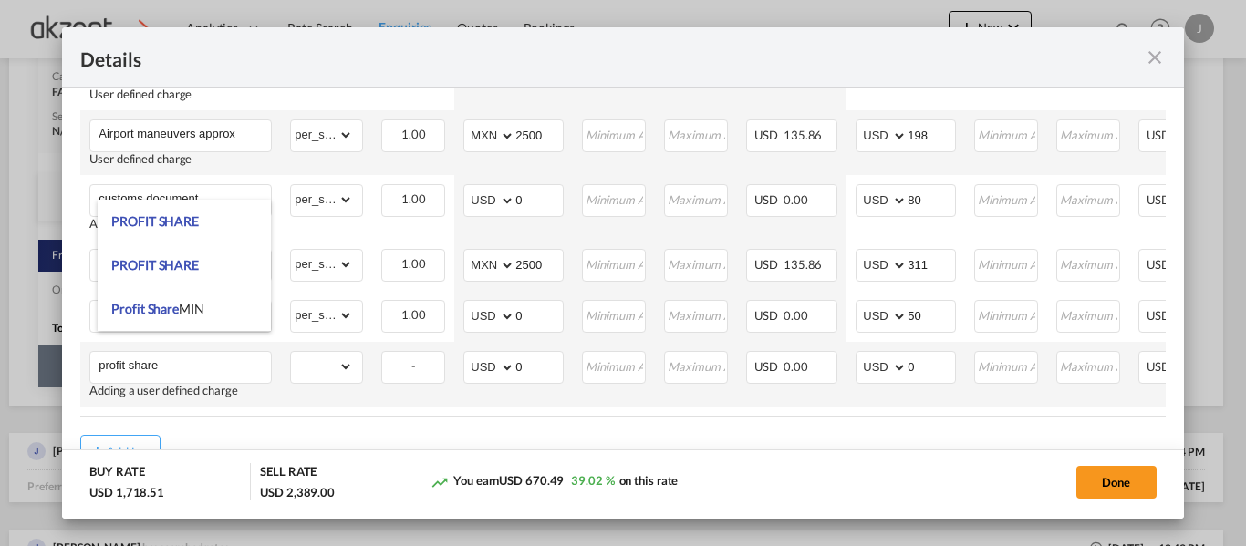
scroll to position [1092, 0]
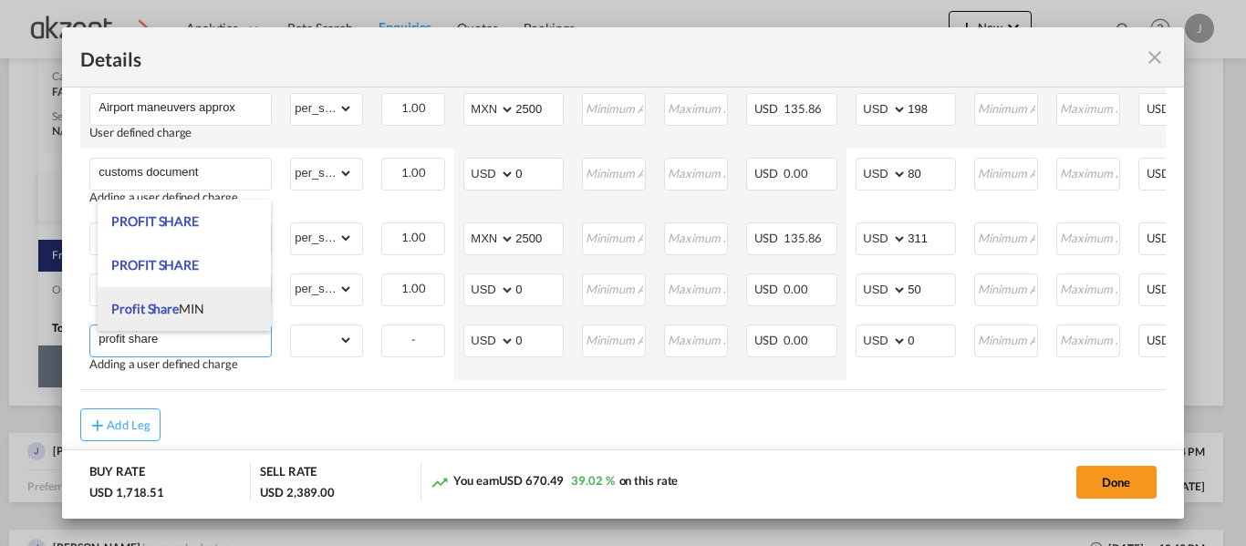
click at [177, 305] on span "Profit Share" at bounding box center [144, 309] width 67 height 16
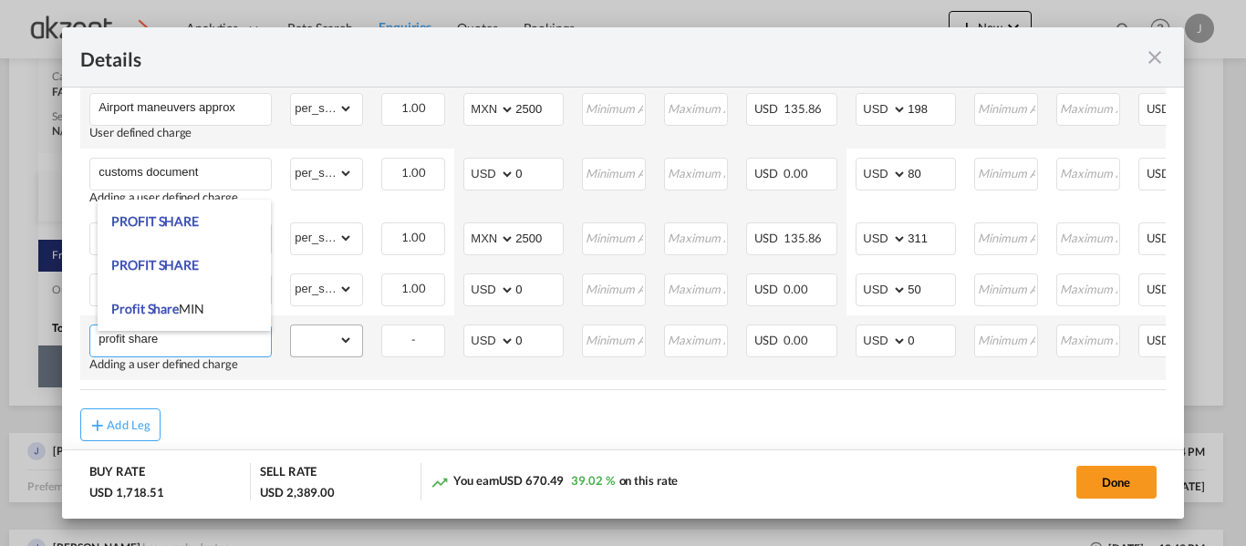
type input "Profit Share MIN"
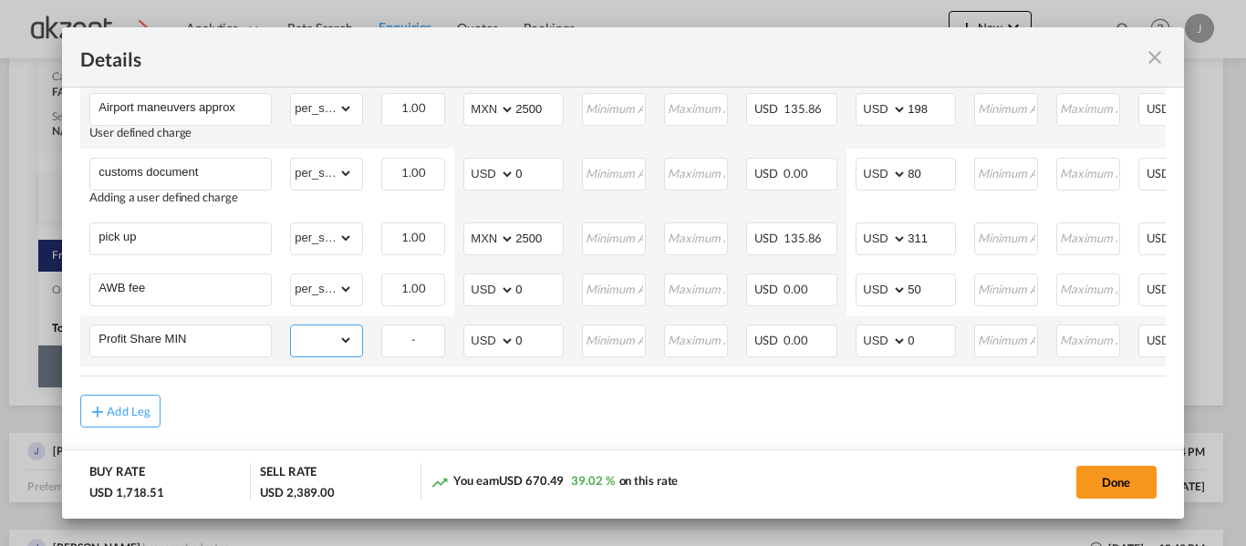
click at [343, 353] on select "gross_weight volumetric_weight per_shipment per_bl per_km per_hawb per_kg per_p…" at bounding box center [322, 340] width 62 height 29
select select "per_shipment"
click at [291, 330] on select "gross_weight volumetric_weight per_shipment per_bl per_km per_hawb per_kg per_p…" at bounding box center [322, 340] width 62 height 29
drag, startPoint x: 929, startPoint y: 336, endPoint x: 926, endPoint y: 322, distance: 13.9
click at [927, 325] on td "AED AFN ALL AMD ANG AOA ARS AUD AWG AZN BAM BBD BDT BGN BHD BIF BMD BND BOB BRL…" at bounding box center [905, 340] width 119 height 51
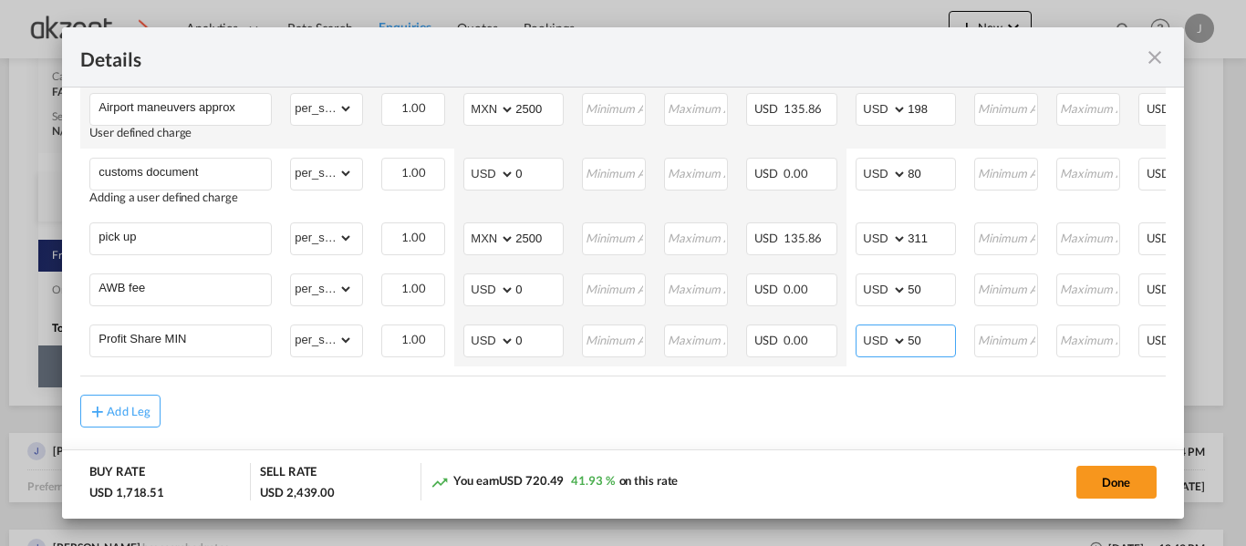
type input "50"
click at [938, 428] on div "Add Leg" at bounding box center [622, 411] width 1084 height 33
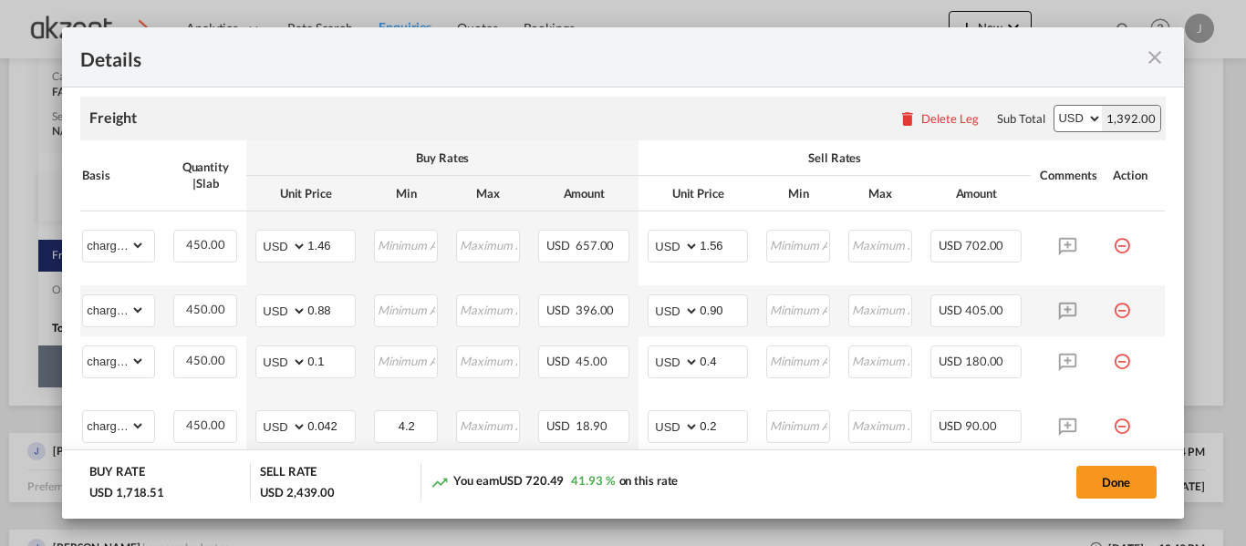
scroll to position [454, 0]
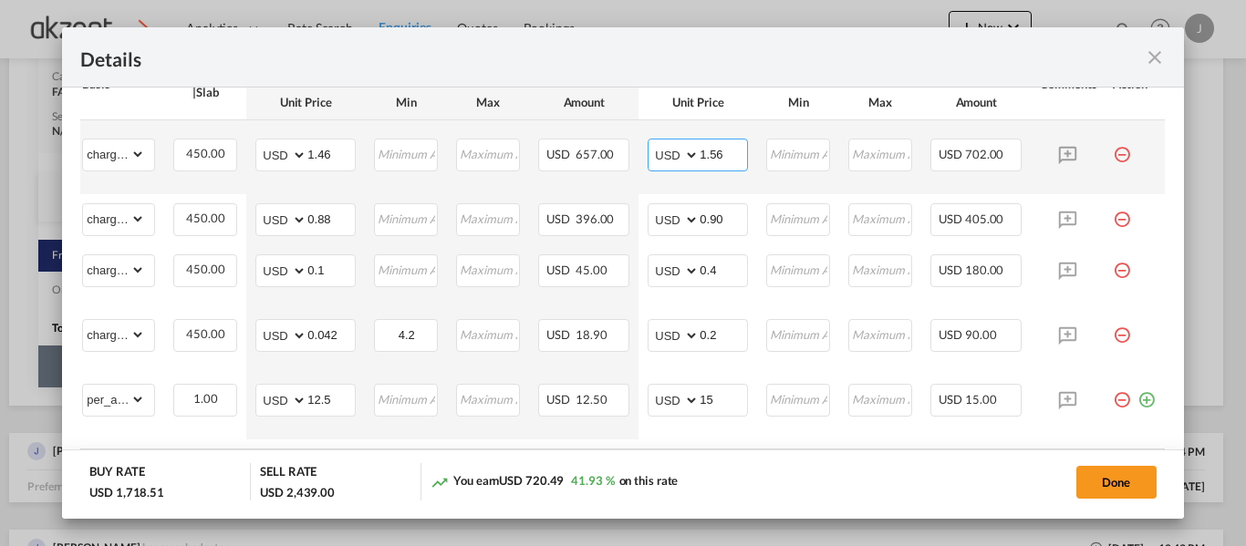
click at [717, 155] on input "1.56" at bounding box center [722, 153] width 47 height 27
click at [719, 191] on td "AED AFN ALL AMD ANG AOA ARS AUD AWG AZN BAM BBD BDT BGN BHD BIF BMD BND BOB BRL…" at bounding box center [697, 157] width 119 height 74
click at [713, 155] on input "1.50" at bounding box center [722, 153] width 47 height 27
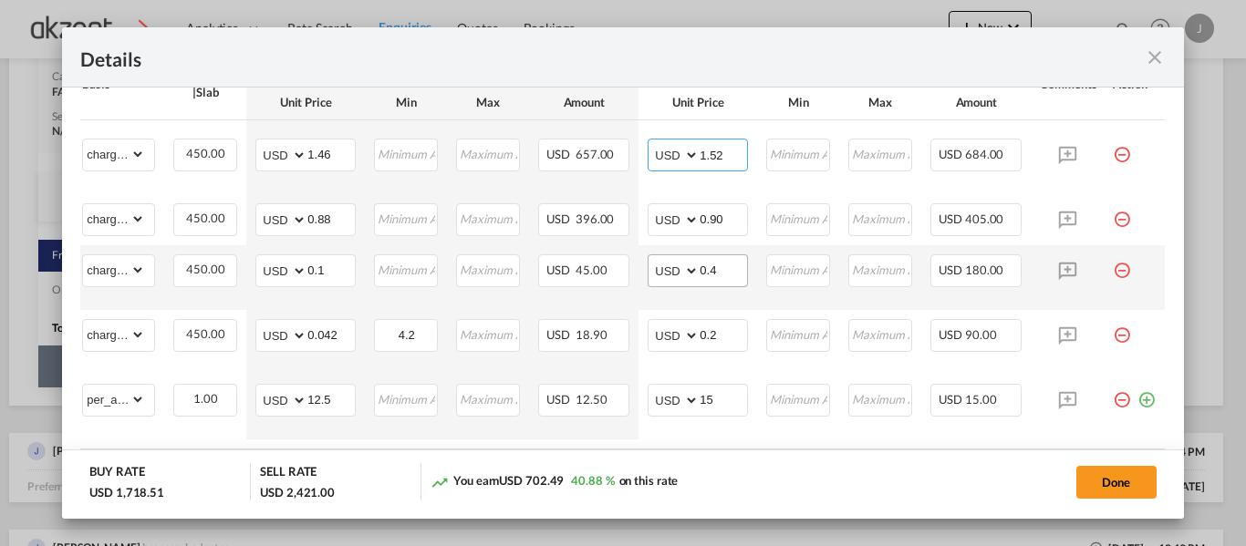
type input "1.52"
click at [714, 262] on input "0.4" at bounding box center [722, 268] width 47 height 27
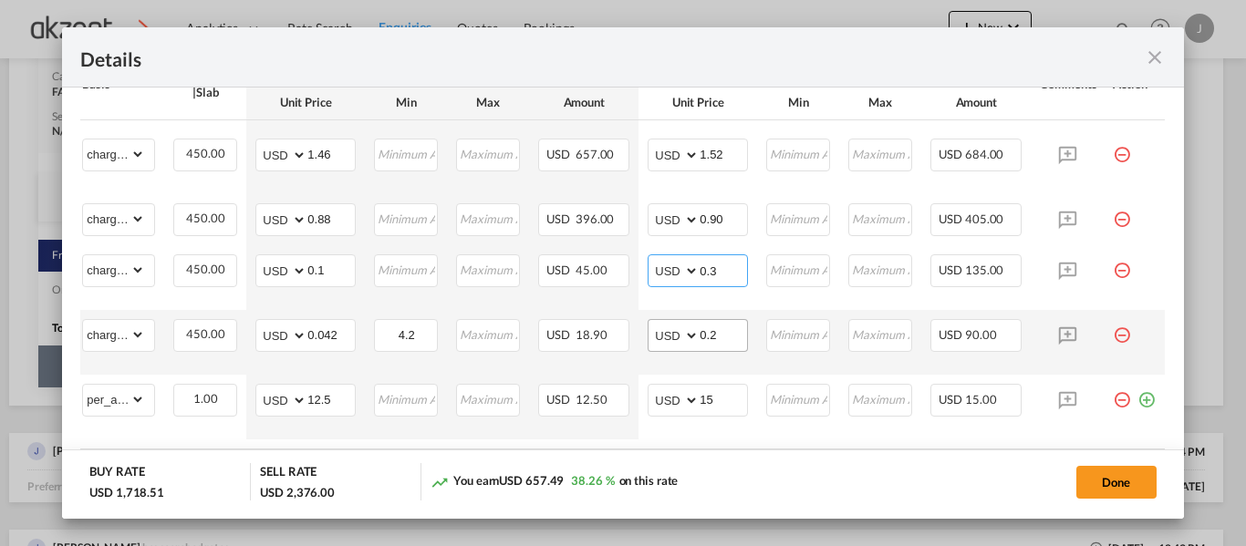
type input "0.3"
click at [712, 327] on input "0.2" at bounding box center [722, 333] width 47 height 27
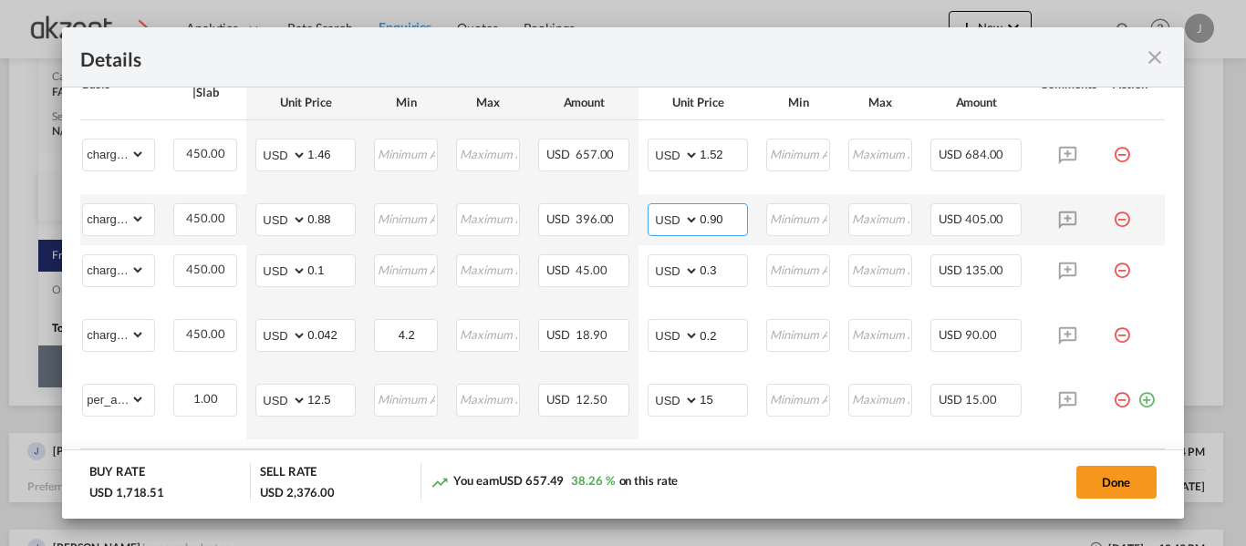
click at [718, 222] on input "0.90" at bounding box center [722, 217] width 47 height 27
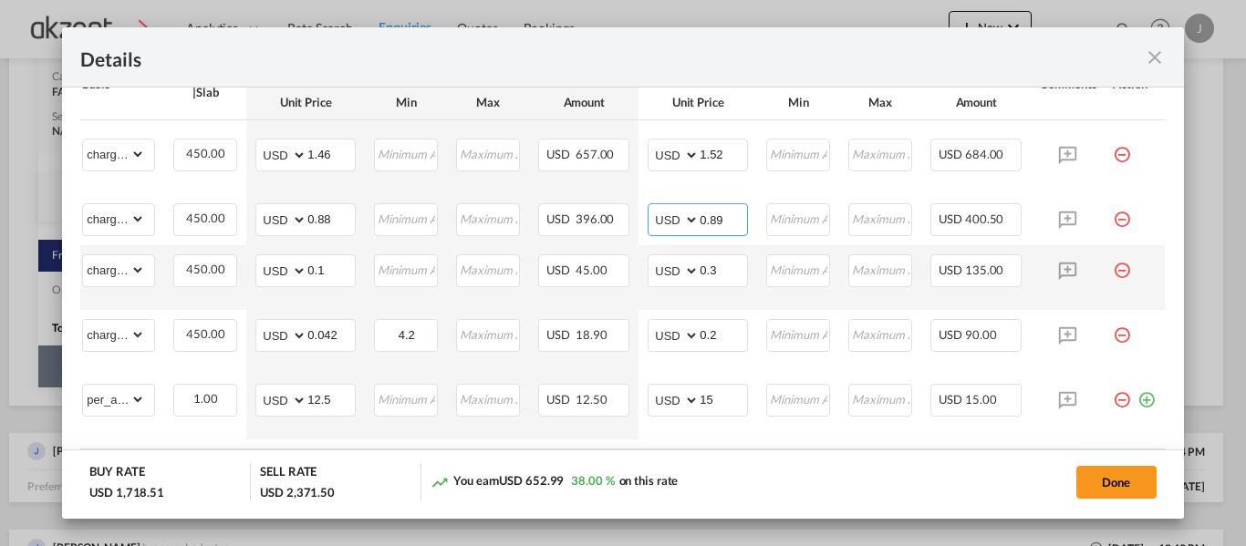
scroll to position [545, 0]
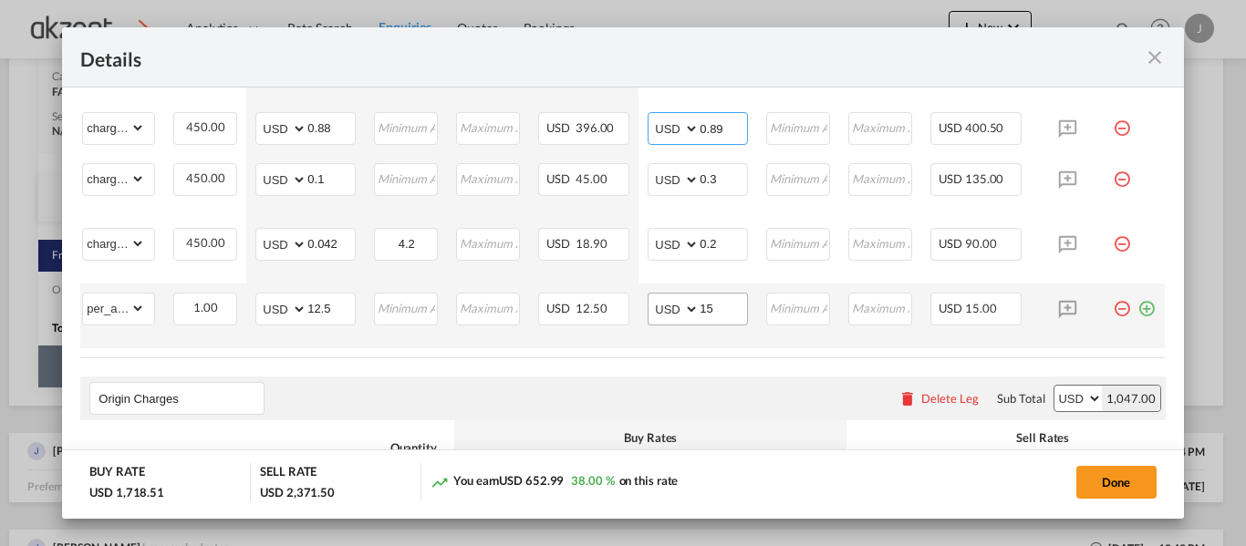
type input "0.89"
click at [719, 310] on input "15" at bounding box center [722, 307] width 47 height 27
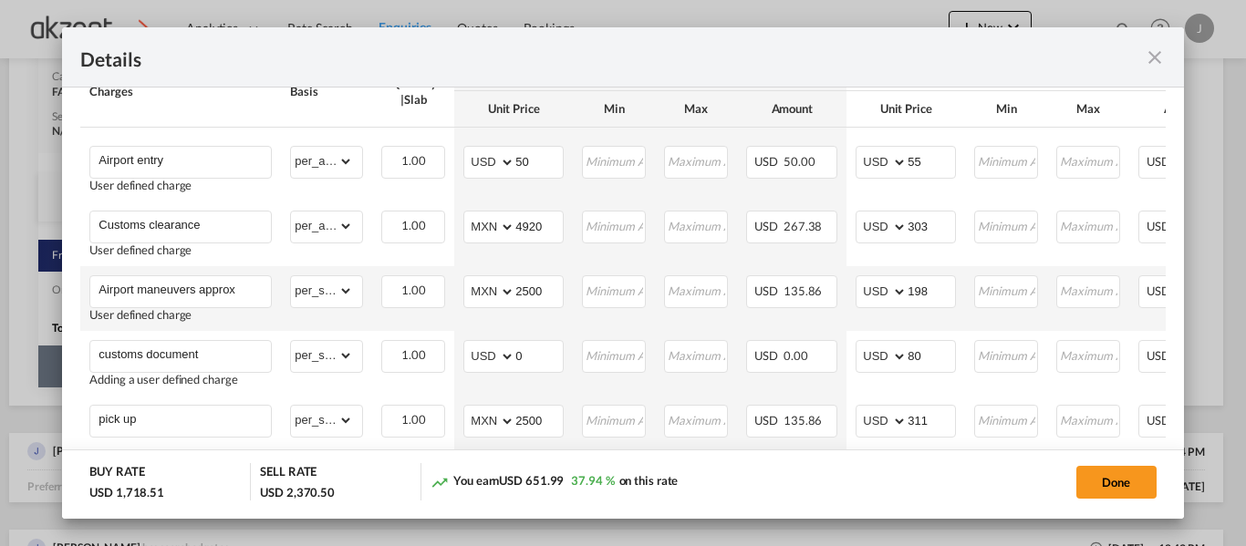
scroll to position [1001, 0]
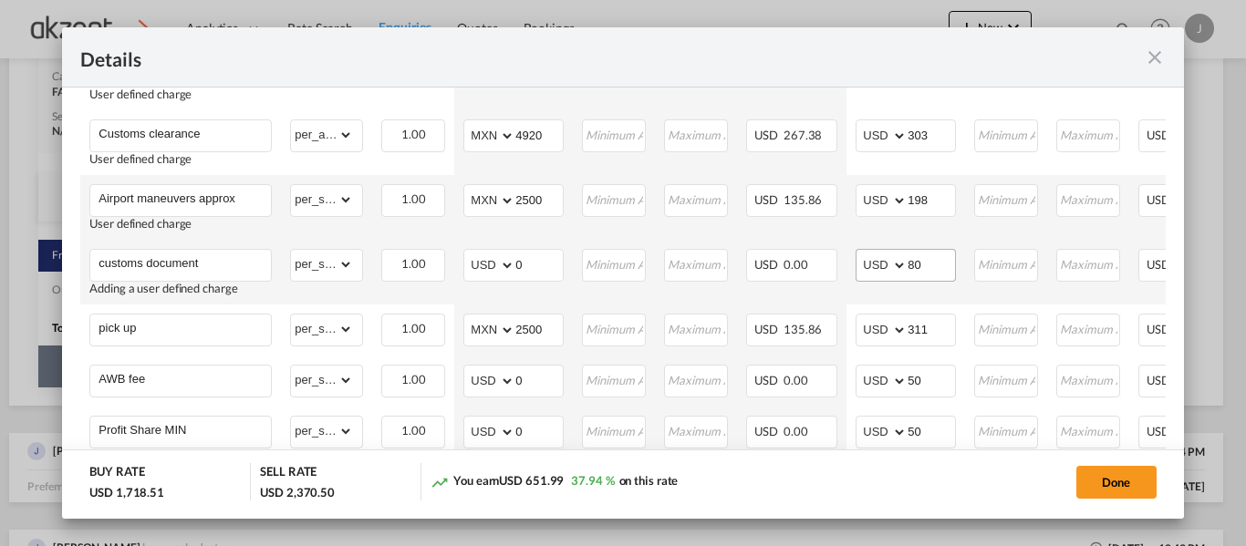
type input "14"
click at [955, 277] on input "80" at bounding box center [930, 263] width 47 height 27
type input "8"
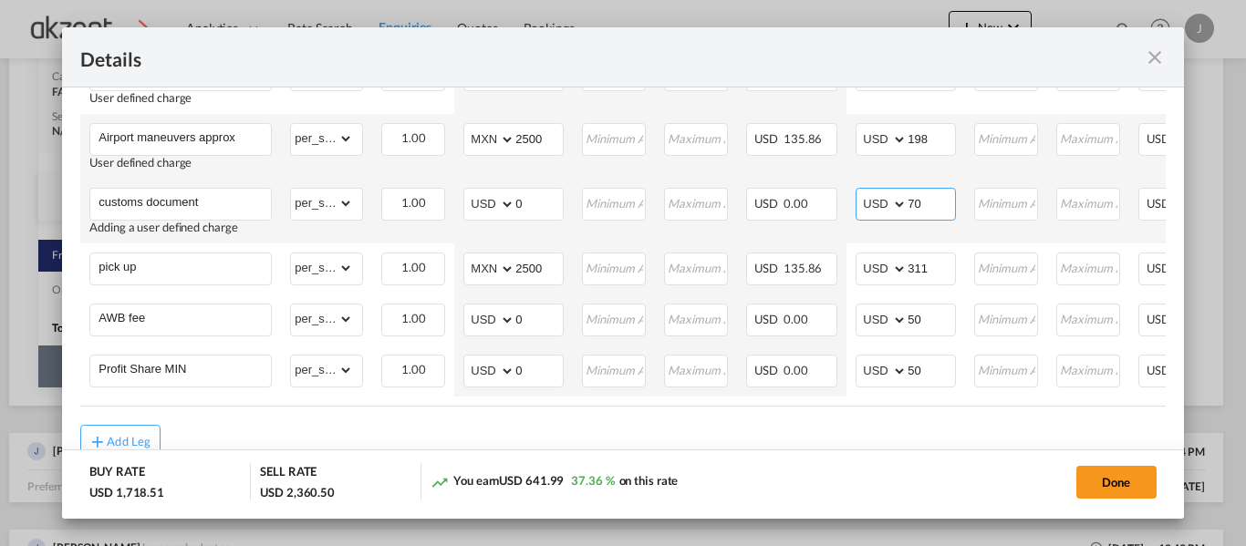
scroll to position [1117, 0]
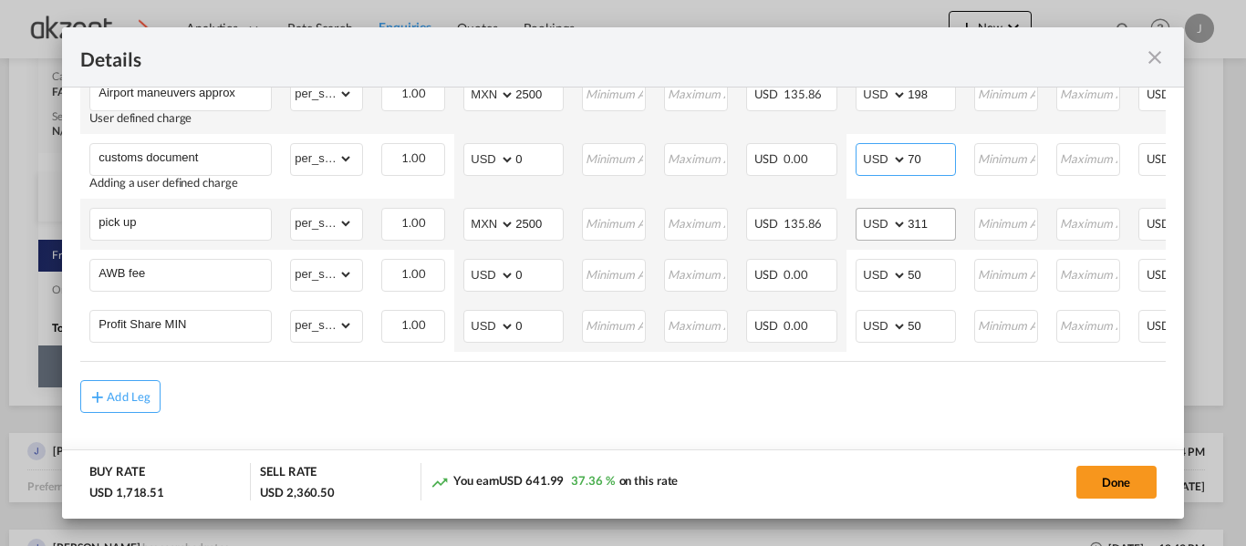
type input "70"
click at [935, 212] on input "311" at bounding box center [930, 222] width 47 height 27
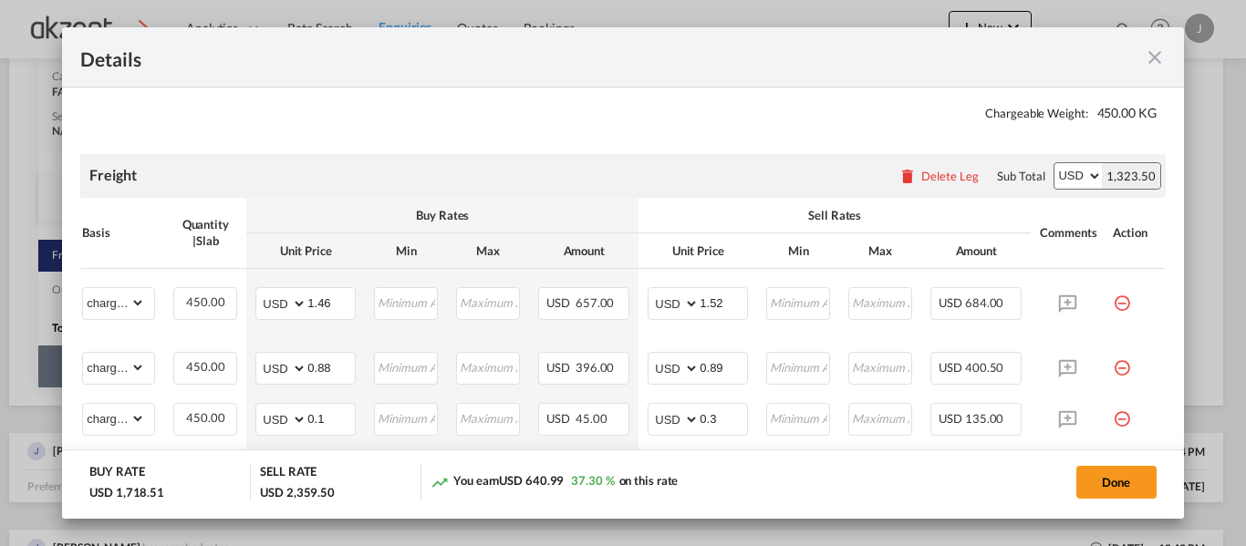
scroll to position [388, 0]
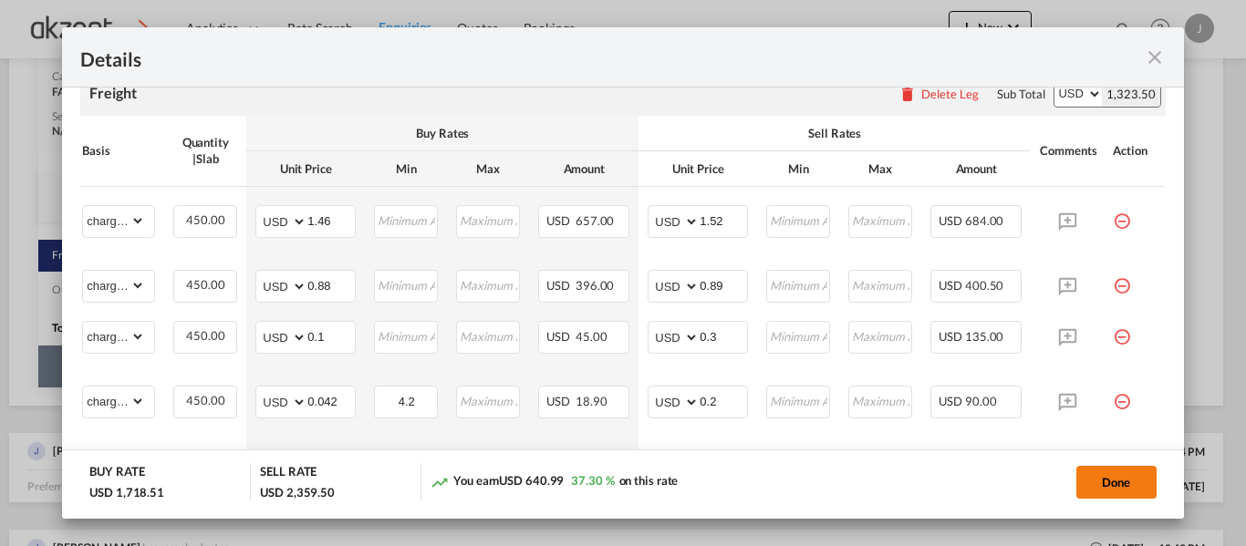
type input "310"
click at [1113, 483] on button "Done" at bounding box center [1116, 482] width 80 height 33
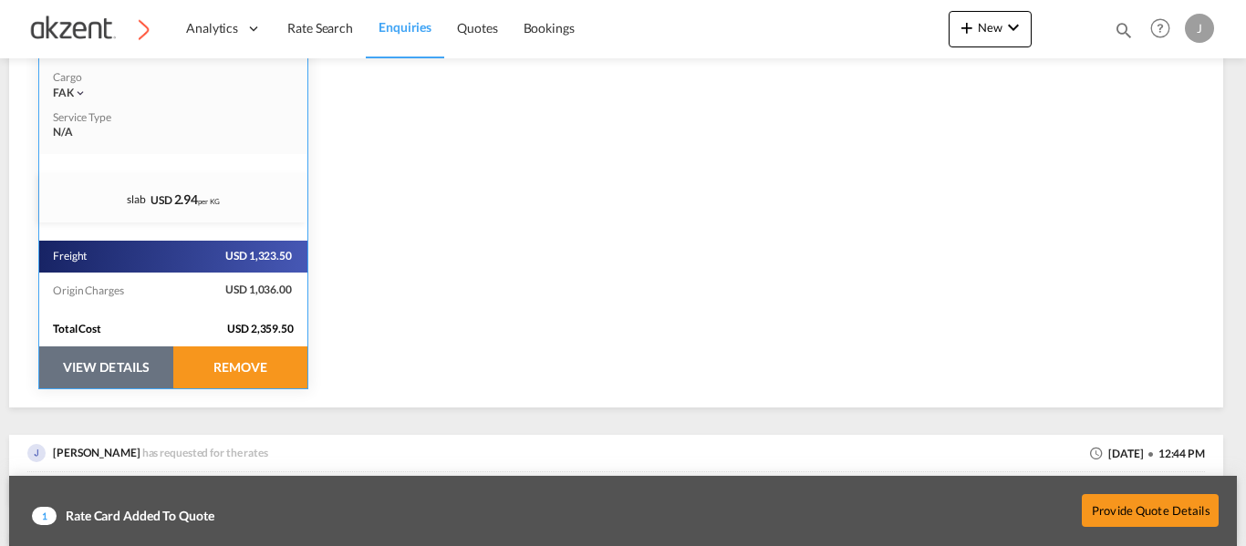
scroll to position [548, 0]
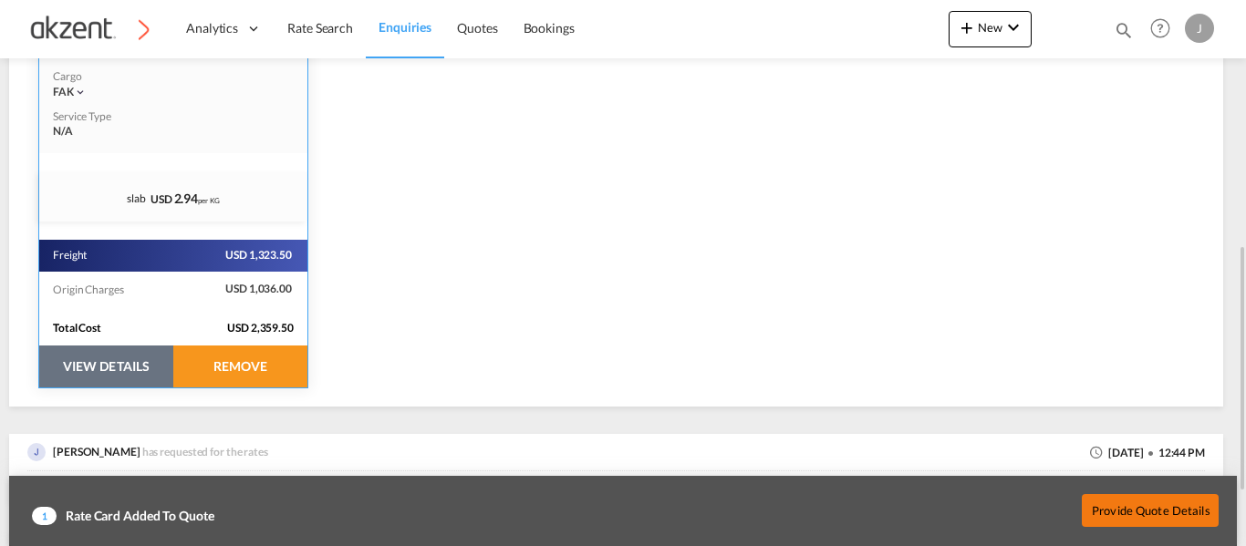
click at [1116, 500] on button "Provide Quote Details" at bounding box center [1149, 509] width 137 height 33
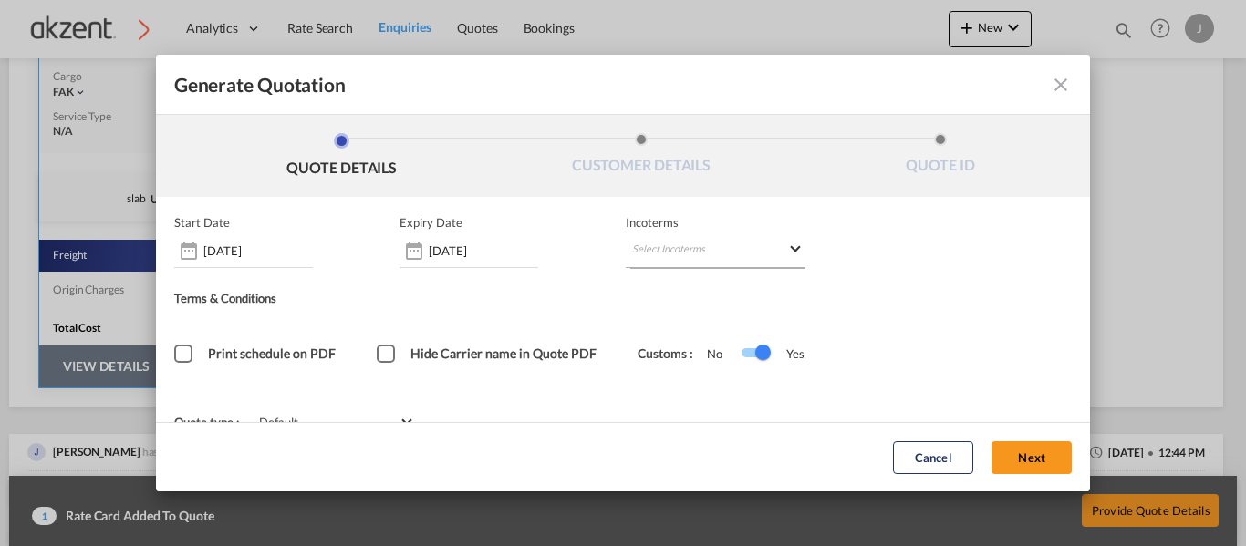
click at [749, 243] on md-select "Select Incoterms" at bounding box center [716, 251] width 180 height 33
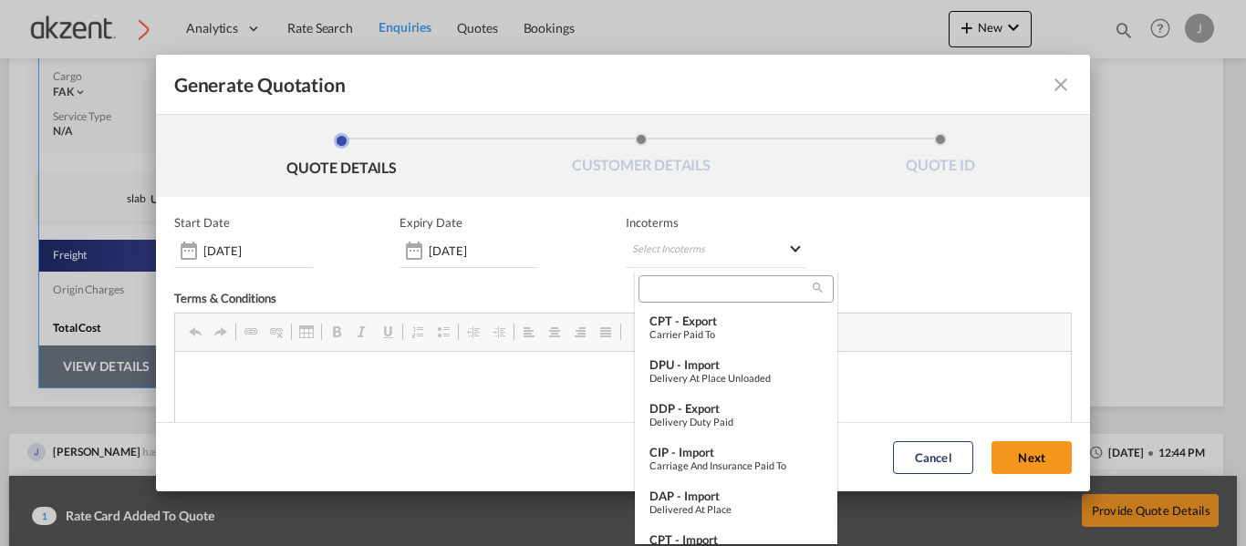
click at [688, 296] on input "search" at bounding box center [728, 289] width 169 height 16
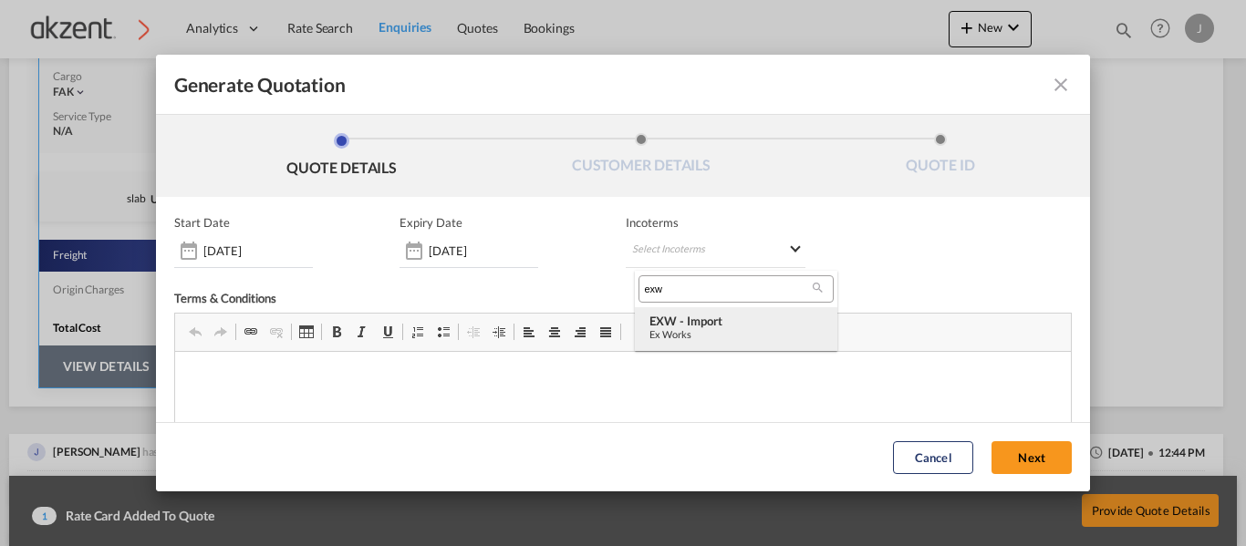
type input "exw"
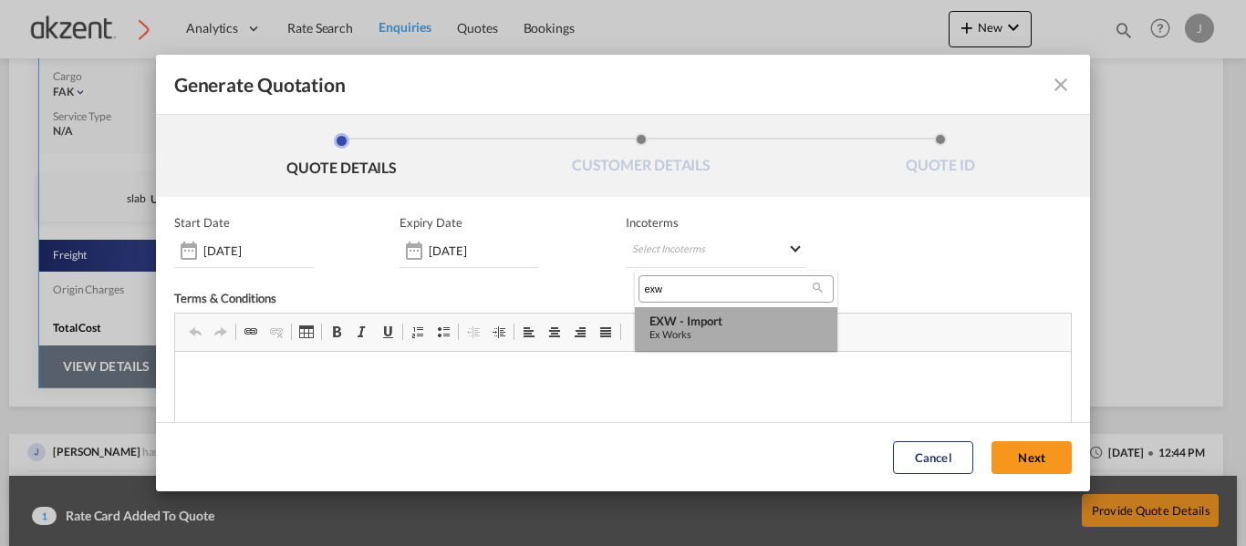
click at [789, 335] on div "Ex Works" at bounding box center [735, 334] width 173 height 12
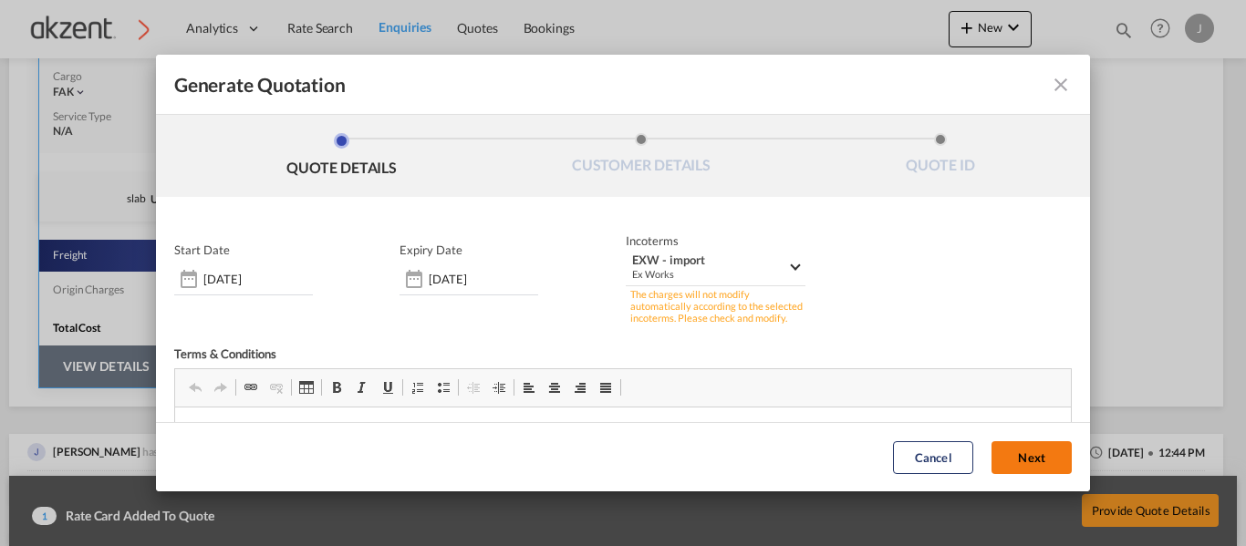
click at [998, 466] on button "Next" at bounding box center [1031, 457] width 80 height 33
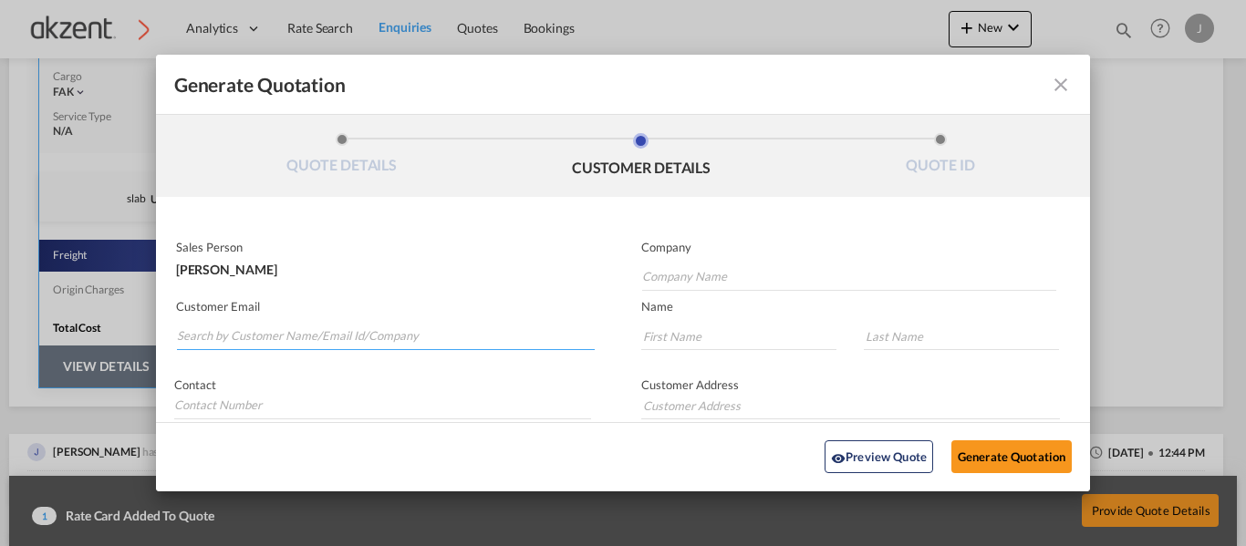
click at [357, 323] on input "Search by Customer Name/Email Id/Company" at bounding box center [386, 336] width 418 height 27
paste input "Maneesh Kurup | Allcargo UAE <Maneesh.Kurup@allcargologistics.com>"
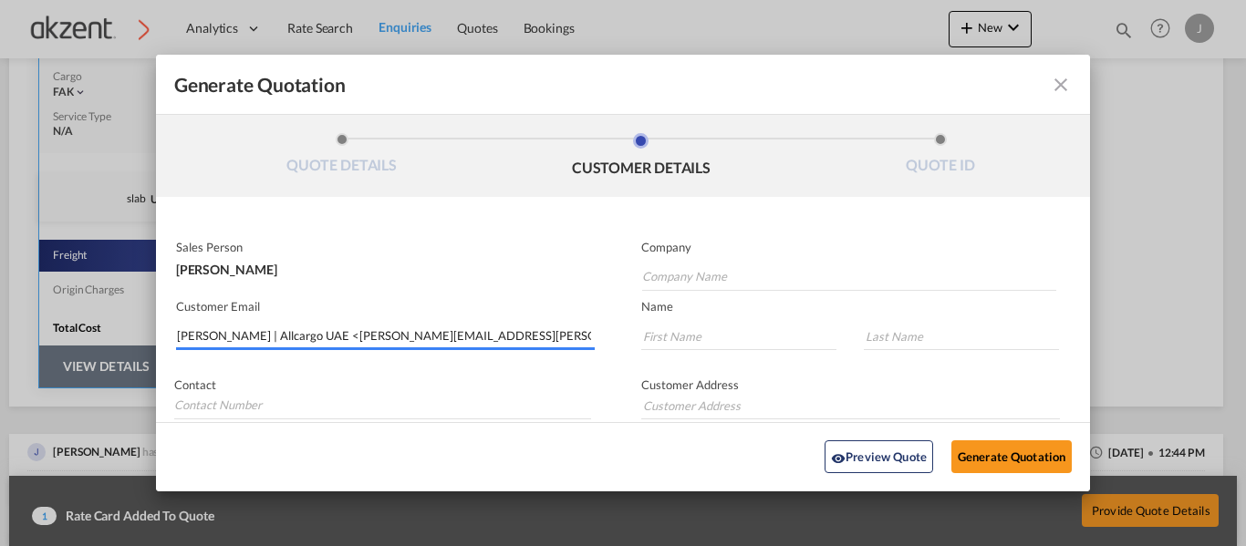
drag, startPoint x: 346, startPoint y: 334, endPoint x: 160, endPoint y: 322, distance: 186.4
click at [160, 322] on div "Customer Email Maneesh Kurup | Allcargo UAE <Maneesh.Kurup@allcargologistics.co…" at bounding box center [389, 326] width 467 height 67
click at [431, 339] on input "Maneesh.Kurup@allcargologistics.com>" at bounding box center [386, 336] width 418 height 27
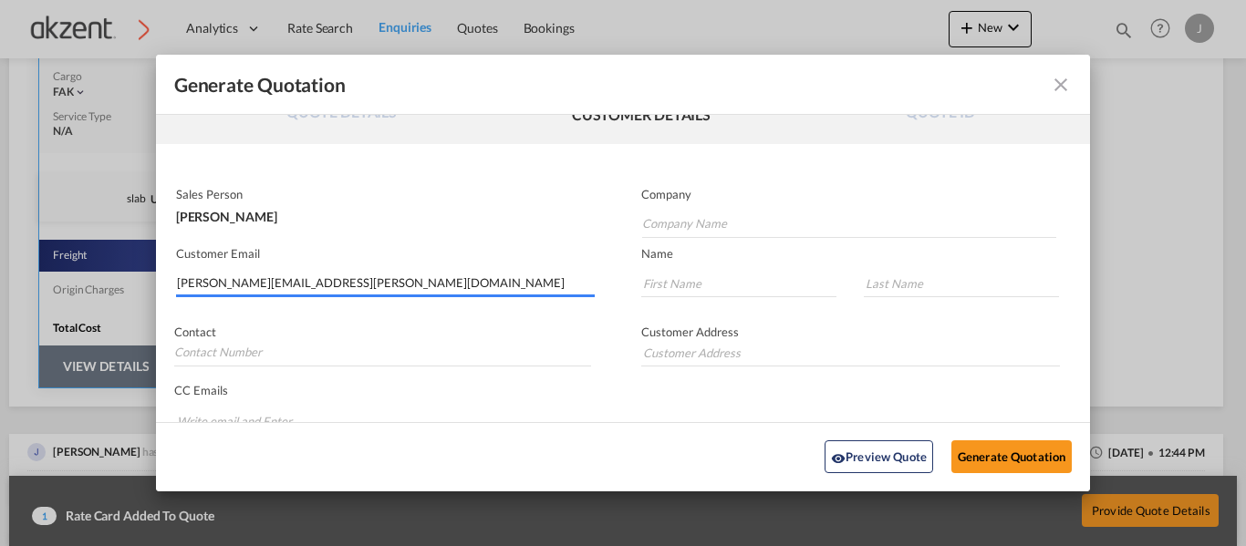
scroll to position [91, 0]
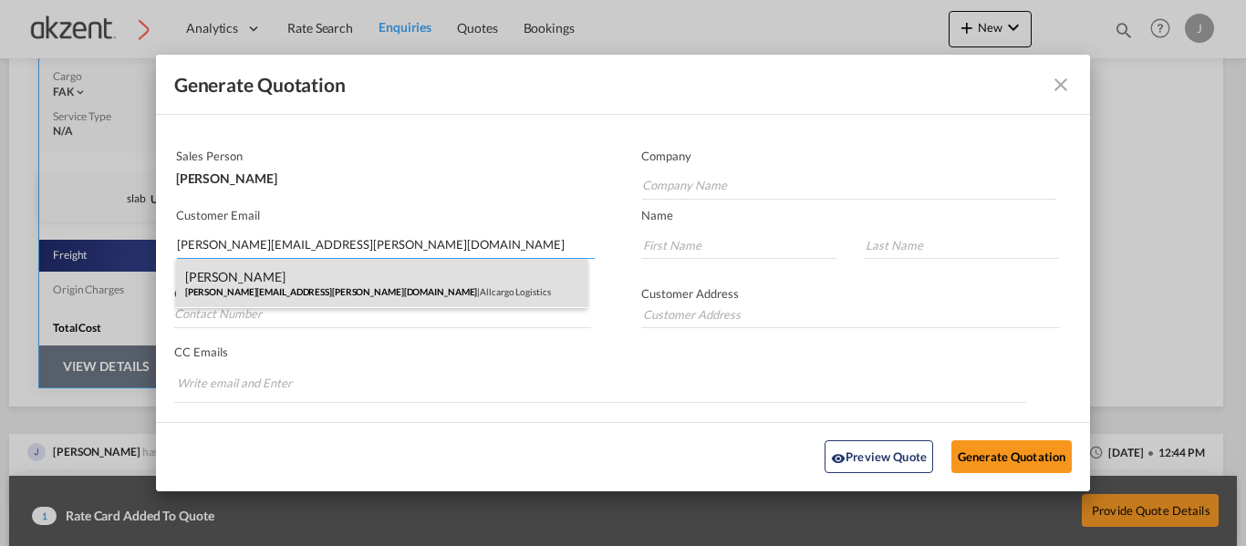
type input "Maneesh.Kurup@allcargologistics.com"
click at [398, 289] on div "Maneesh Kurup Maneesh.Kurup@allcargologistics.com | Allcargo Logistics" at bounding box center [382, 283] width 412 height 49
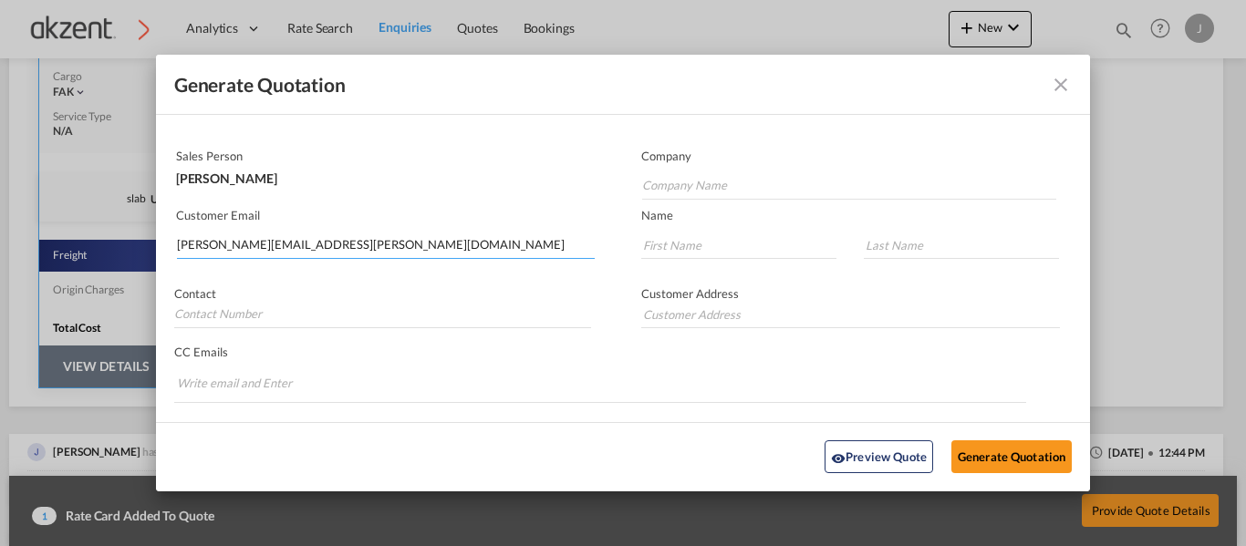
type input "Allcargo Logistics"
type input "Maneesh"
type input "Kurup"
type input "+971 6 555 077 M: +971 589 475 187"
type input "P.O Box. 50447, Office 108 Al Durrah Building ,"
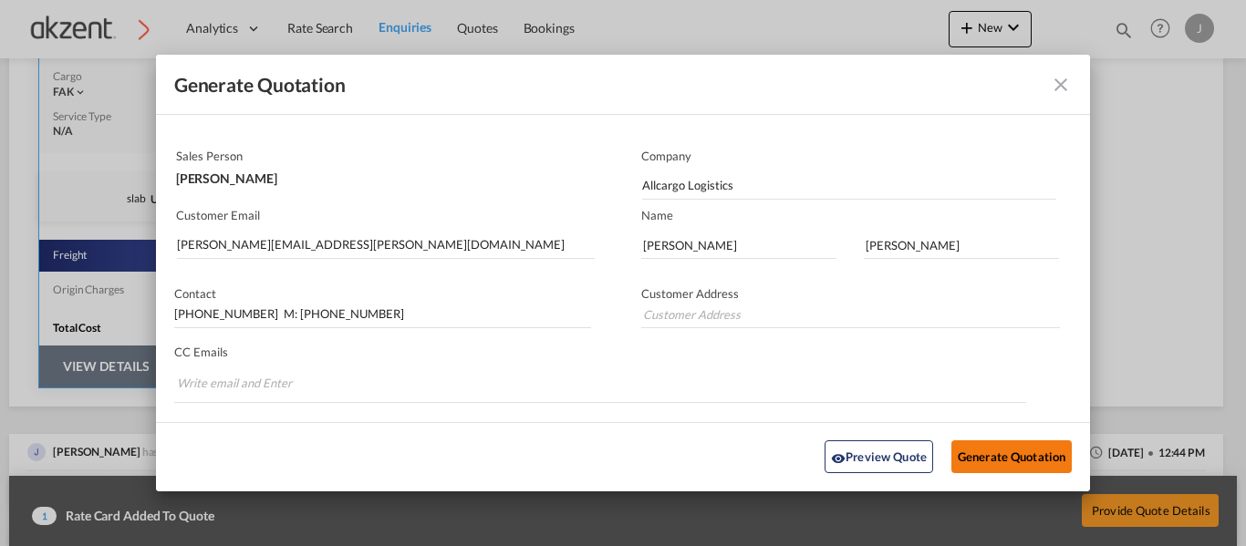
click at [998, 446] on button "Generate Quotation" at bounding box center [1011, 457] width 120 height 33
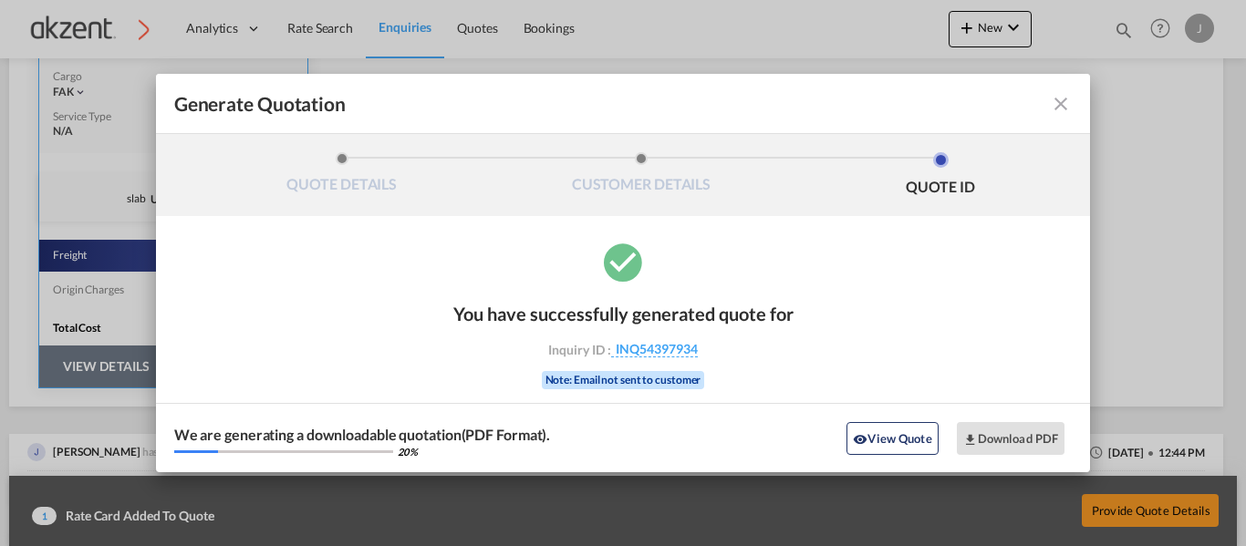
scroll to position [0, 0]
click at [1067, 109] on md-icon "icon-close fg-AAA8AD cursor m-0" at bounding box center [1061, 104] width 22 height 22
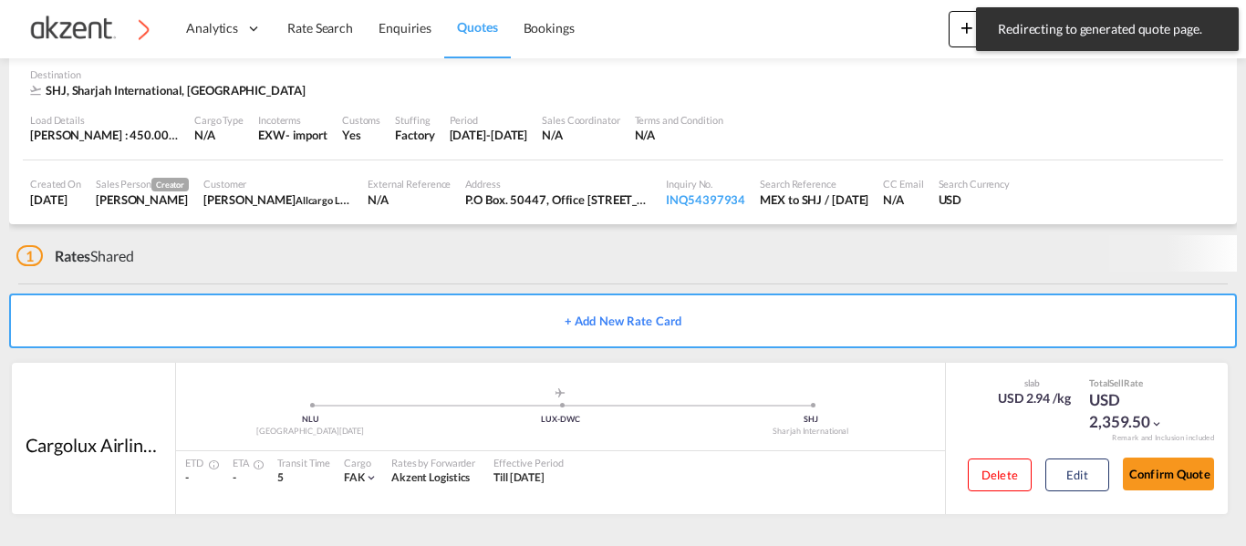
scroll to position [118, 0]
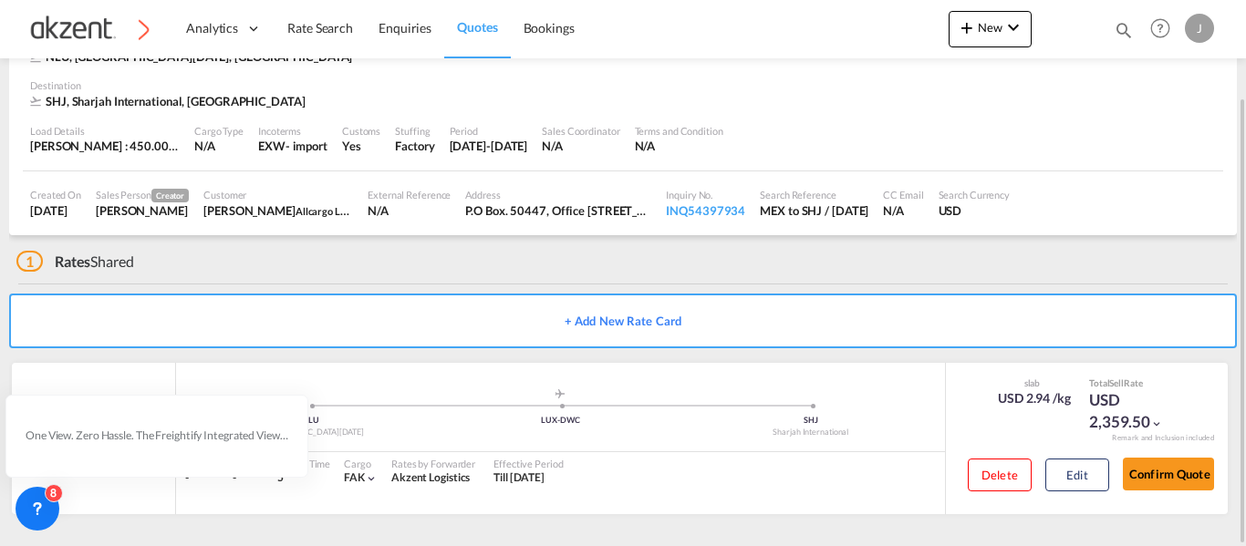
click at [921, 272] on div "1 Rates Shared" at bounding box center [626, 257] width 1220 height 44
click at [1074, 482] on button "Edit" at bounding box center [1077, 475] width 64 height 33
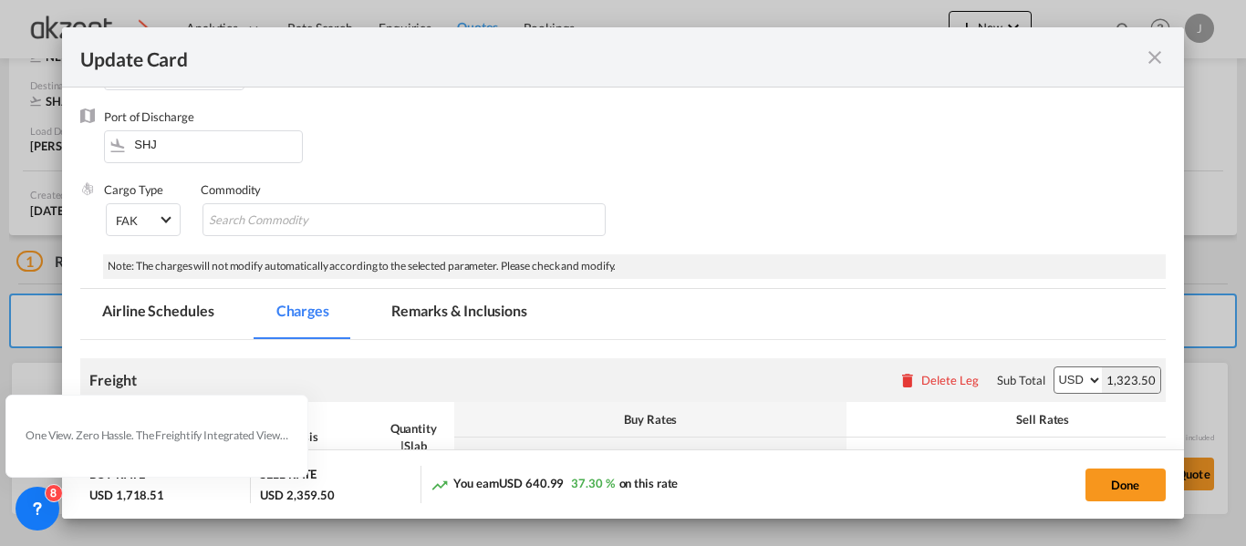
scroll to position [274, 0]
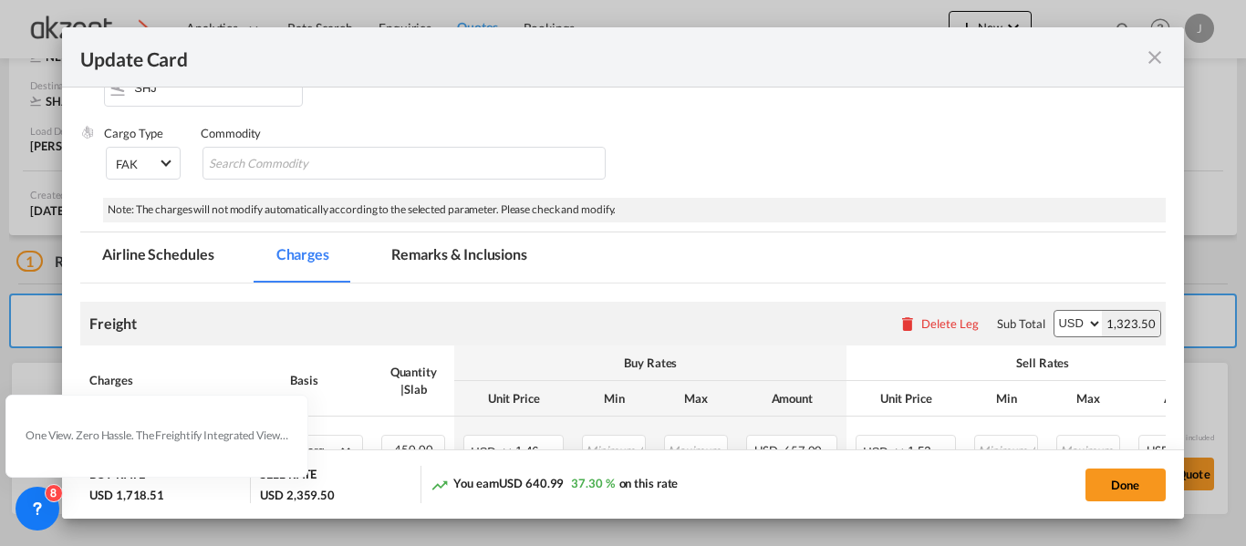
click at [448, 258] on md-tab-item "Remarks & Inclusions" at bounding box center [459, 258] width 180 height 50
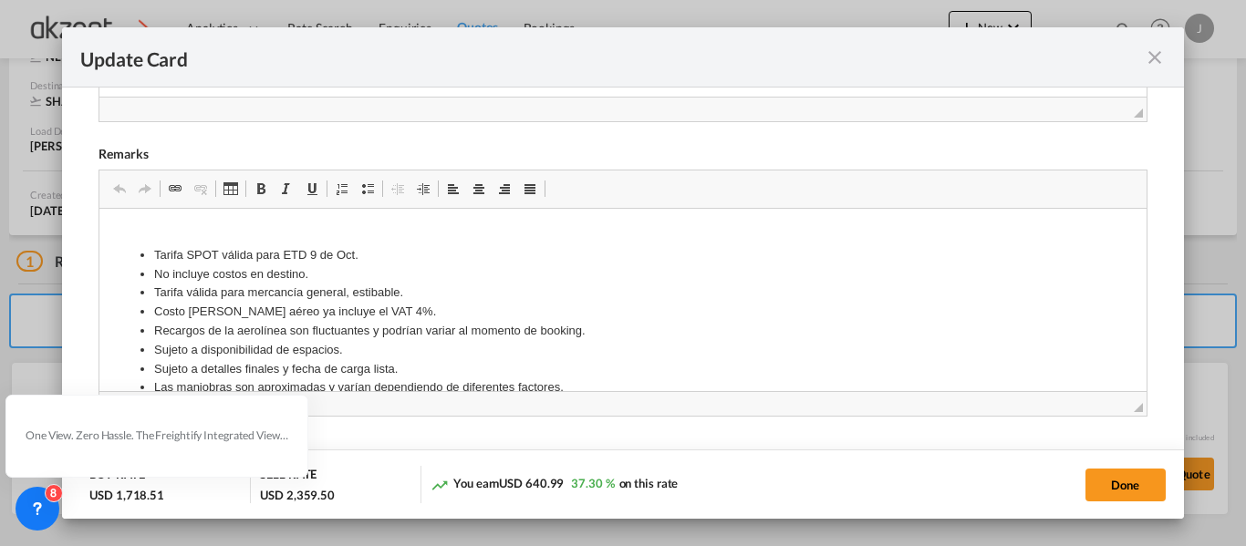
scroll to position [87, 0]
drag, startPoint x: 519, startPoint y: 341, endPoint x: 102, endPoint y: 208, distance: 437.5
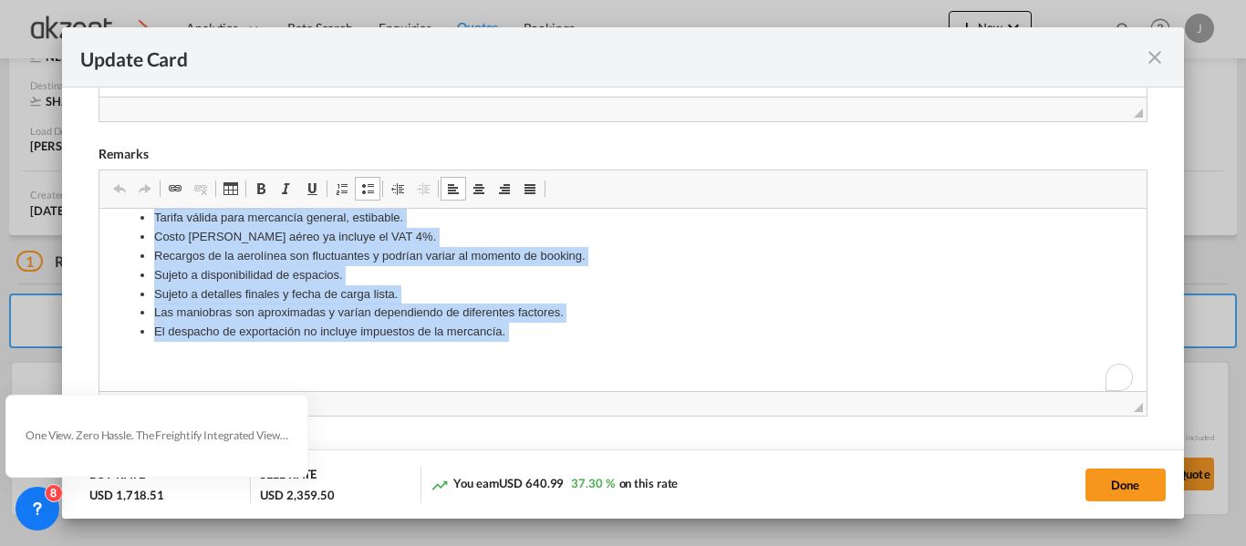
drag, startPoint x: 115, startPoint y: 239, endPoint x: 589, endPoint y: 411, distance: 504.5
click at [589, 390] on html "Tarifa SPOT válida para ETD 9 de Oct. No incluye costos en destino. Tarifa váli…" at bounding box center [622, 255] width 1046 height 269
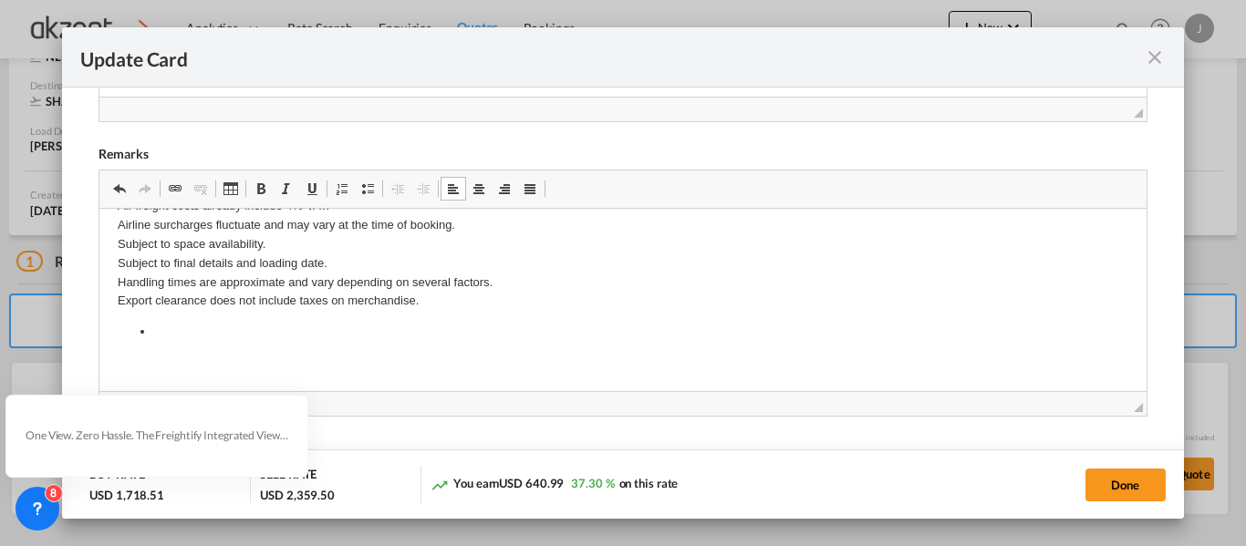
click at [199, 324] on li "Editor, editor7" at bounding box center [622, 331] width 936 height 19
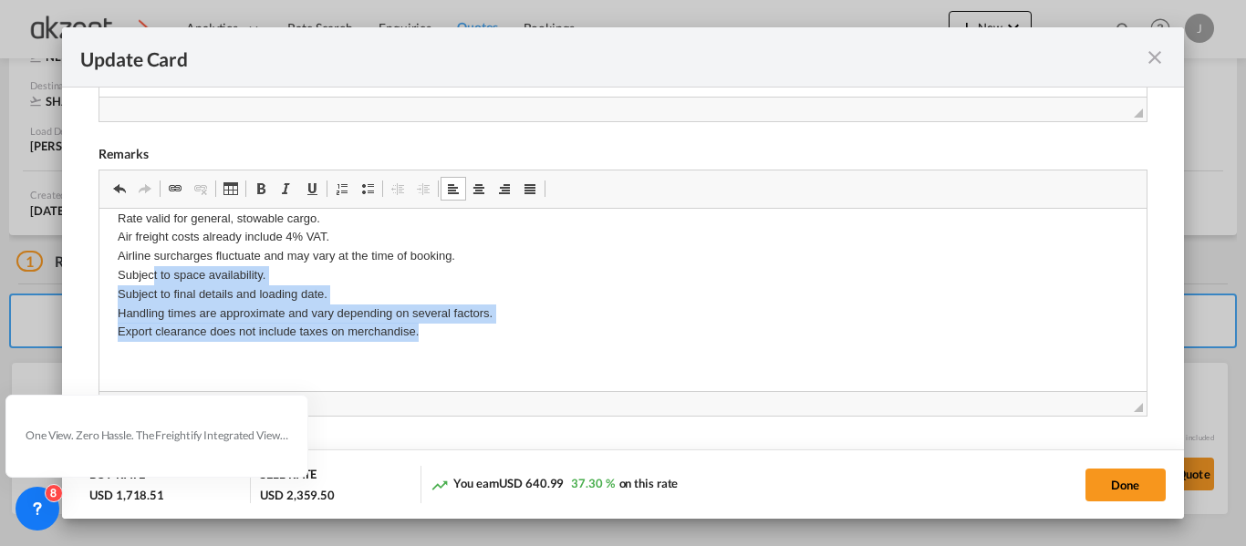
scroll to position [0, 0]
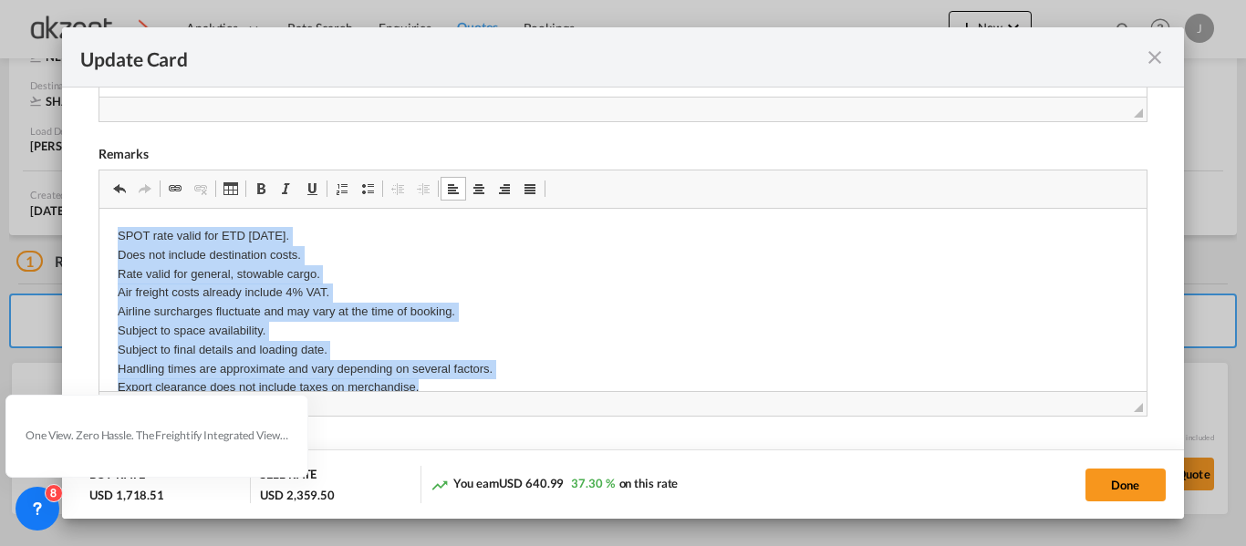
drag, startPoint x: 459, startPoint y: 338, endPoint x: -1, endPoint y: 157, distance: 494.1
click at [99, 208] on html "SPOT rate valid for ETD October 9. Does not include destination costs. Rate val…" at bounding box center [622, 327] width 1046 height 238
click at [373, 188] on span "Update Card Port ..." at bounding box center [367, 188] width 15 height 15
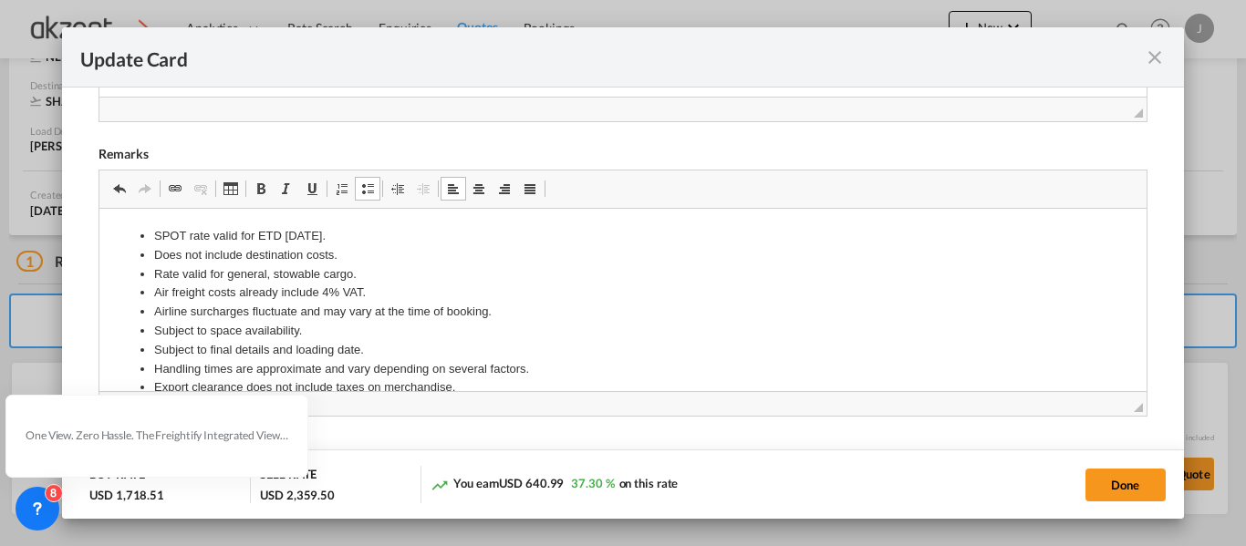
click at [889, 338] on li "Subject to space availability." at bounding box center [622, 330] width 936 height 19
click at [1122, 481] on button "Done" at bounding box center [1125, 485] width 80 height 33
type input "08 Oct 2025"
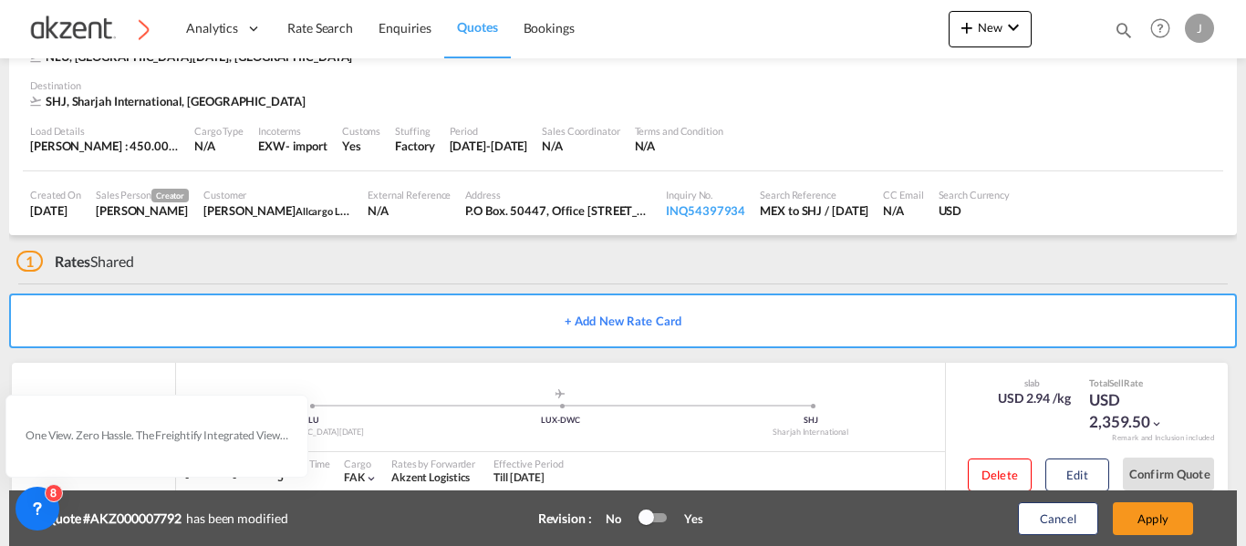
scroll to position [462, 0]
click at [1170, 525] on button "Apply" at bounding box center [1152, 518] width 80 height 33
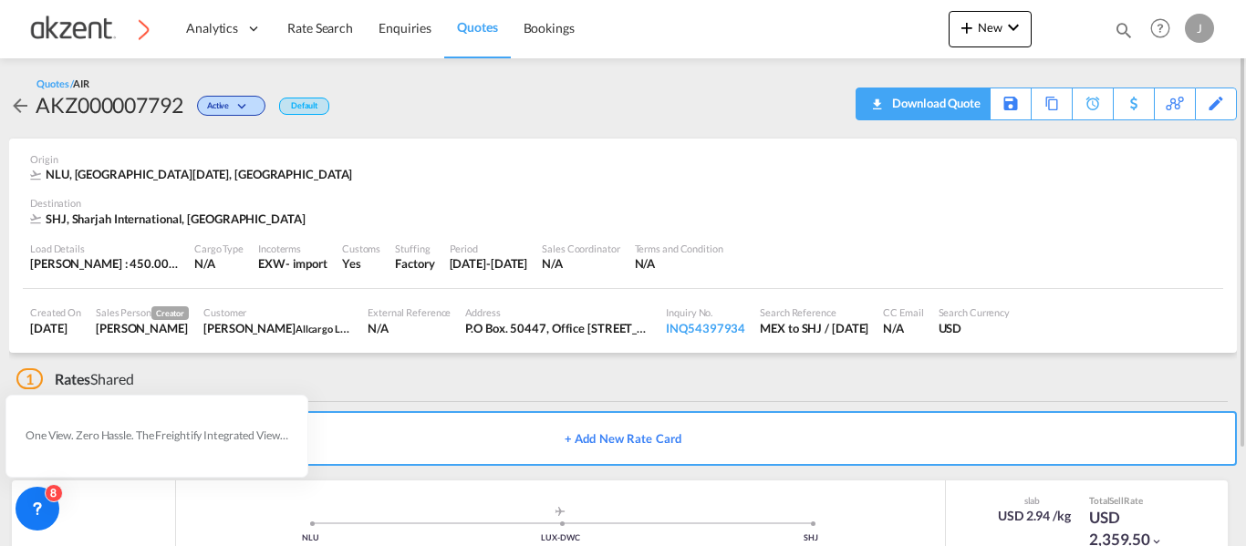
click at [955, 106] on div "Download Quote" at bounding box center [933, 102] width 93 height 29
